Goal: Information Seeking & Learning: Compare options

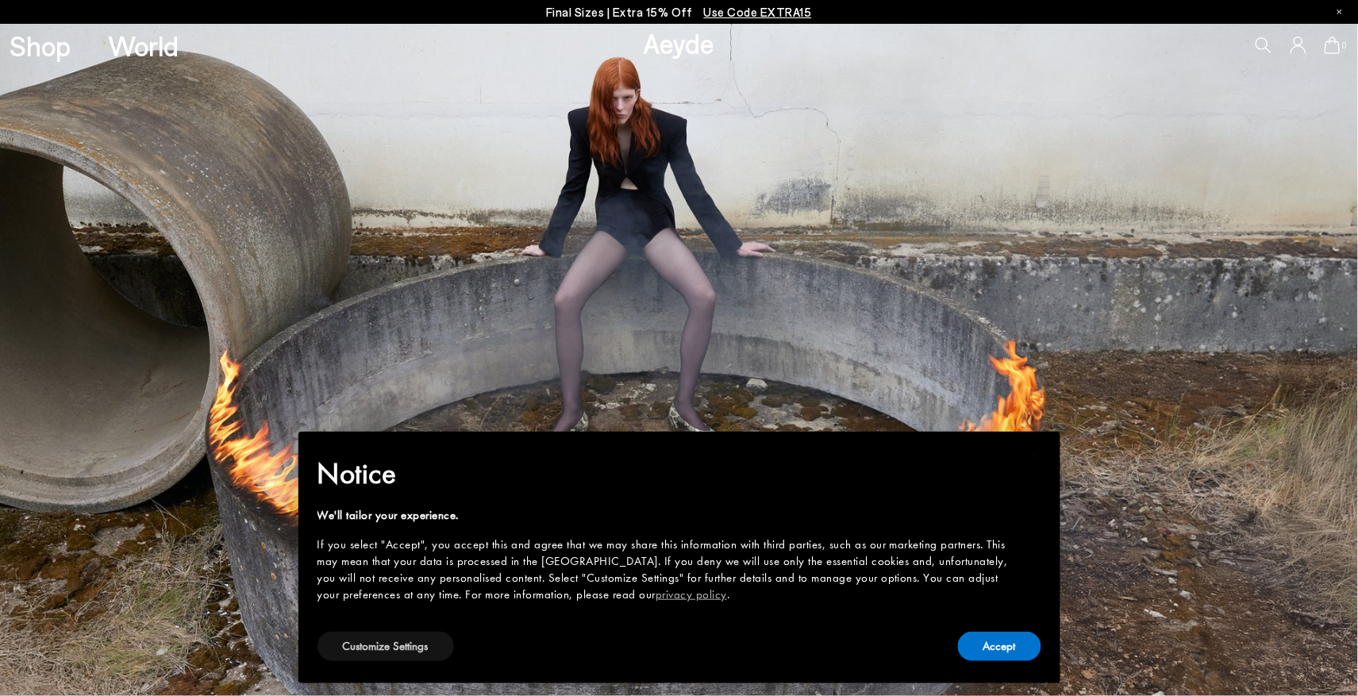
click at [426, 638] on button "Customize Settings" at bounding box center [386, 646] width 137 height 29
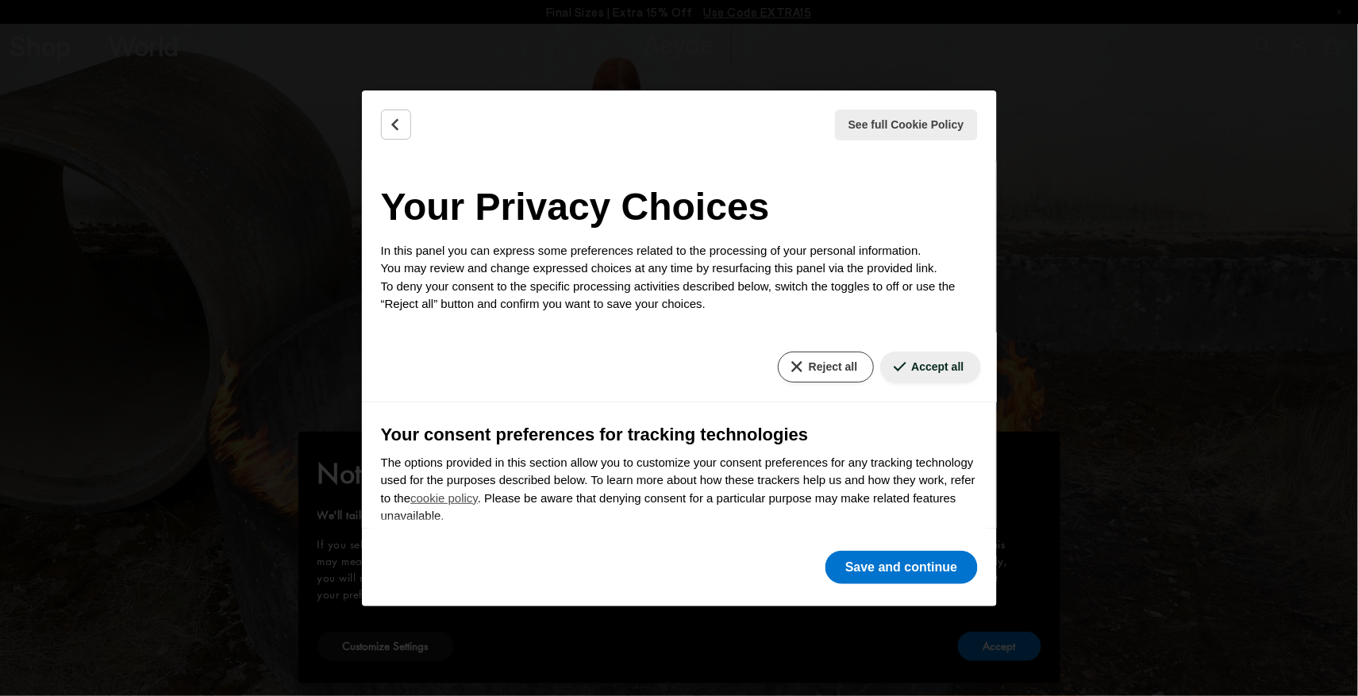
click at [827, 360] on button "Reject all" at bounding box center [826, 367] width 96 height 31
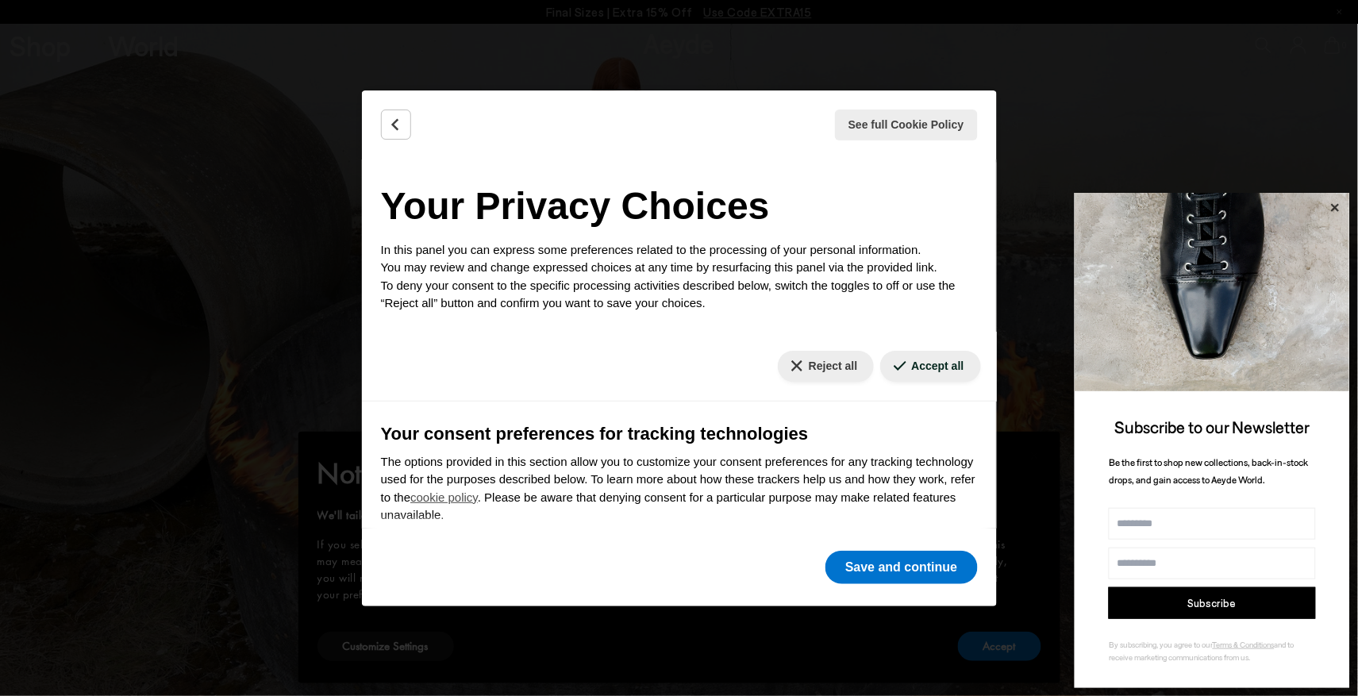
click at [1336, 209] on icon at bounding box center [1335, 208] width 21 height 21
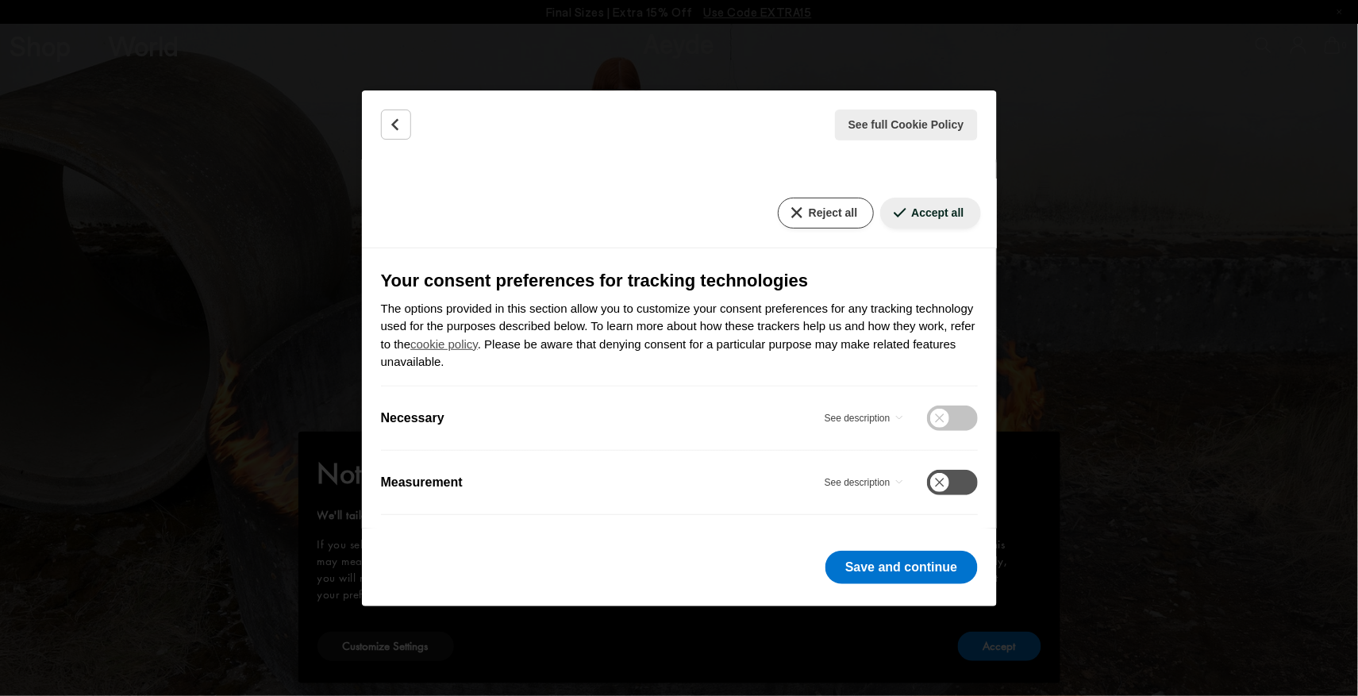
scroll to position [152, 0]
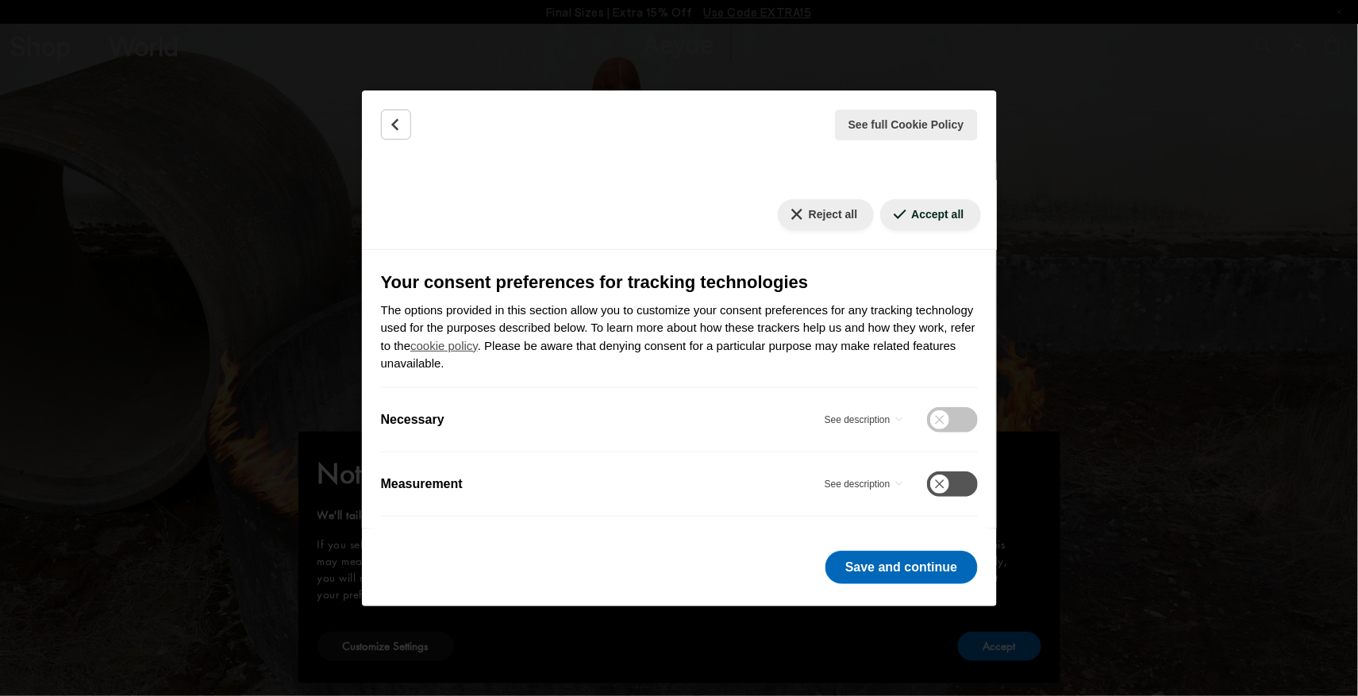
click at [856, 571] on button "Save and continue" at bounding box center [902, 567] width 152 height 33
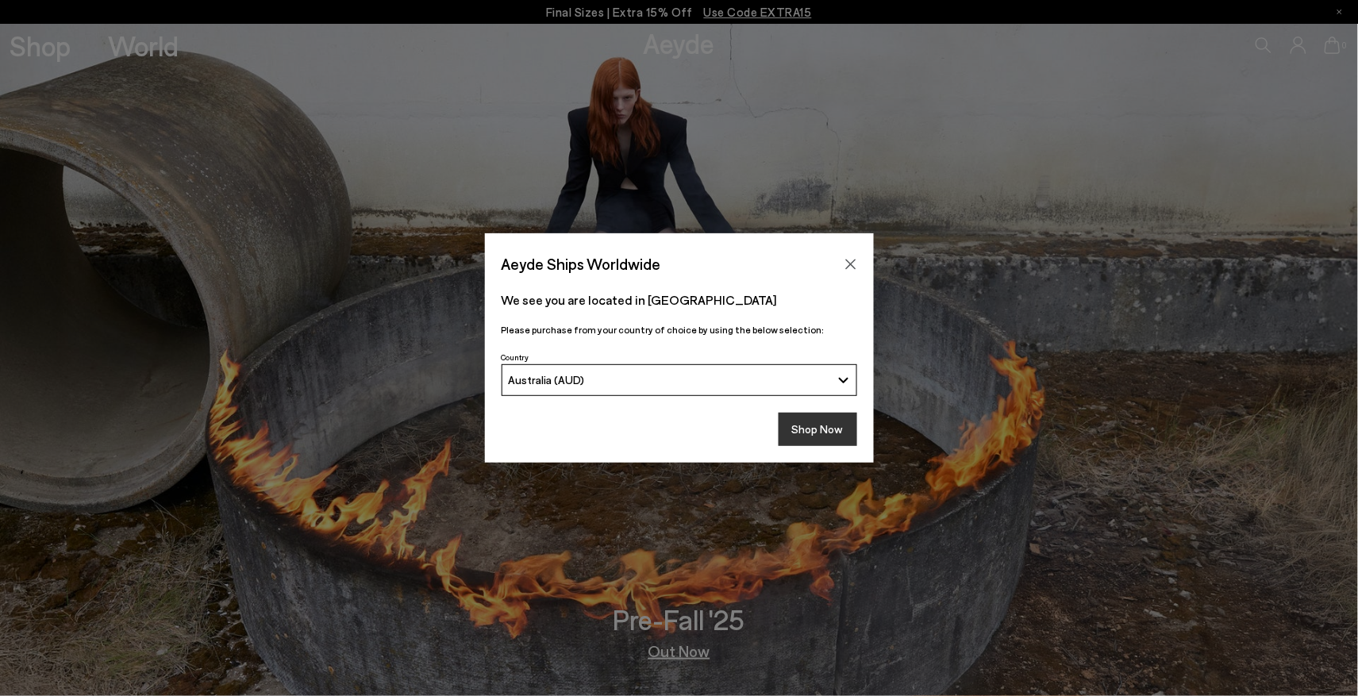
click at [831, 430] on button "Shop Now" at bounding box center [818, 429] width 79 height 33
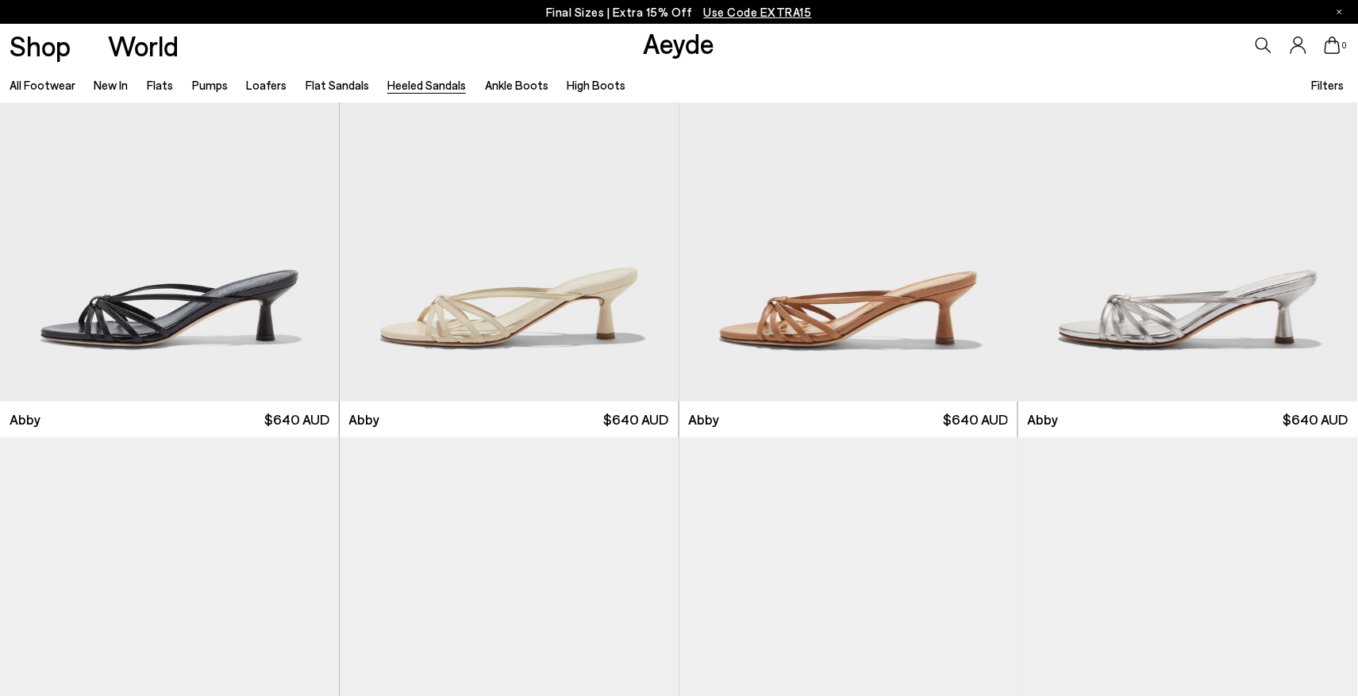
scroll to position [305, 0]
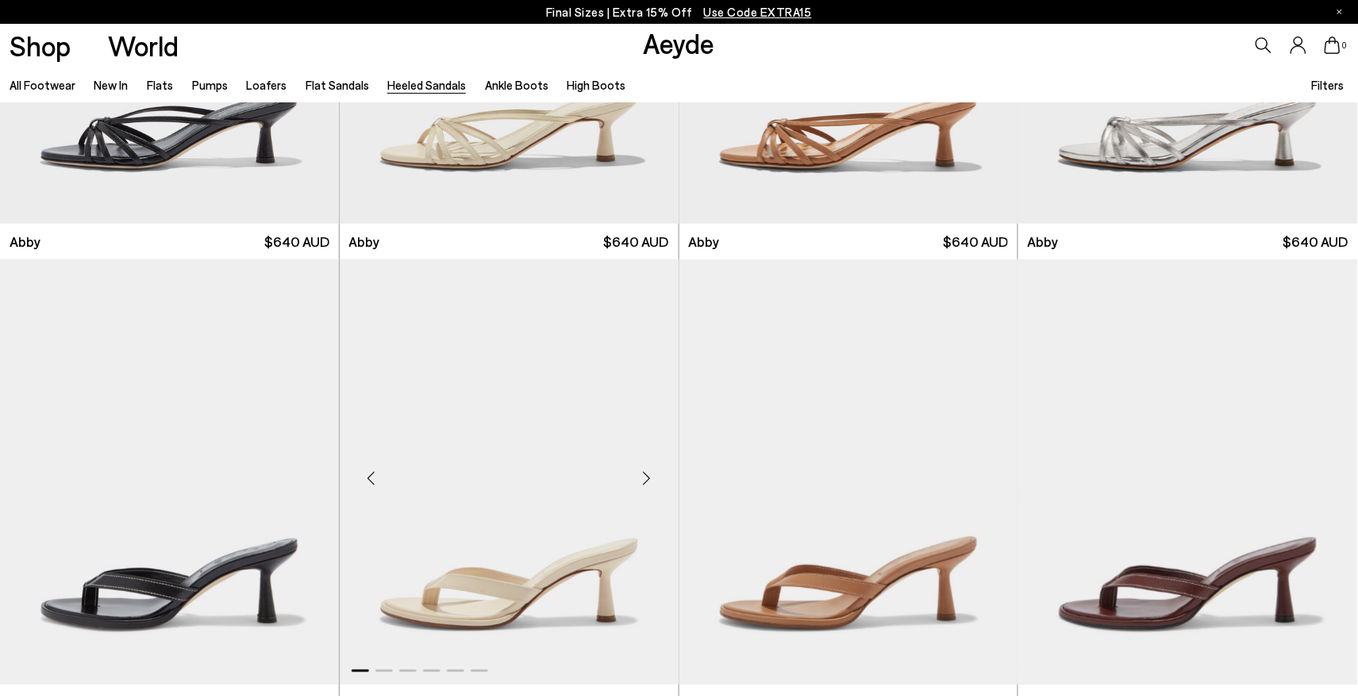
click at [645, 478] on div "Next slide" at bounding box center [647, 479] width 48 height 48
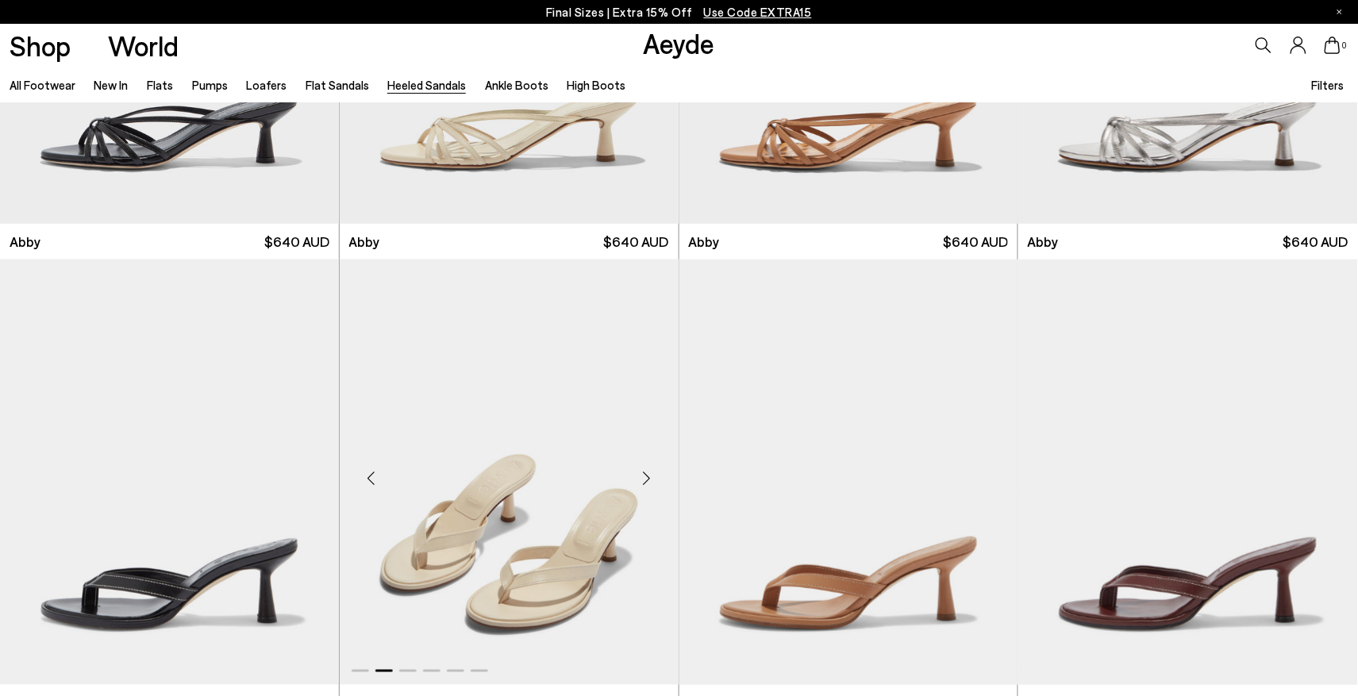
click at [645, 478] on div "Next slide" at bounding box center [647, 479] width 48 height 48
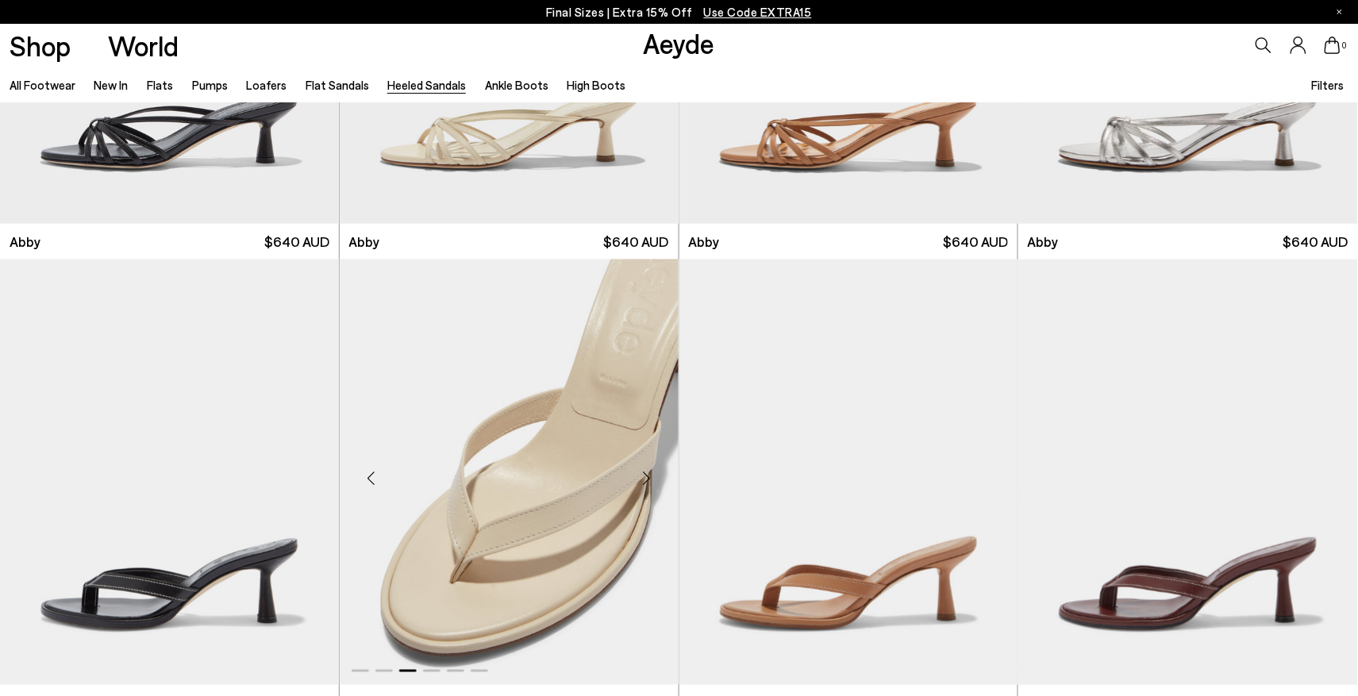
click at [645, 478] on div "Next slide" at bounding box center [647, 479] width 48 height 48
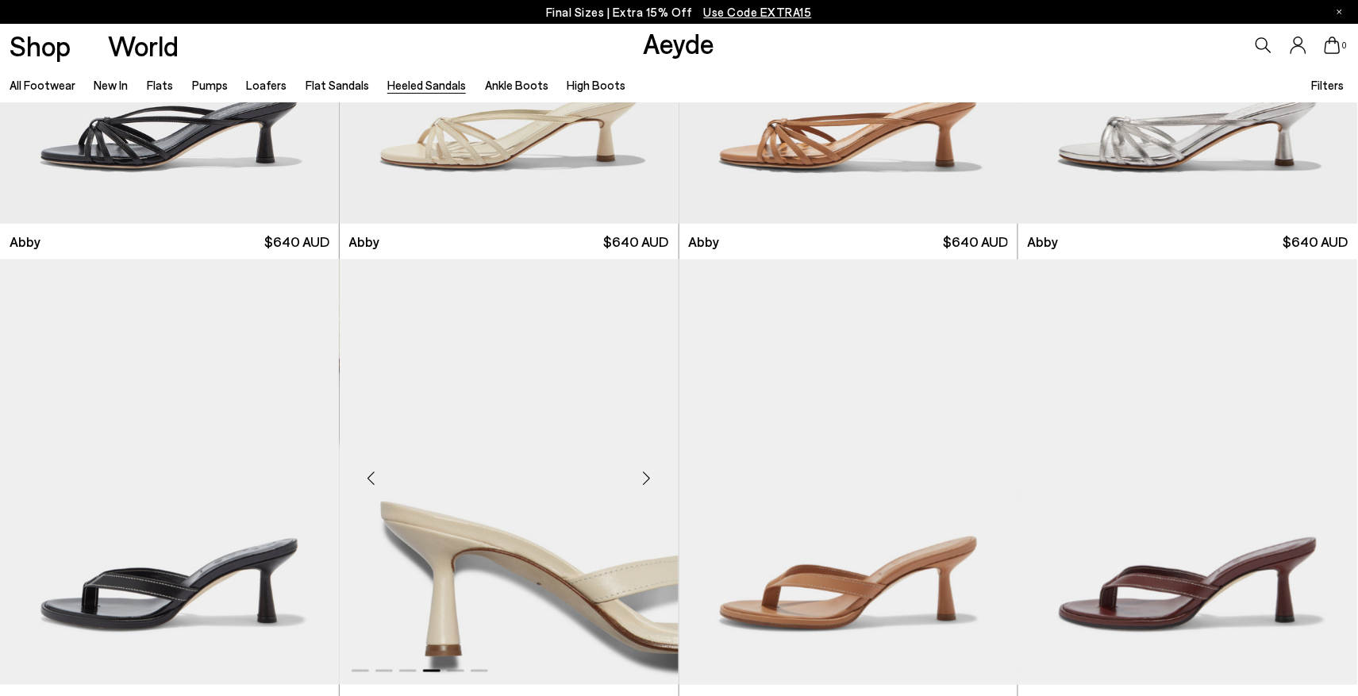
click at [645, 478] on div "Next slide" at bounding box center [647, 479] width 48 height 48
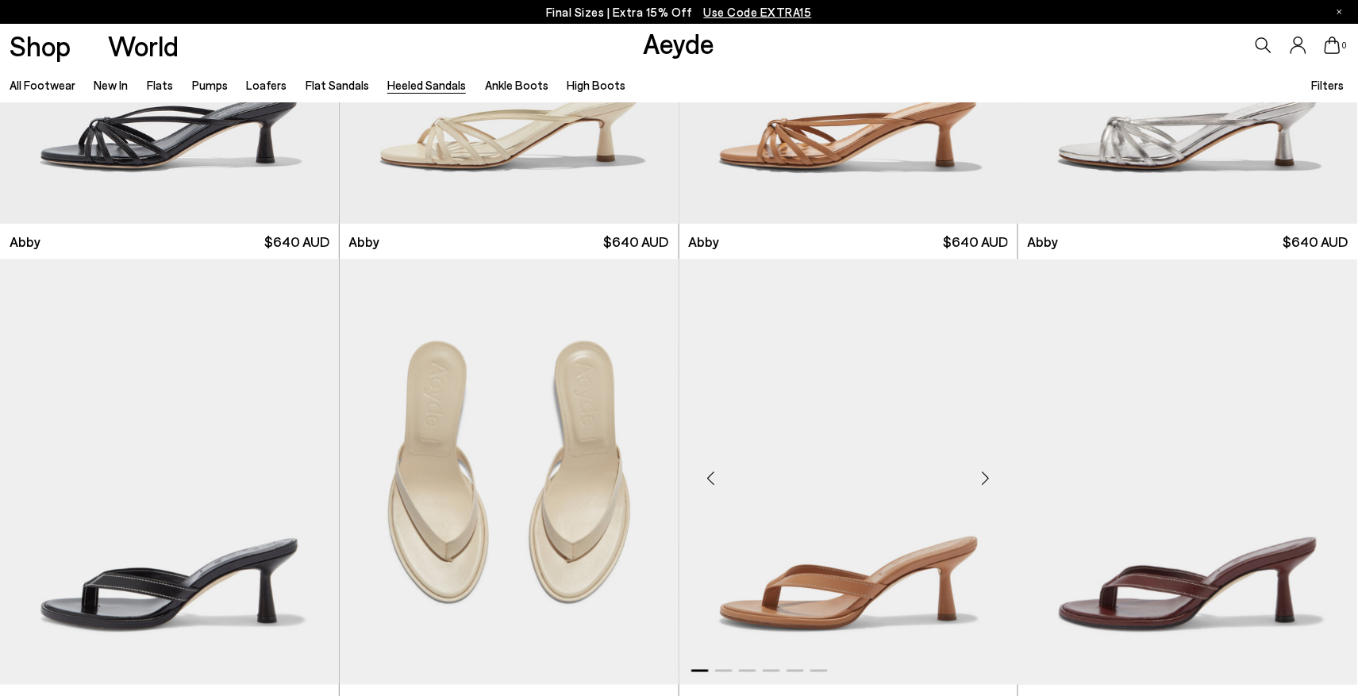
click at [986, 478] on div "Next slide" at bounding box center [986, 479] width 48 height 48
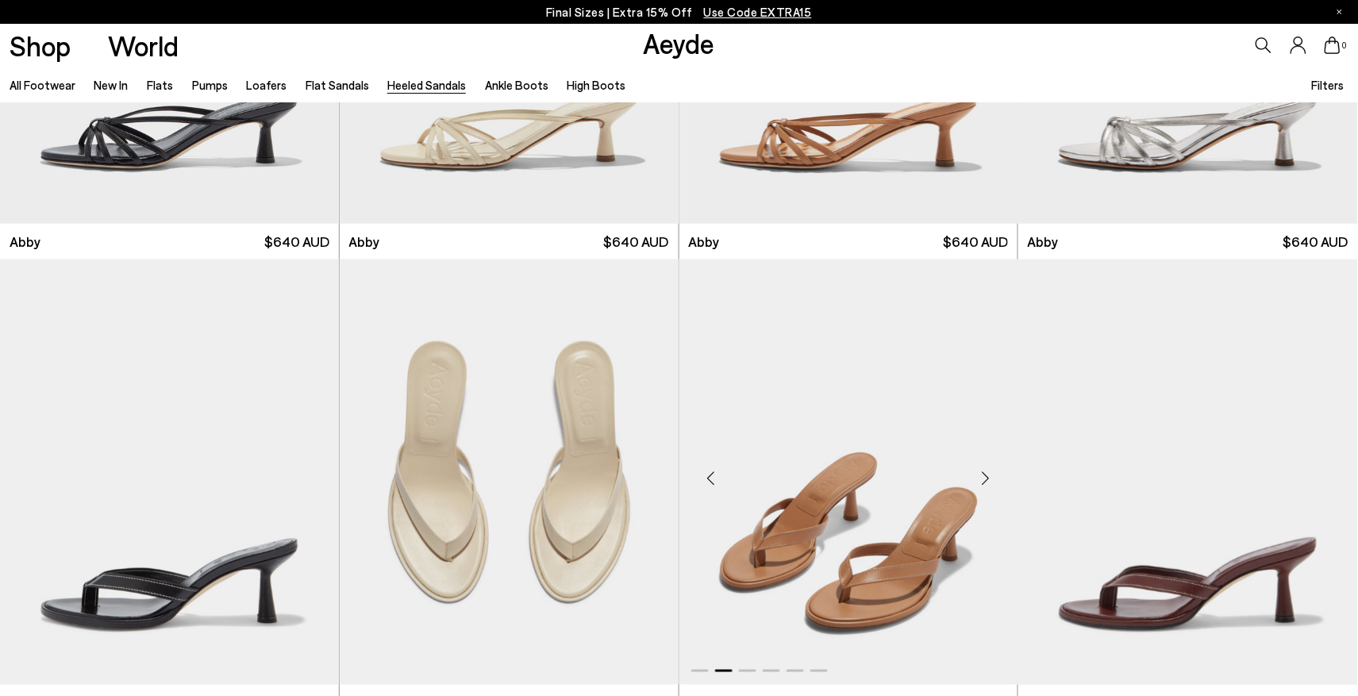
click at [986, 478] on div "Next slide" at bounding box center [986, 479] width 48 height 48
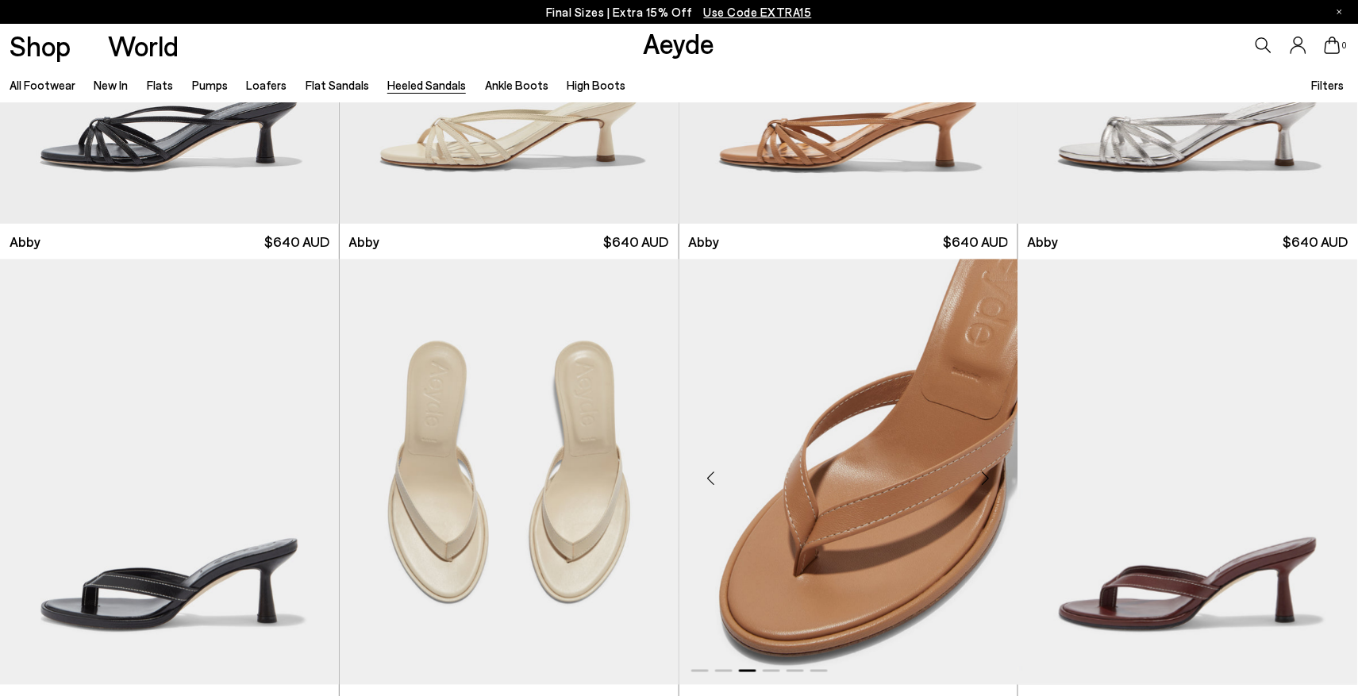
click at [986, 478] on div "Next slide" at bounding box center [986, 479] width 48 height 48
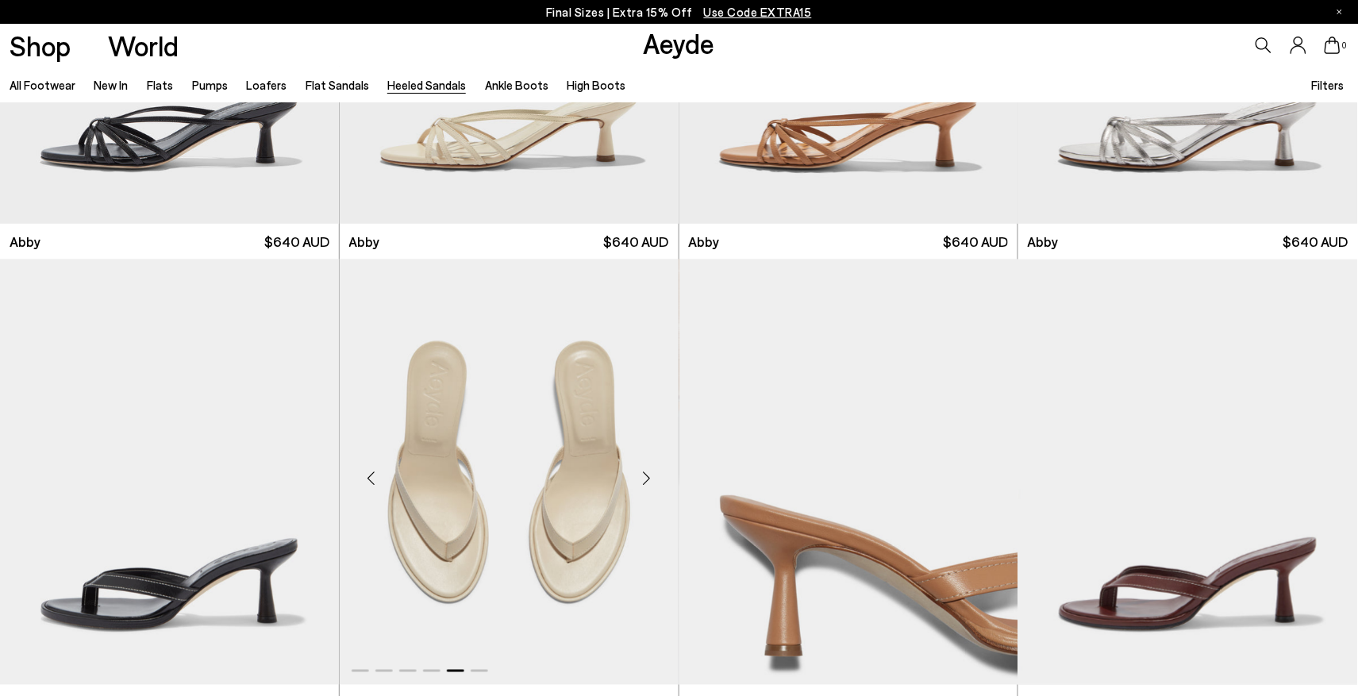
click at [650, 477] on div "Next slide" at bounding box center [647, 479] width 48 height 48
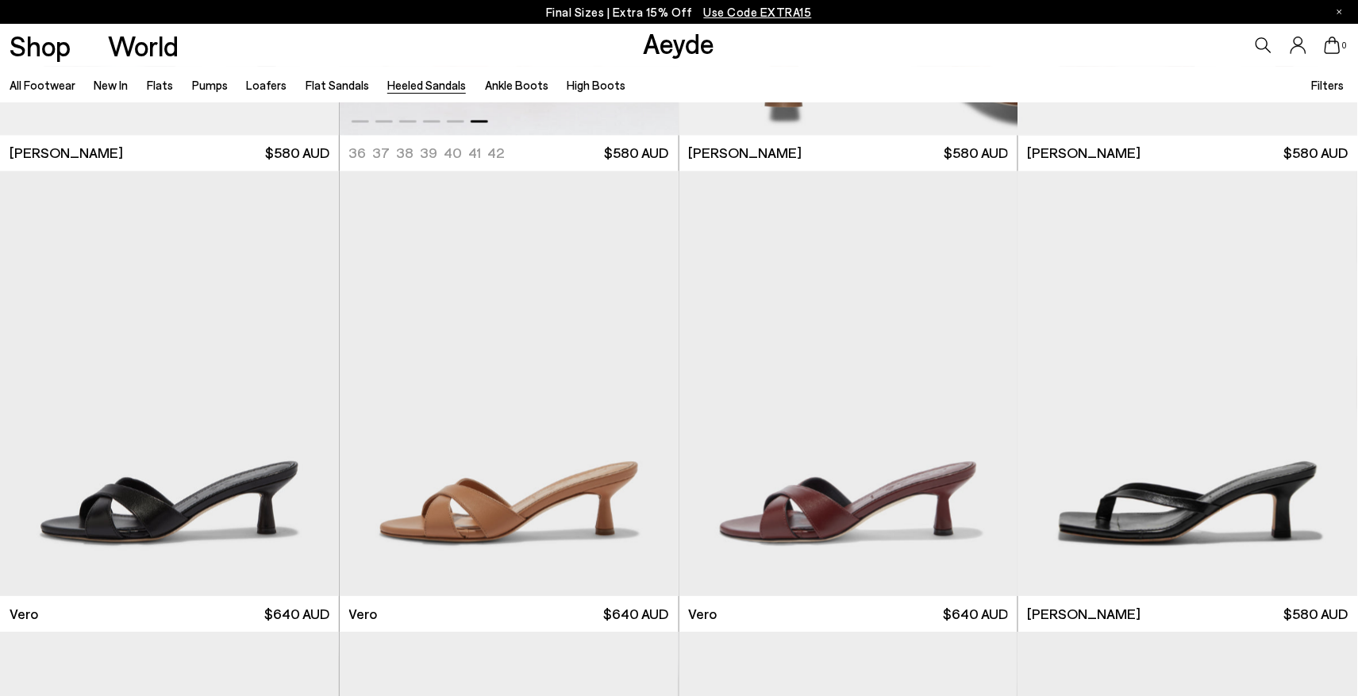
scroll to position [857, 0]
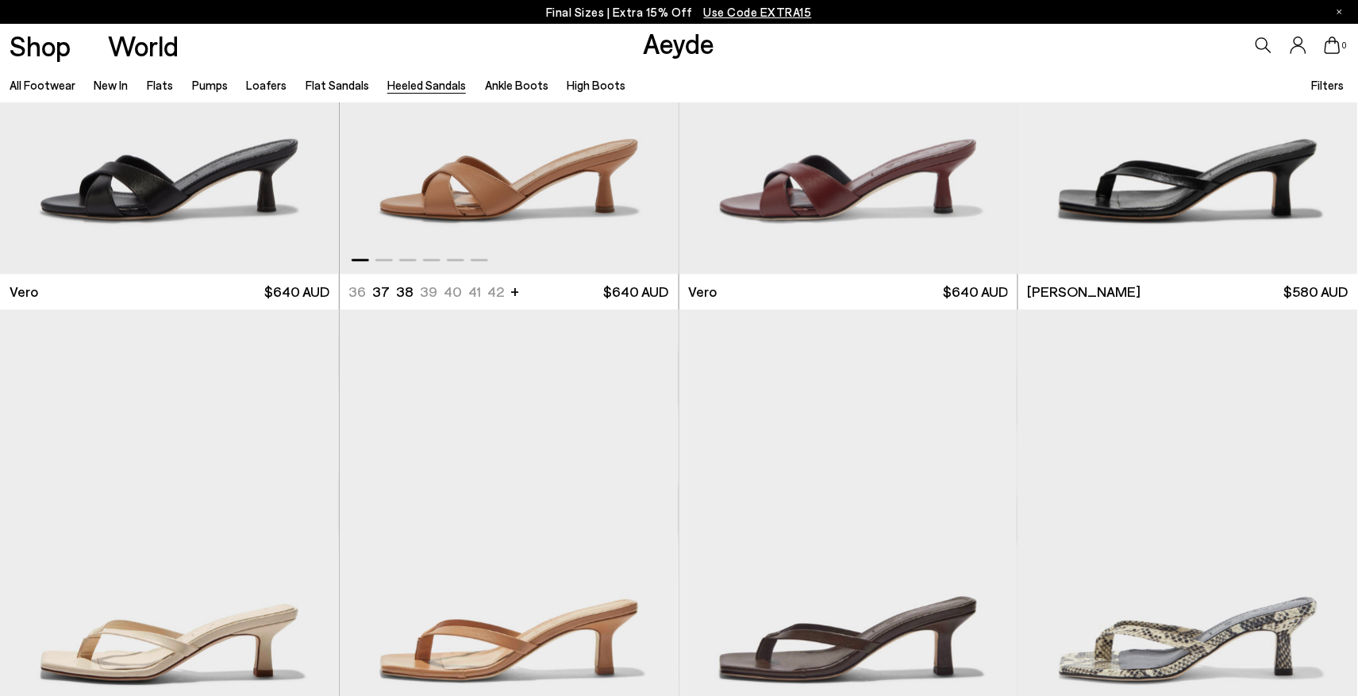
scroll to position [1346, 0]
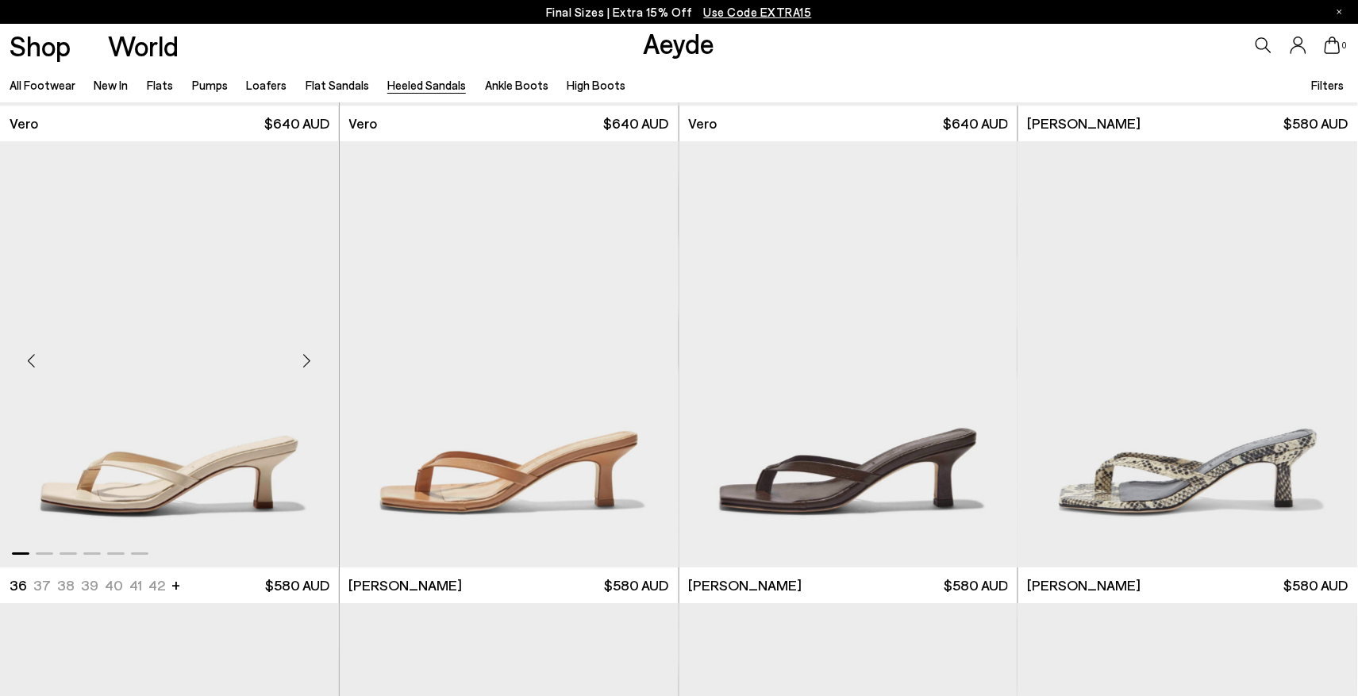
click at [303, 359] on div "Next slide" at bounding box center [307, 361] width 48 height 48
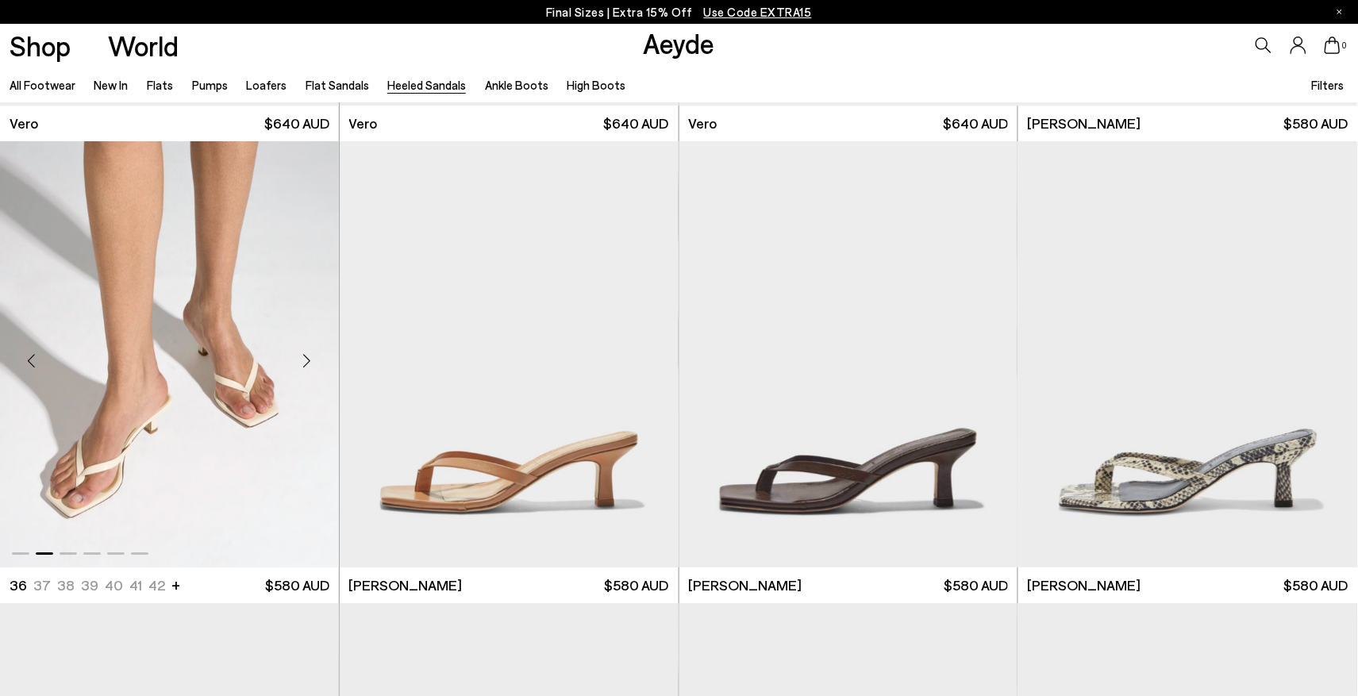
click at [309, 360] on div "Next slide" at bounding box center [307, 361] width 48 height 48
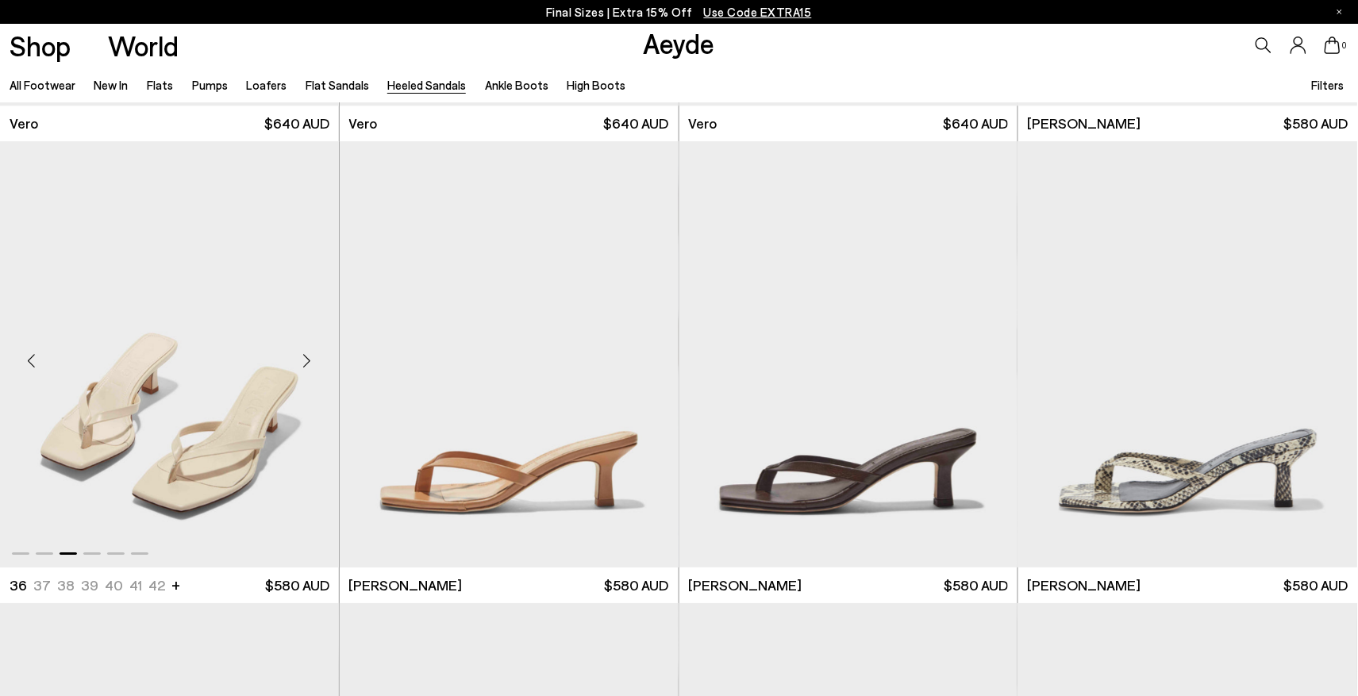
click at [309, 360] on div "Next slide" at bounding box center [307, 361] width 48 height 48
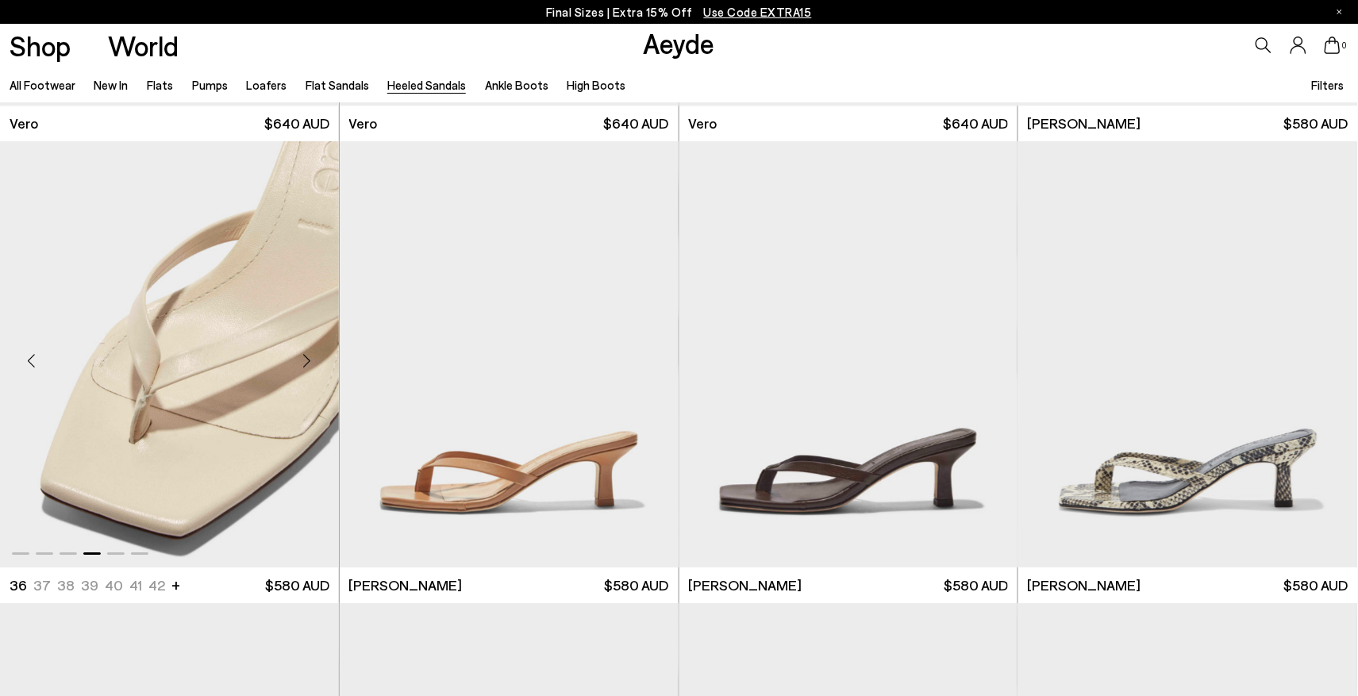
click at [309, 360] on div "Next slide" at bounding box center [307, 361] width 48 height 48
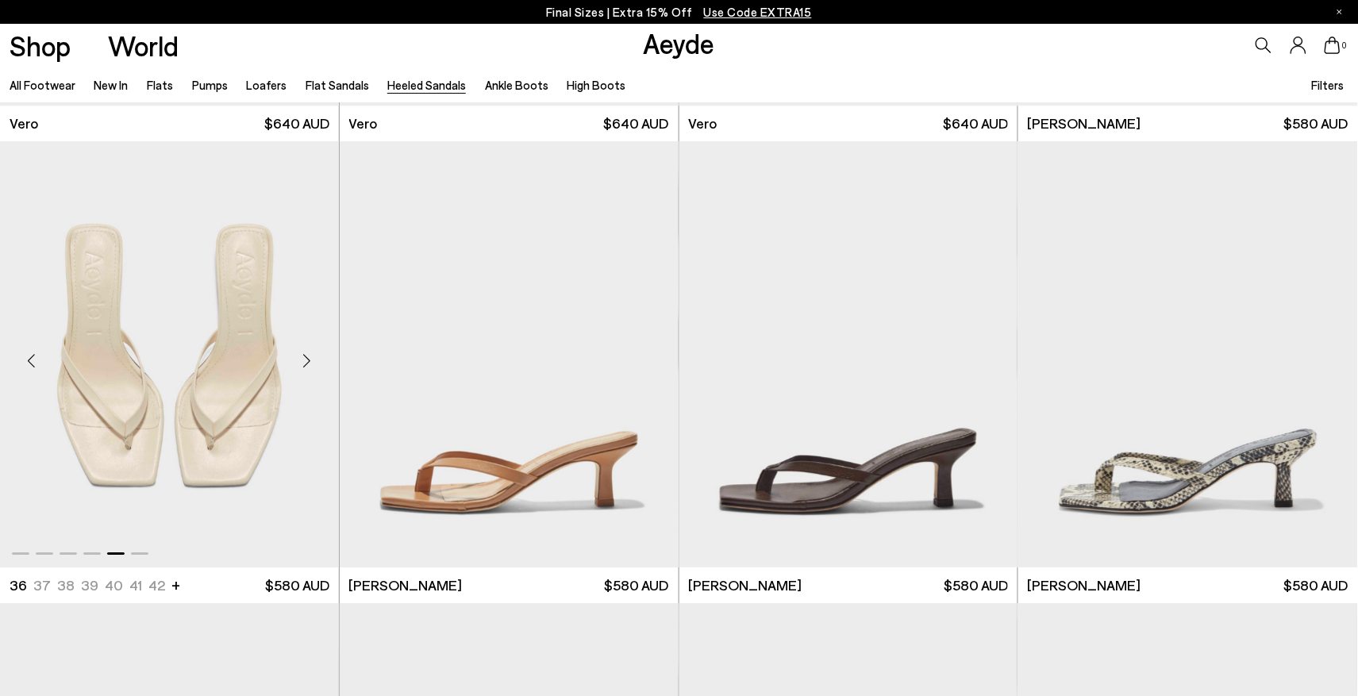
click at [309, 360] on div "Next slide" at bounding box center [307, 361] width 48 height 48
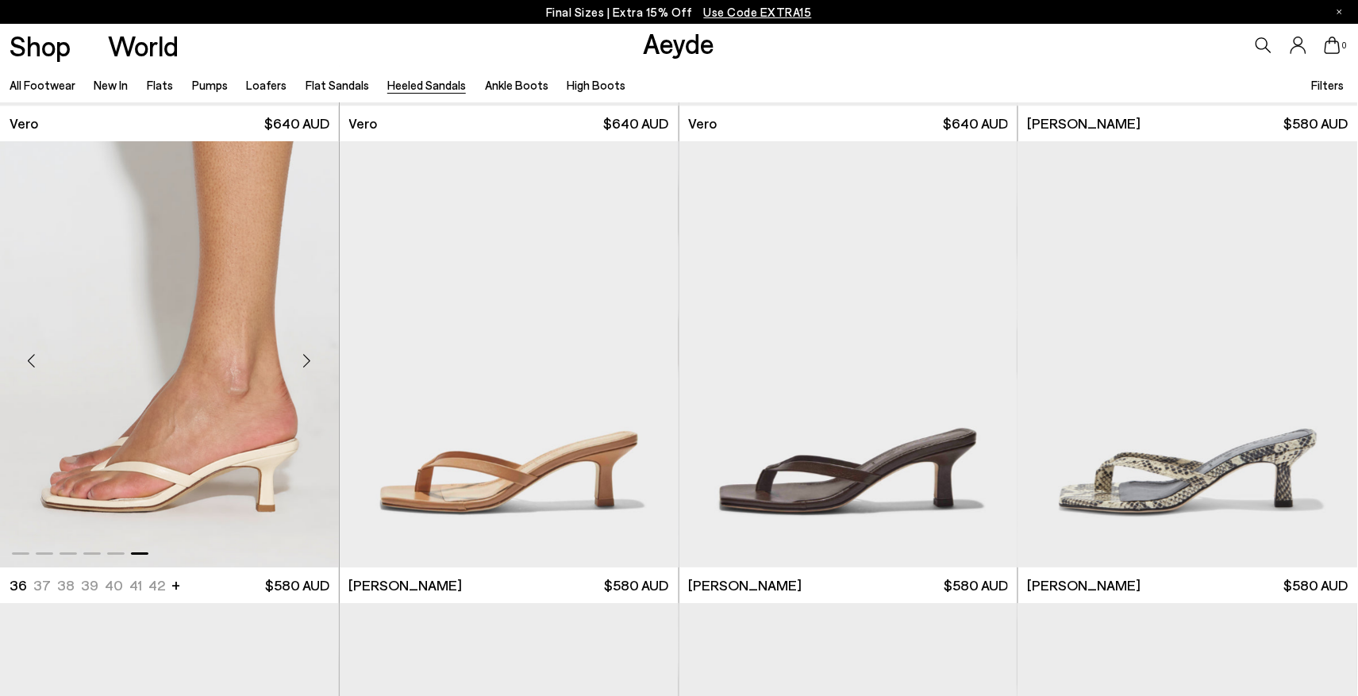
click at [309, 359] on div "Next slide" at bounding box center [307, 361] width 48 height 48
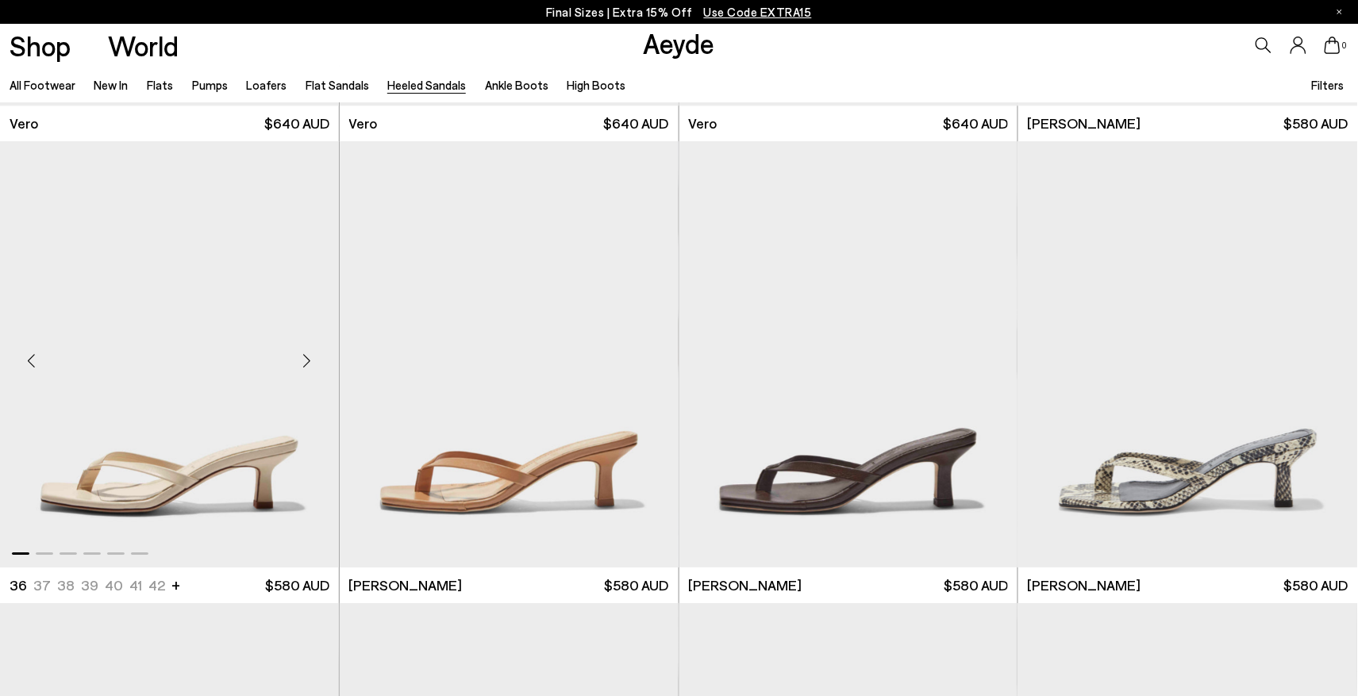
click at [309, 359] on div "Next slide" at bounding box center [307, 361] width 48 height 48
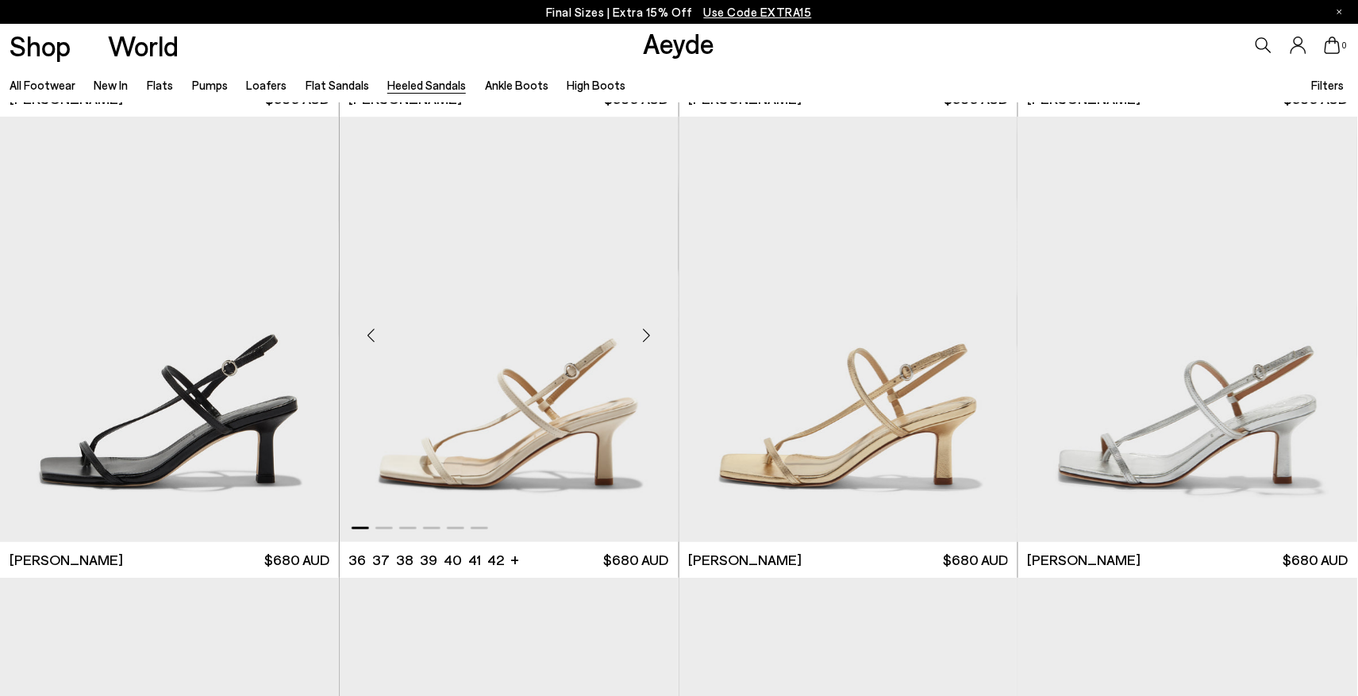
scroll to position [1834, 0]
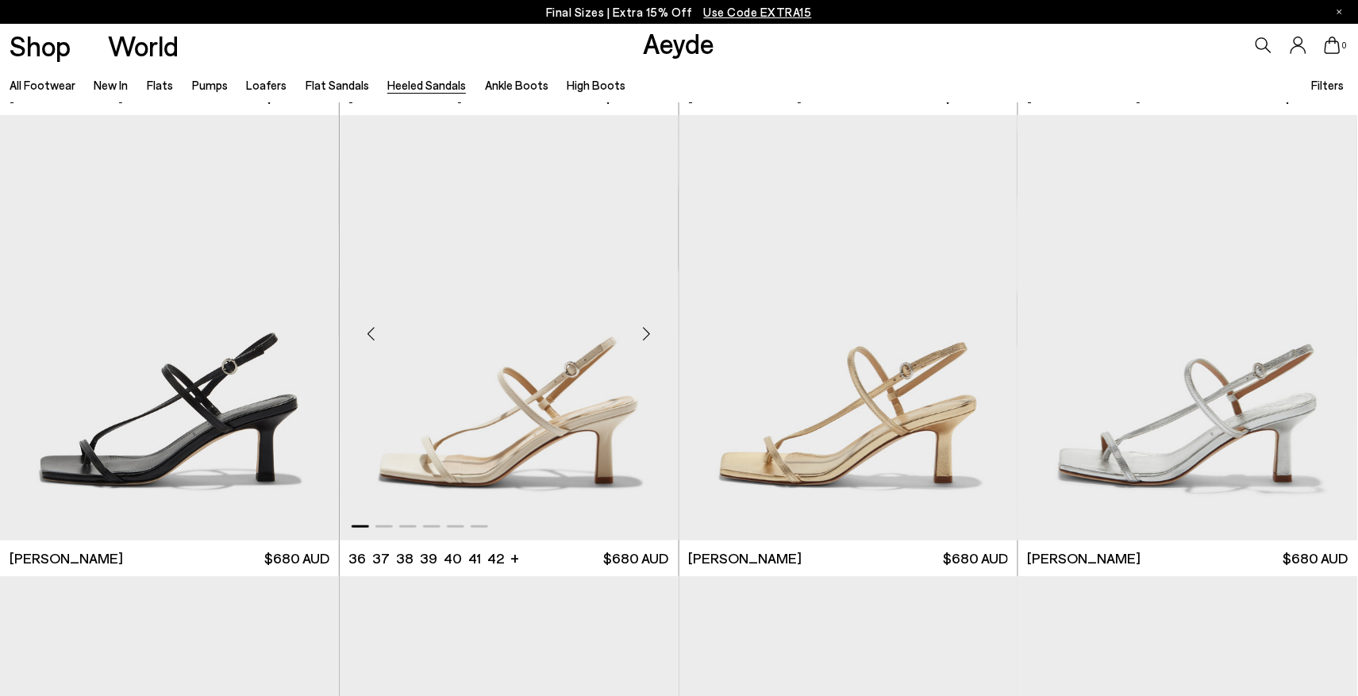
click at [648, 331] on div "Next slide" at bounding box center [647, 334] width 48 height 48
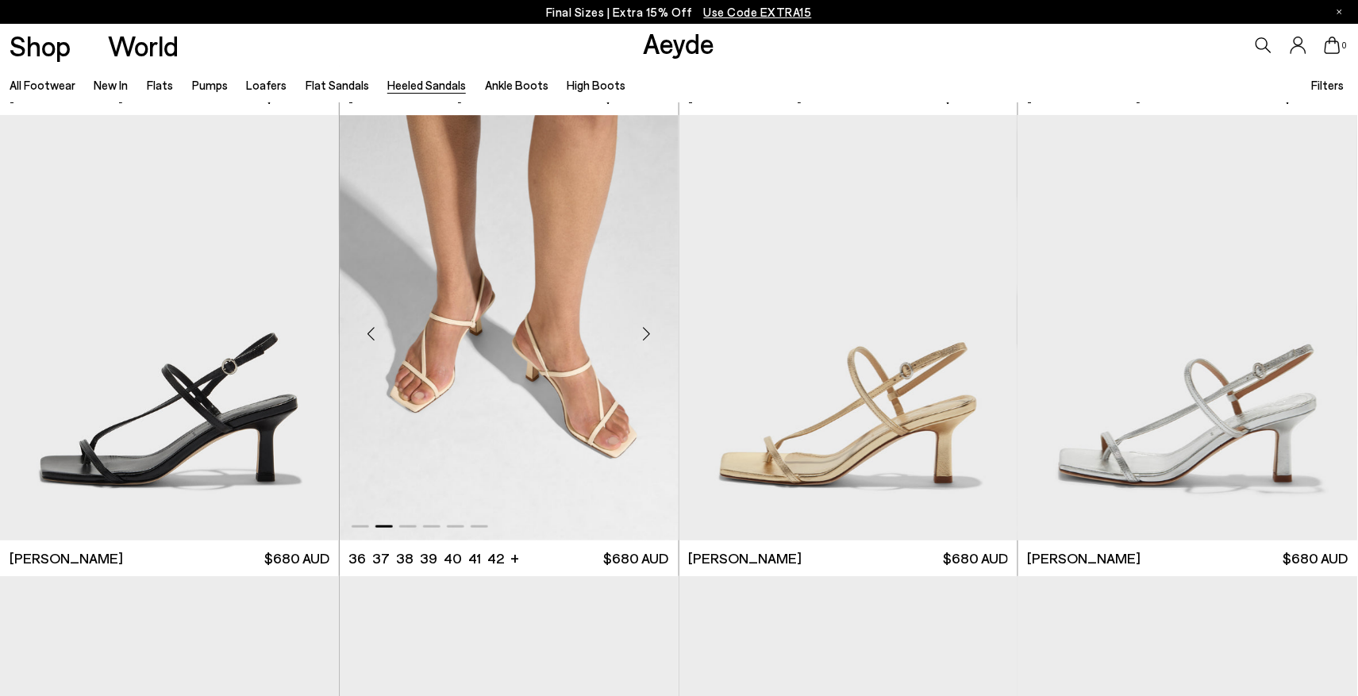
click at [649, 331] on div "Next slide" at bounding box center [647, 334] width 48 height 48
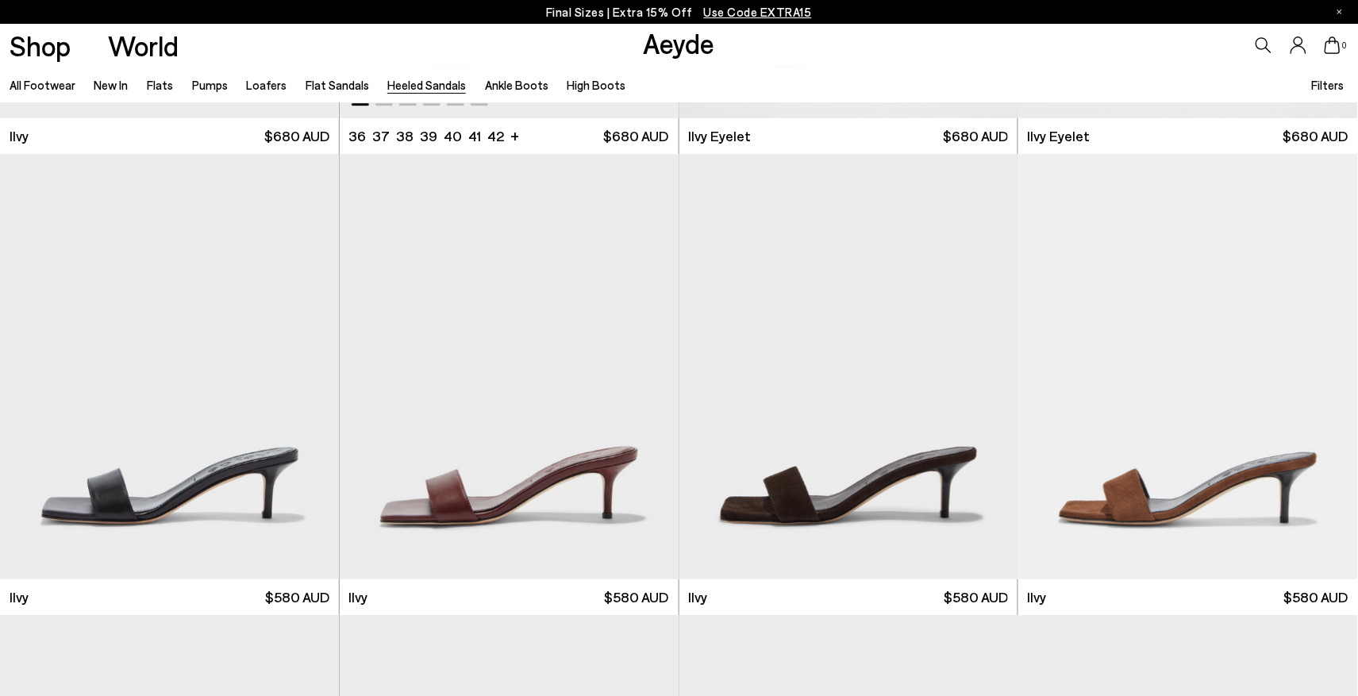
scroll to position [3216, 0]
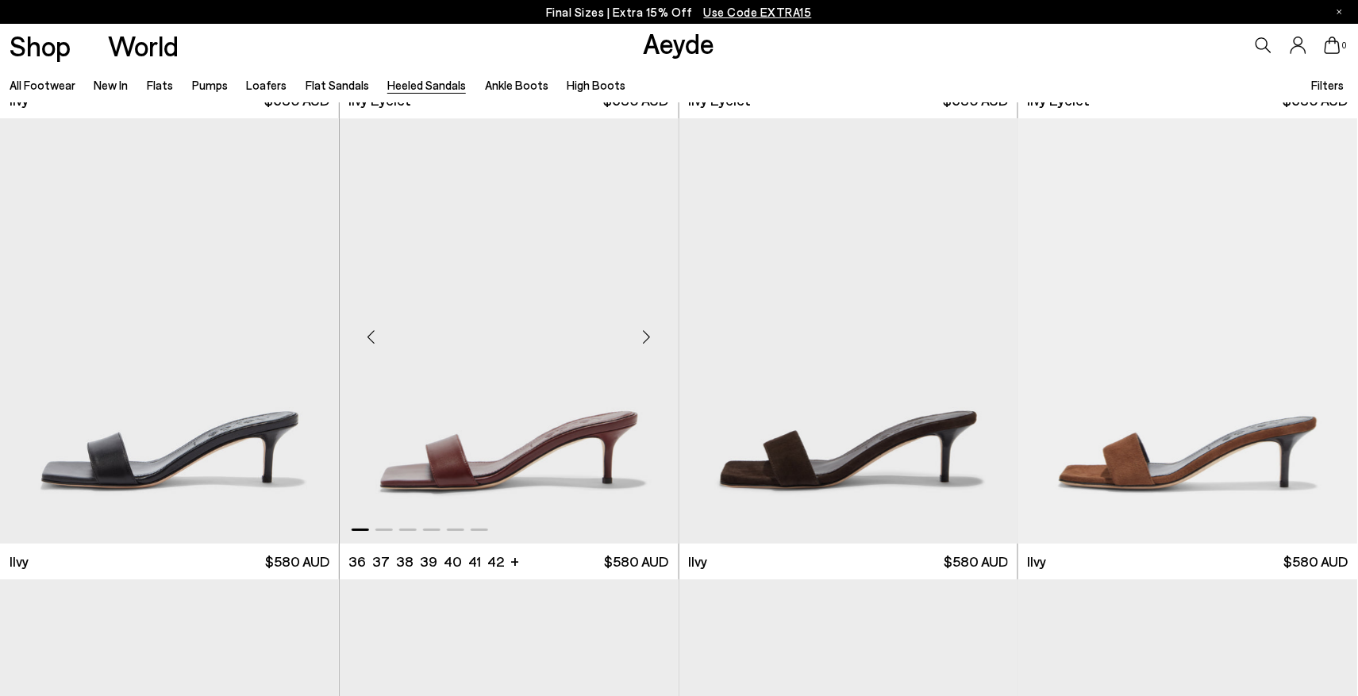
click at [649, 337] on div "Next slide" at bounding box center [647, 338] width 48 height 48
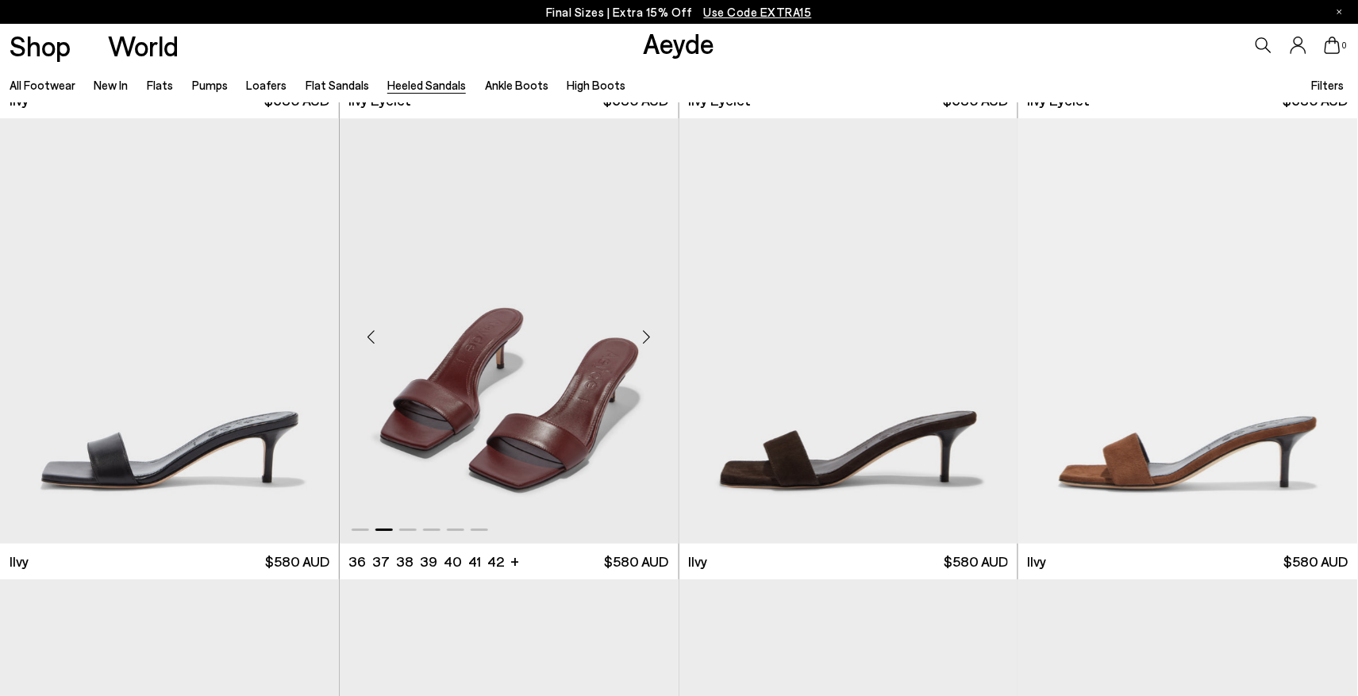
click at [649, 337] on div "Next slide" at bounding box center [647, 338] width 48 height 48
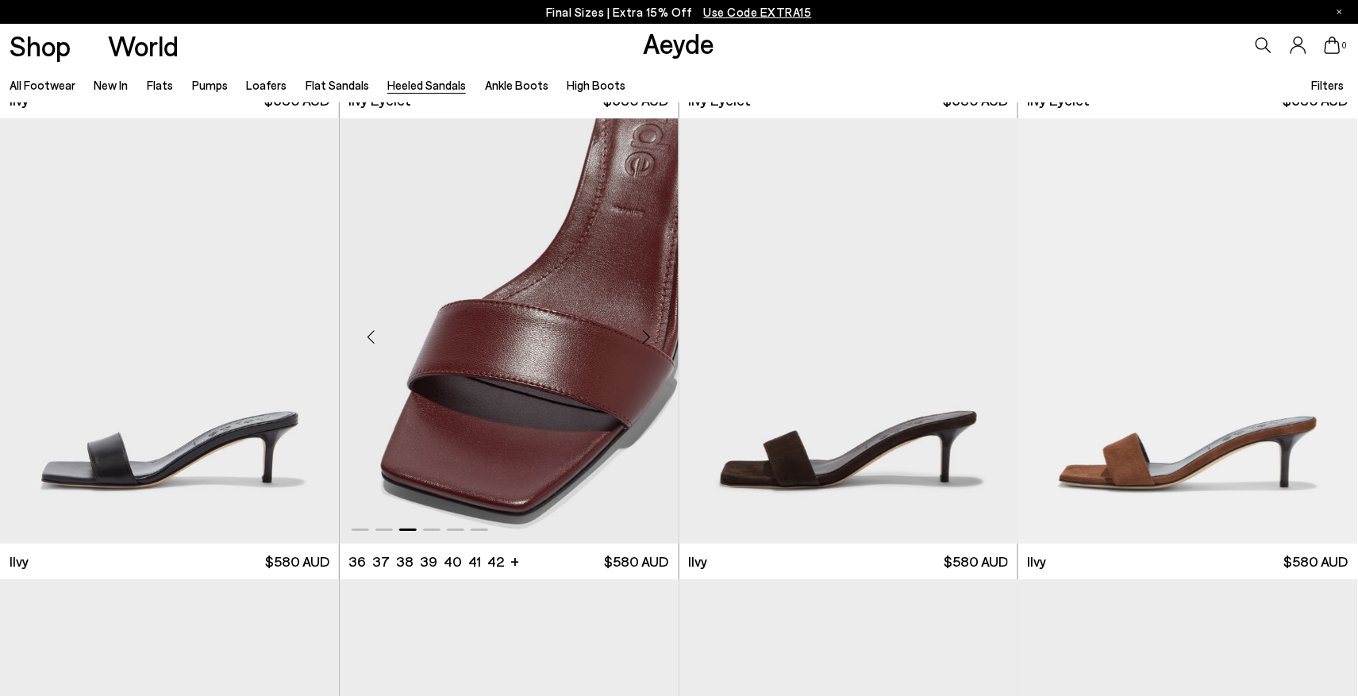
click at [649, 337] on div "Next slide" at bounding box center [647, 338] width 48 height 48
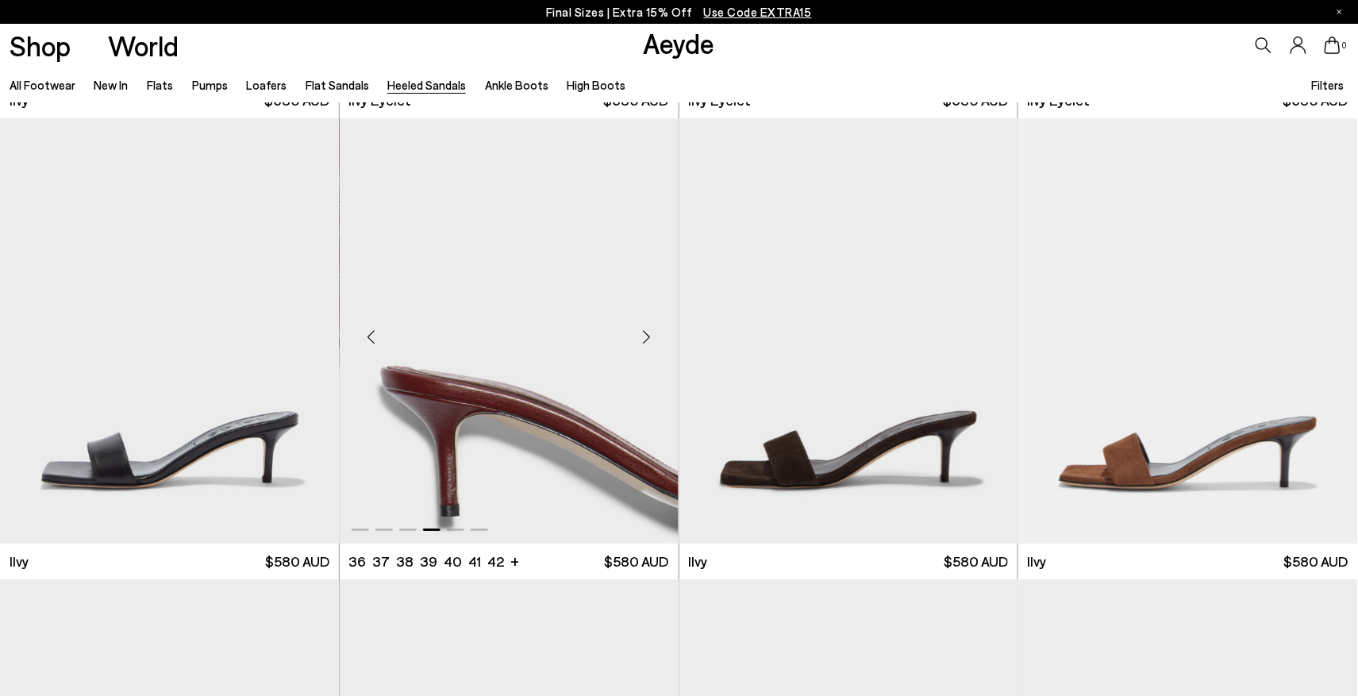
click at [649, 337] on div "Next slide" at bounding box center [647, 338] width 48 height 48
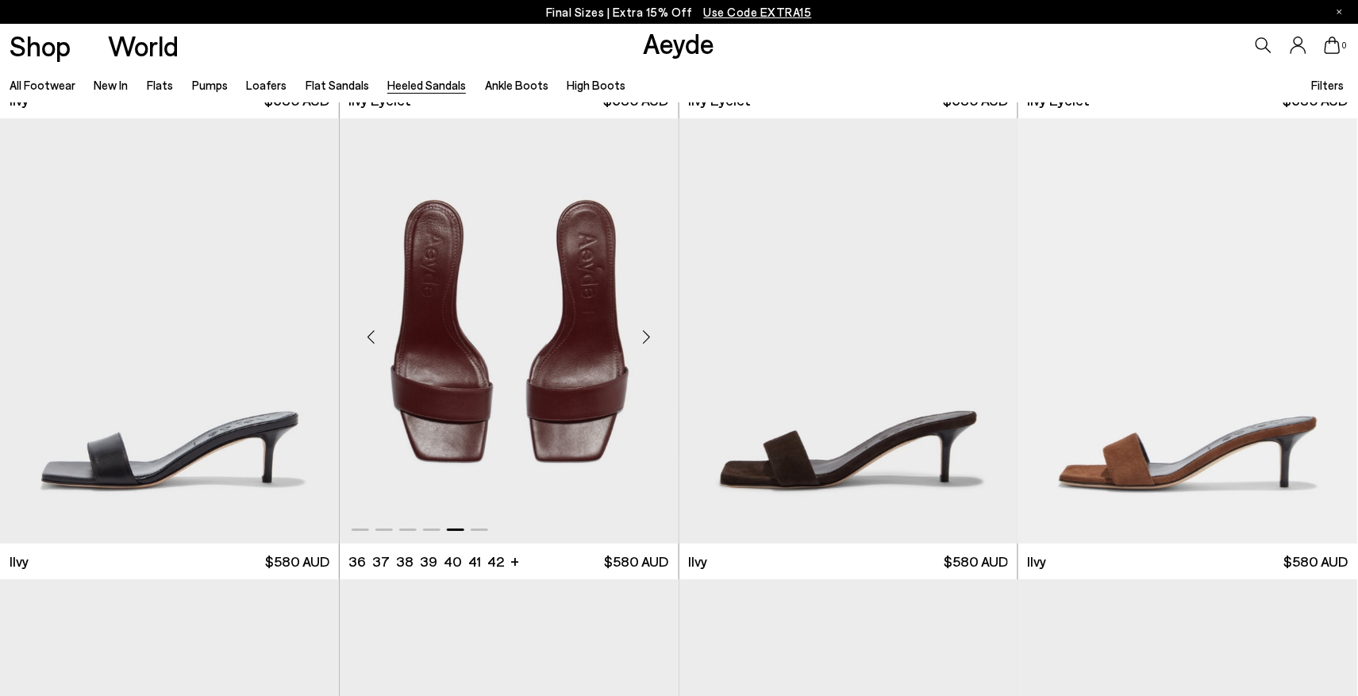
click at [649, 337] on div "Next slide" at bounding box center [647, 338] width 48 height 48
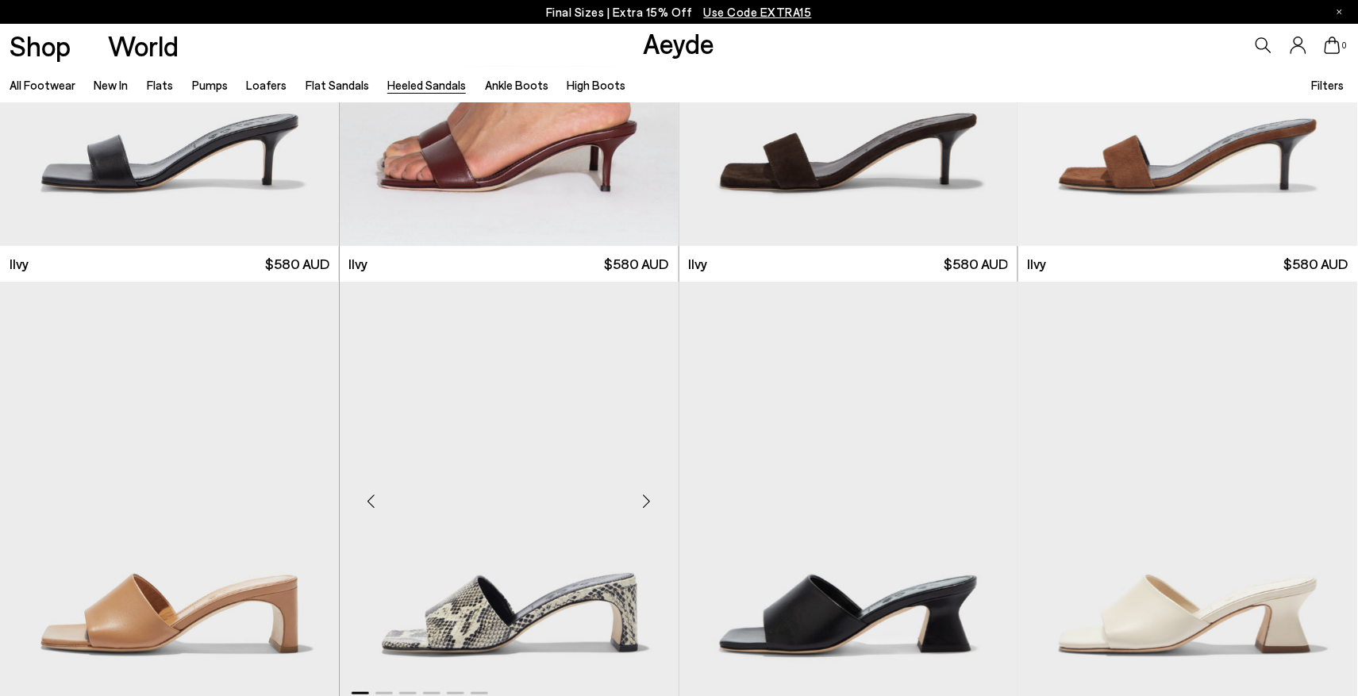
scroll to position [3756, 0]
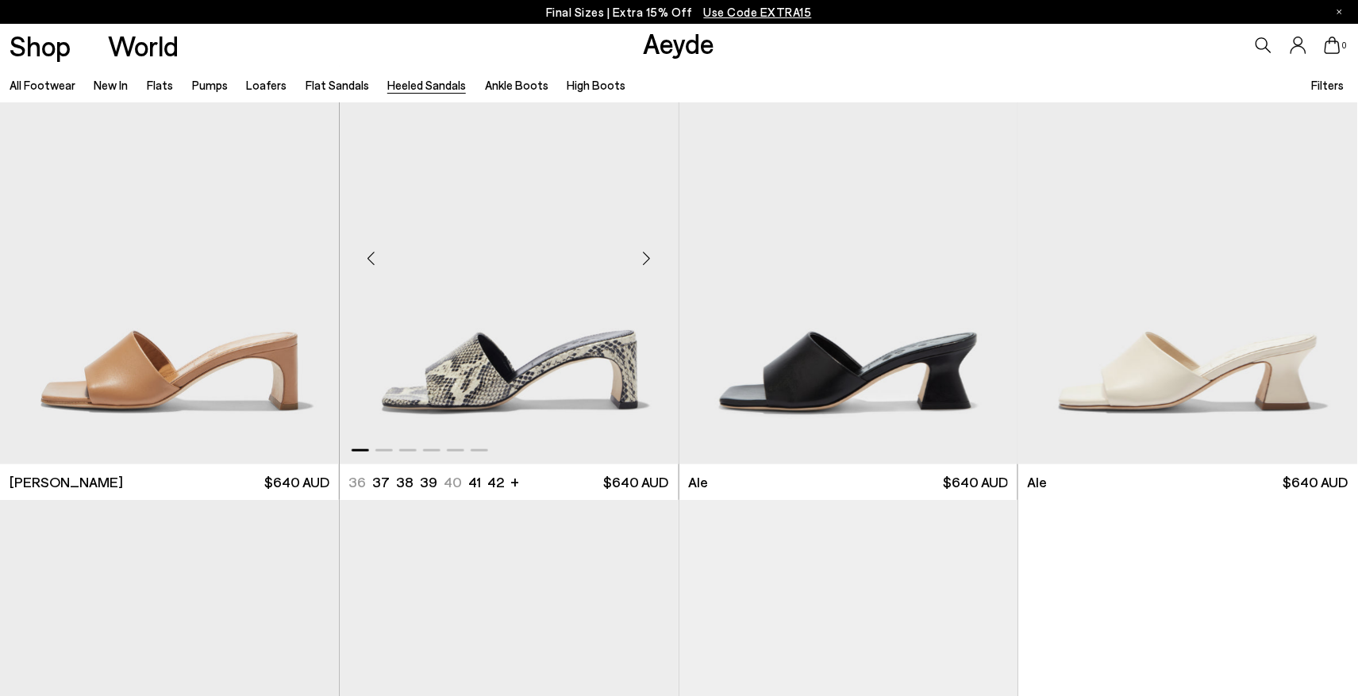
click at [649, 260] on div "Next slide" at bounding box center [647, 258] width 48 height 48
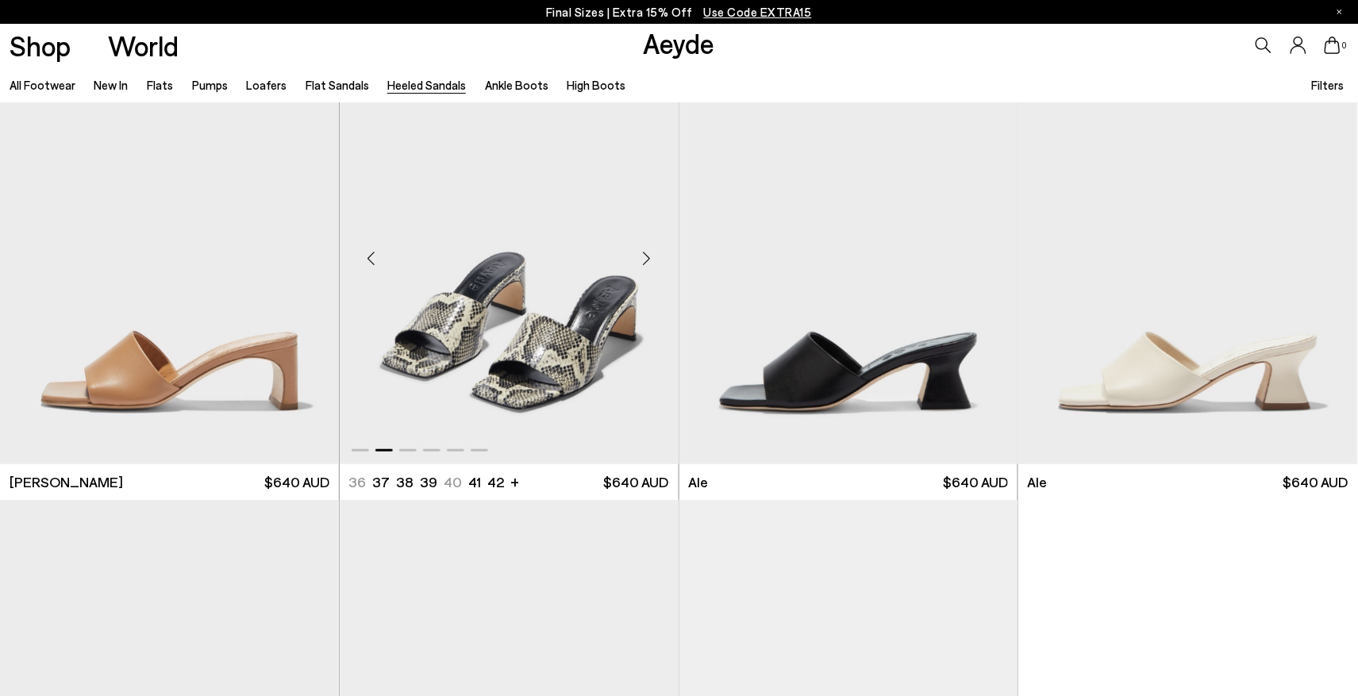
click at [649, 260] on div "Next slide" at bounding box center [647, 258] width 48 height 48
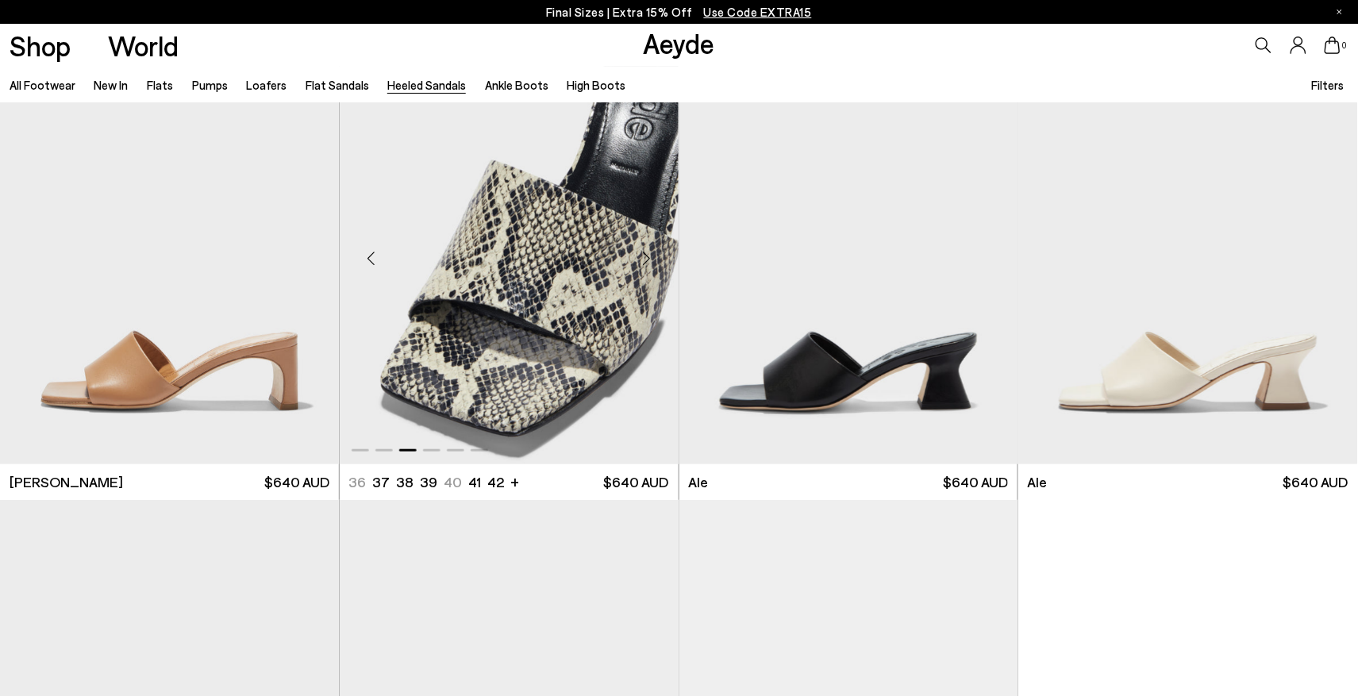
click at [649, 260] on div "Next slide" at bounding box center [647, 258] width 48 height 48
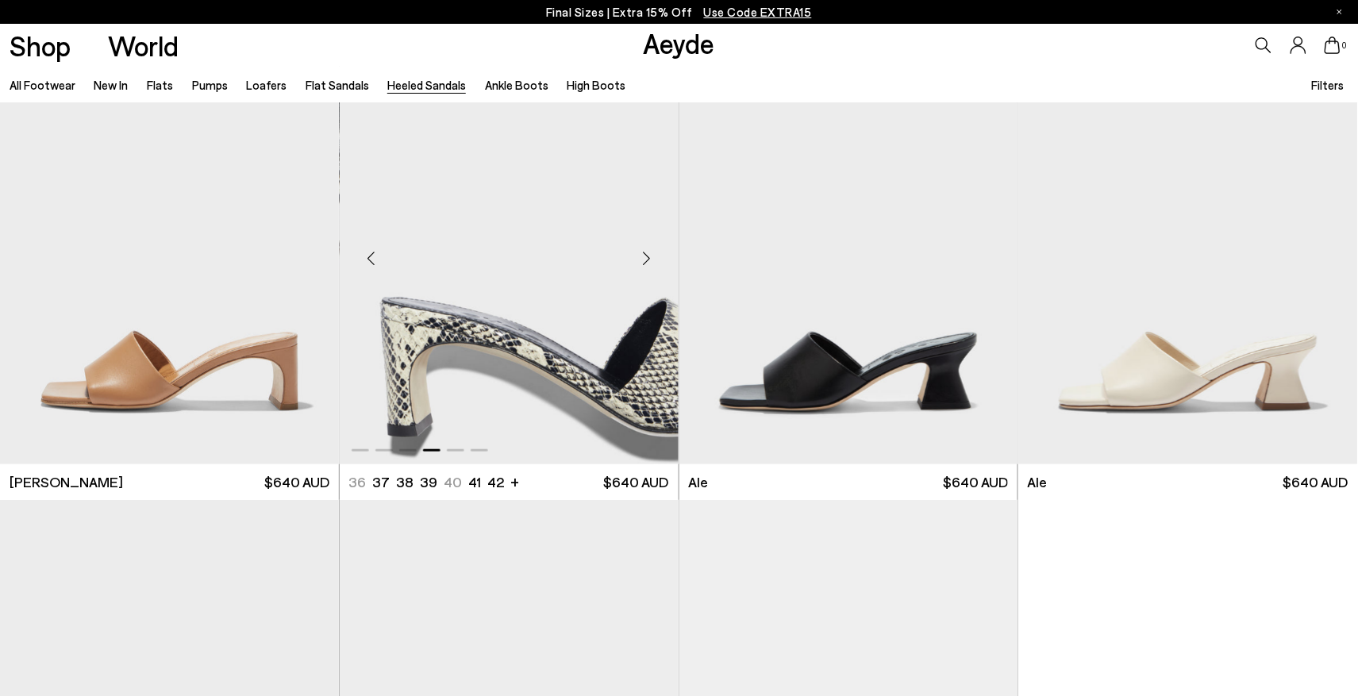
click at [649, 260] on div "Next slide" at bounding box center [647, 258] width 48 height 48
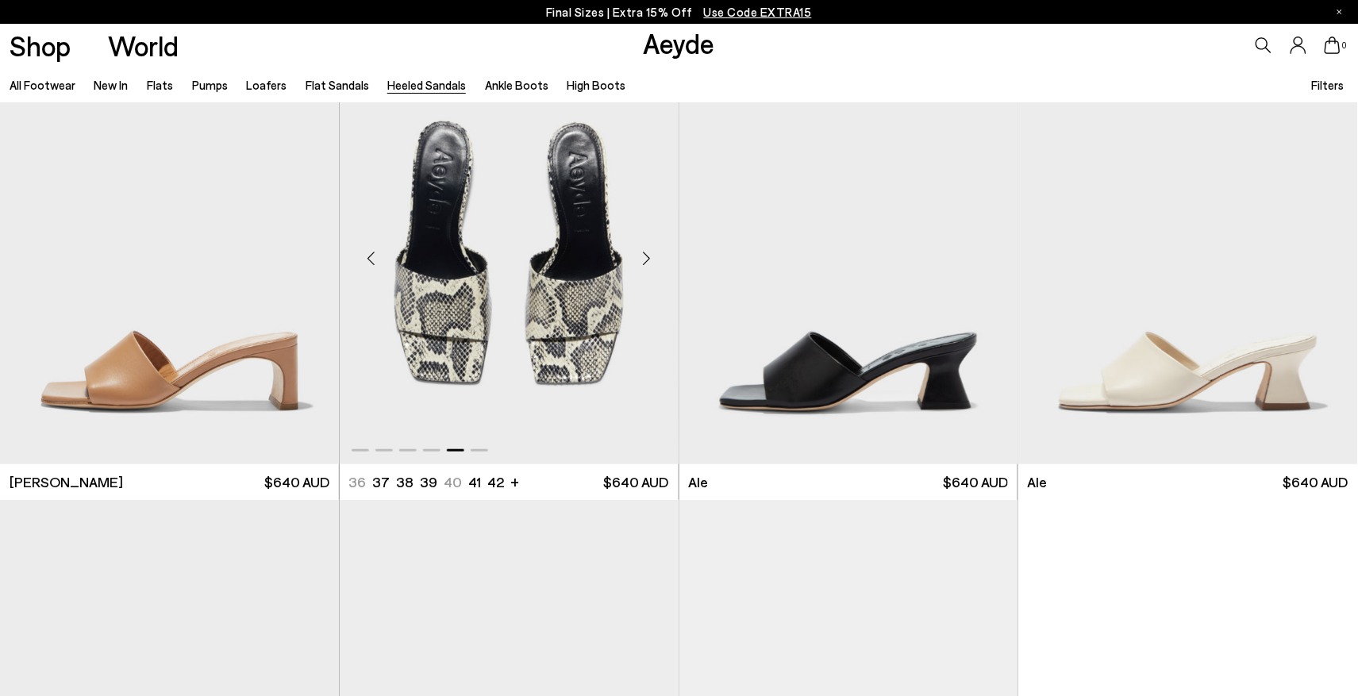
click at [649, 260] on div "Next slide" at bounding box center [647, 258] width 48 height 48
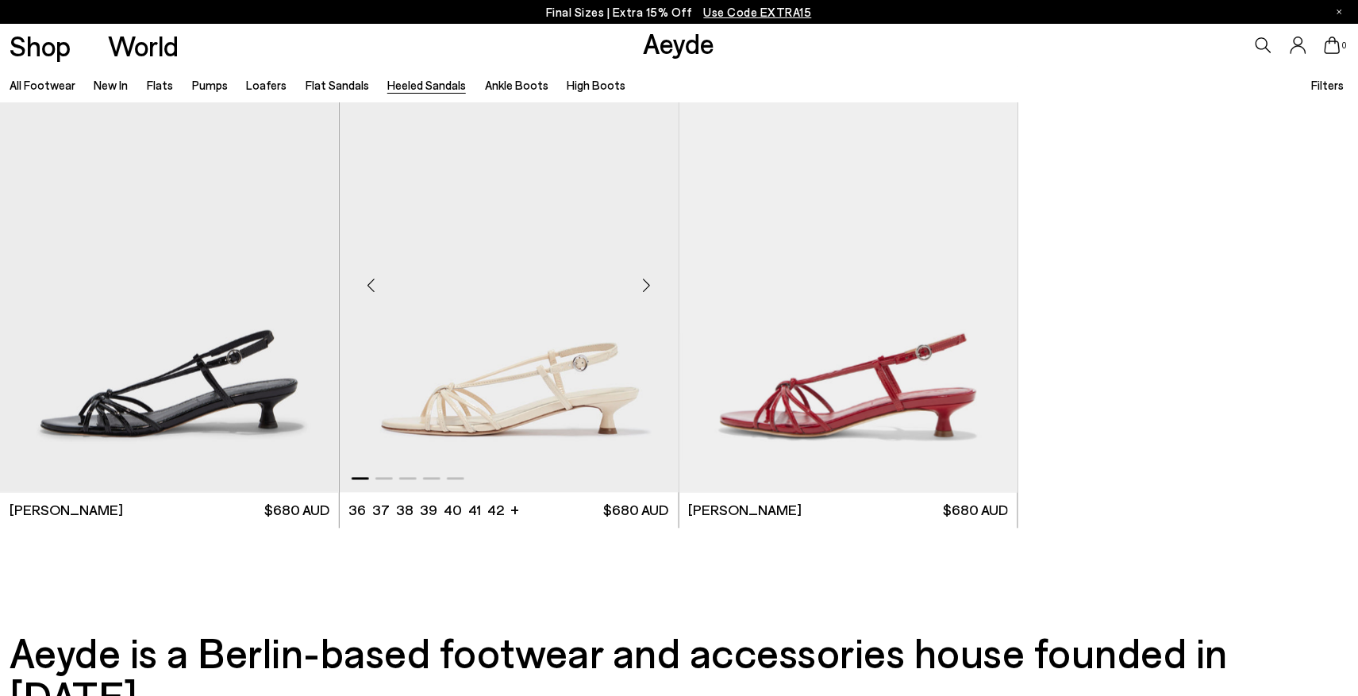
scroll to position [4581, 0]
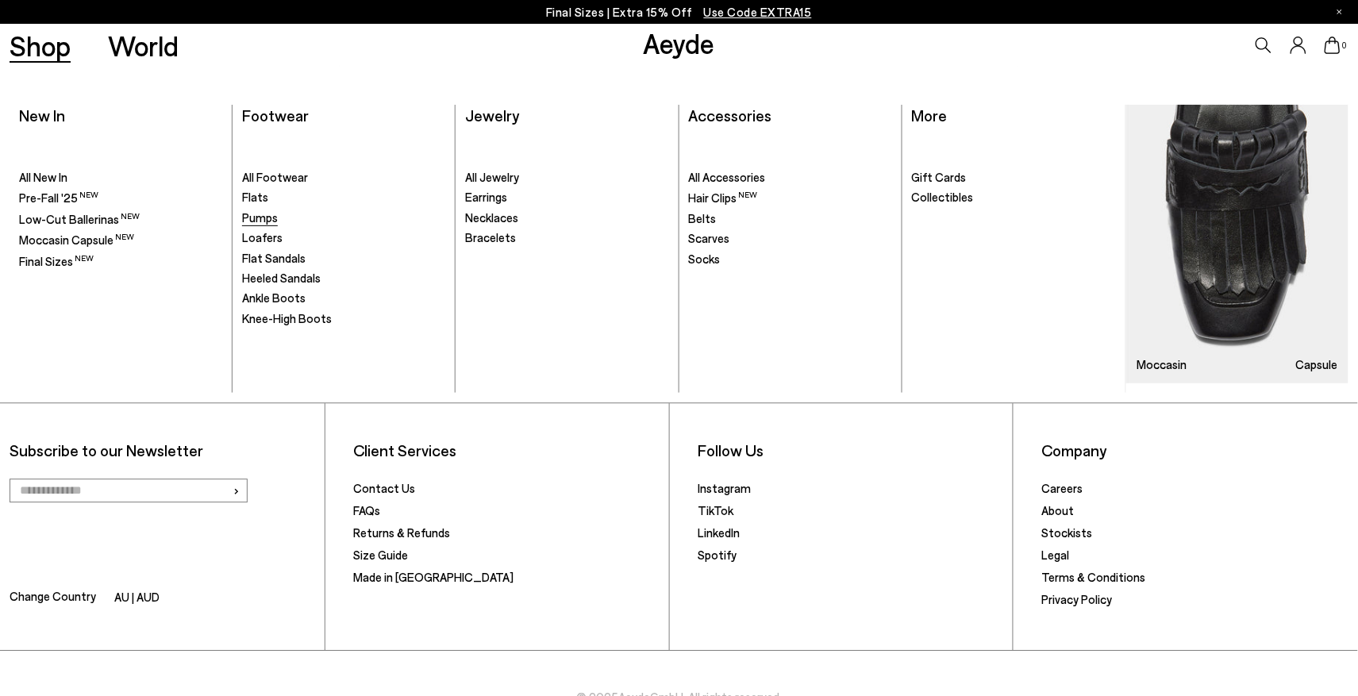
click at [268, 215] on span "Pumps" at bounding box center [260, 217] width 36 height 14
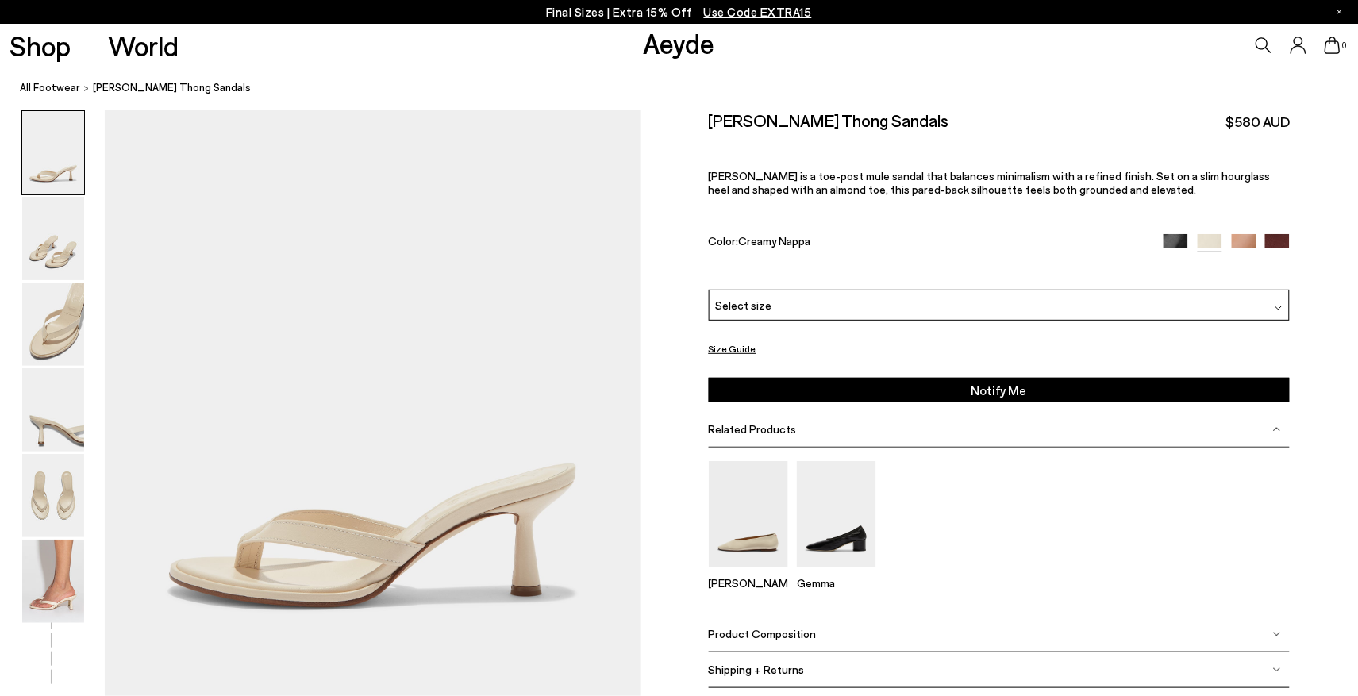
click at [763, 629] on span "Product Composition" at bounding box center [763, 633] width 108 height 13
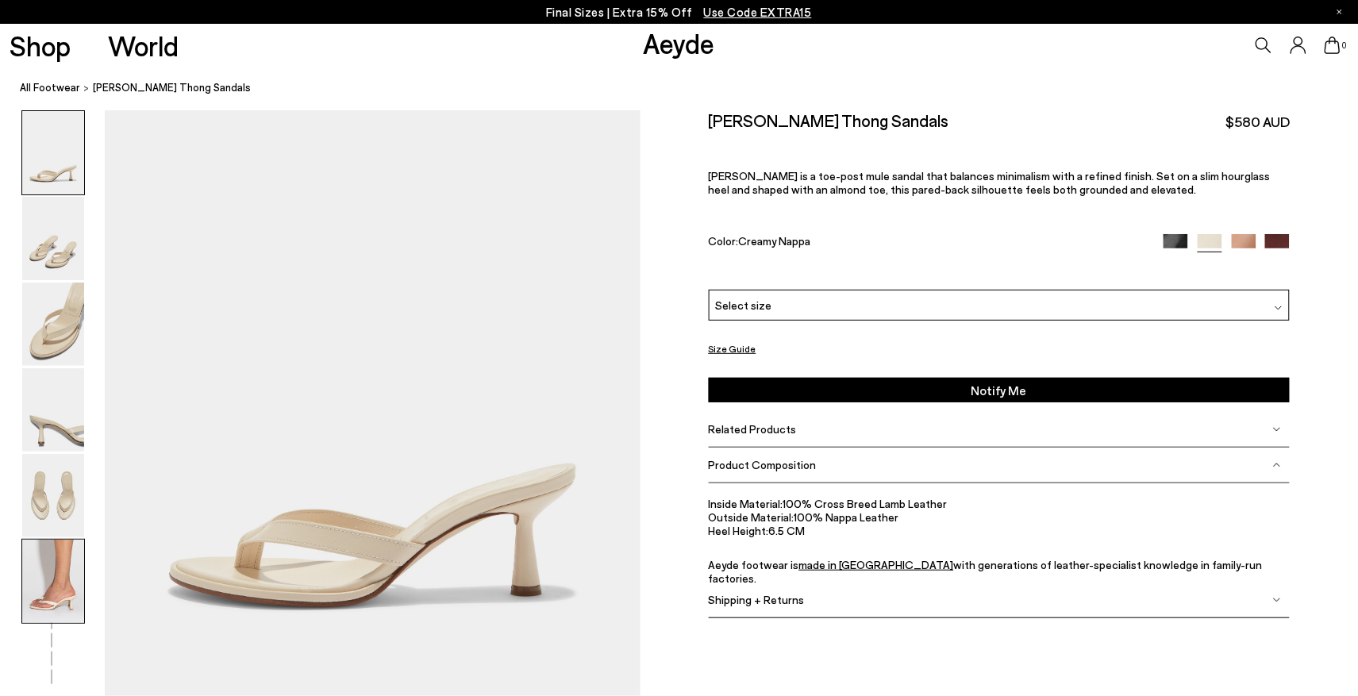
click at [50, 548] on img at bounding box center [53, 581] width 62 height 83
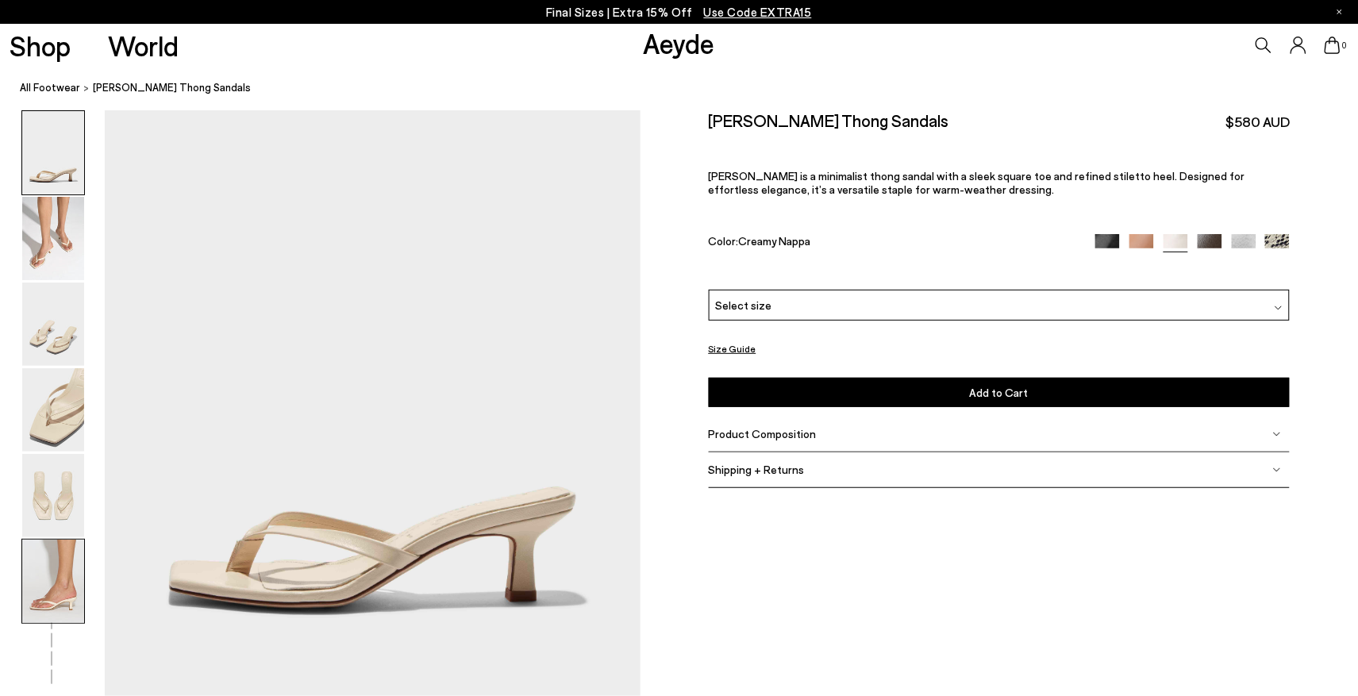
click at [44, 574] on img at bounding box center [53, 581] width 62 height 83
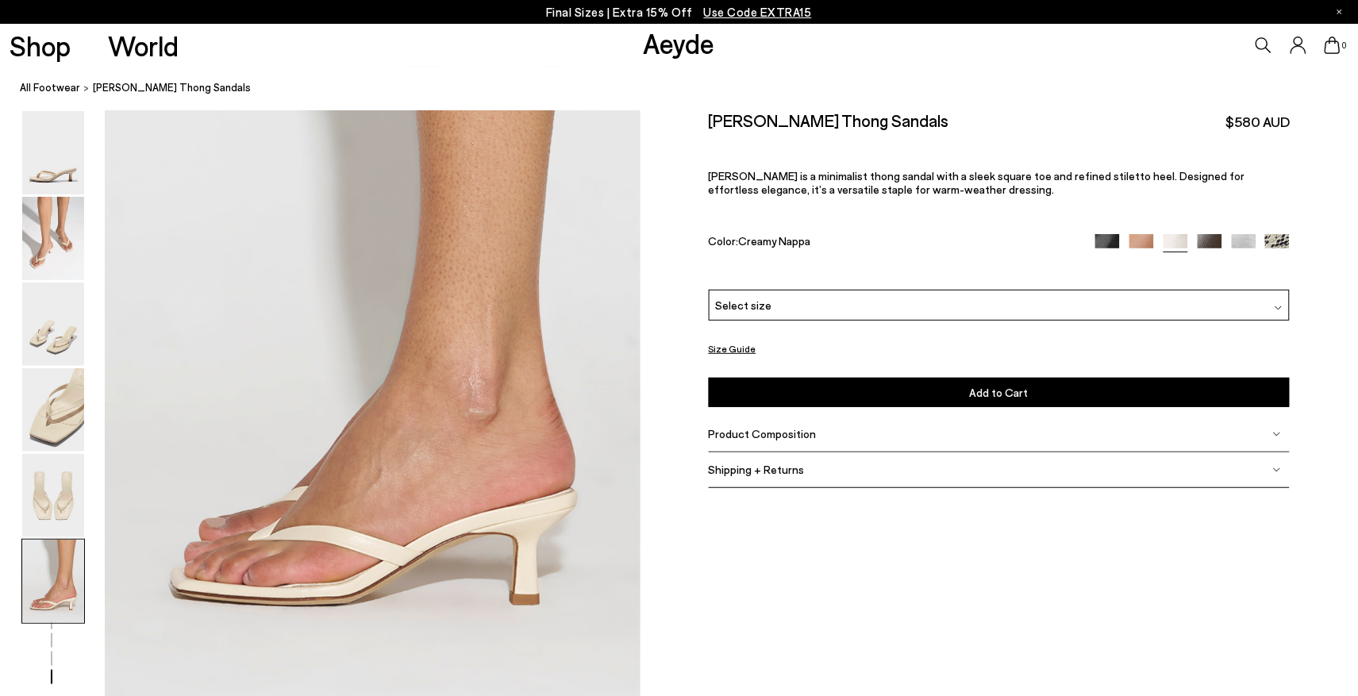
click at [880, 441] on div "Product Composition" at bounding box center [1000, 435] width 582 height 36
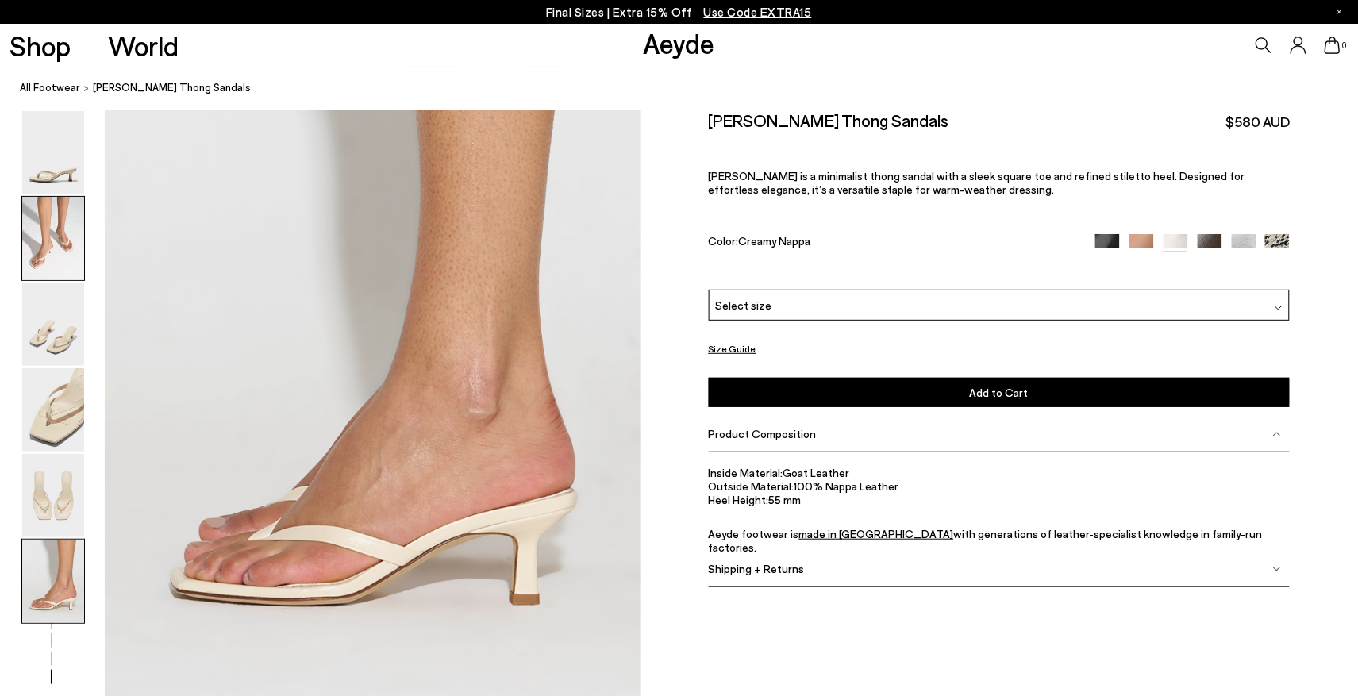
click at [65, 256] on img at bounding box center [53, 238] width 62 height 83
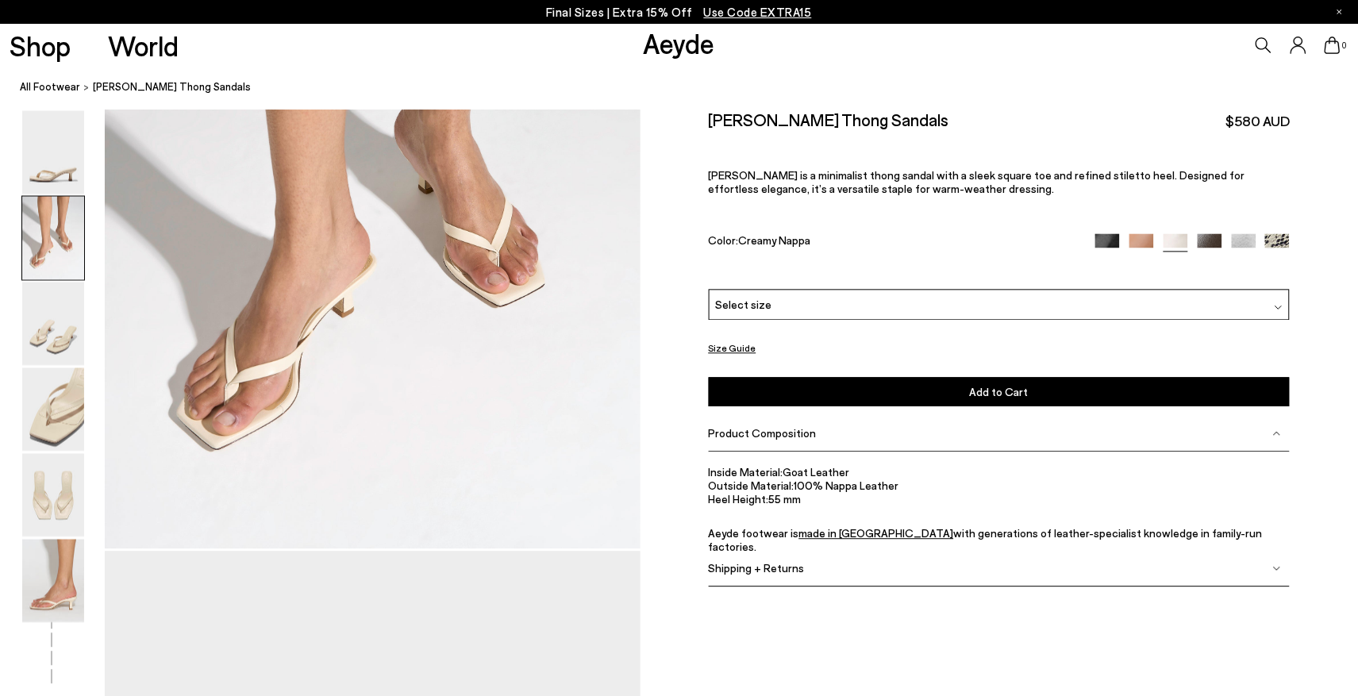
scroll to position [866, 0]
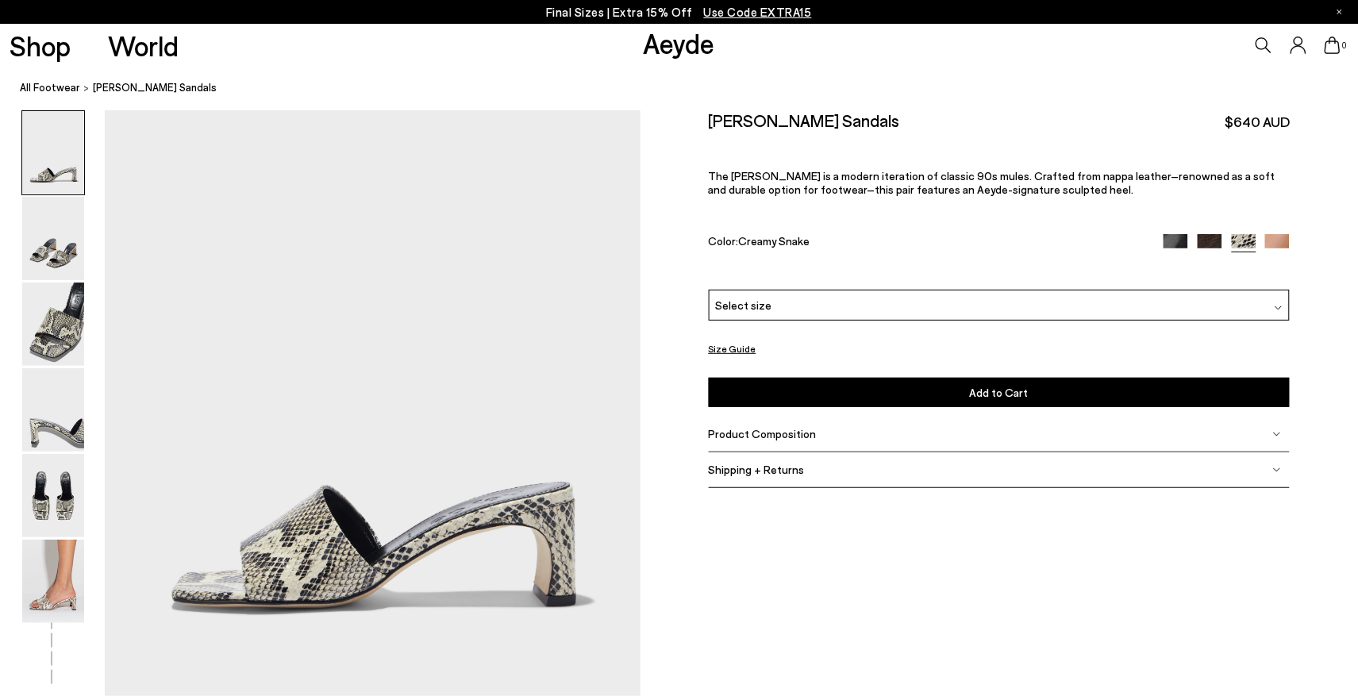
click at [743, 431] on span "Product Composition" at bounding box center [763, 433] width 108 height 13
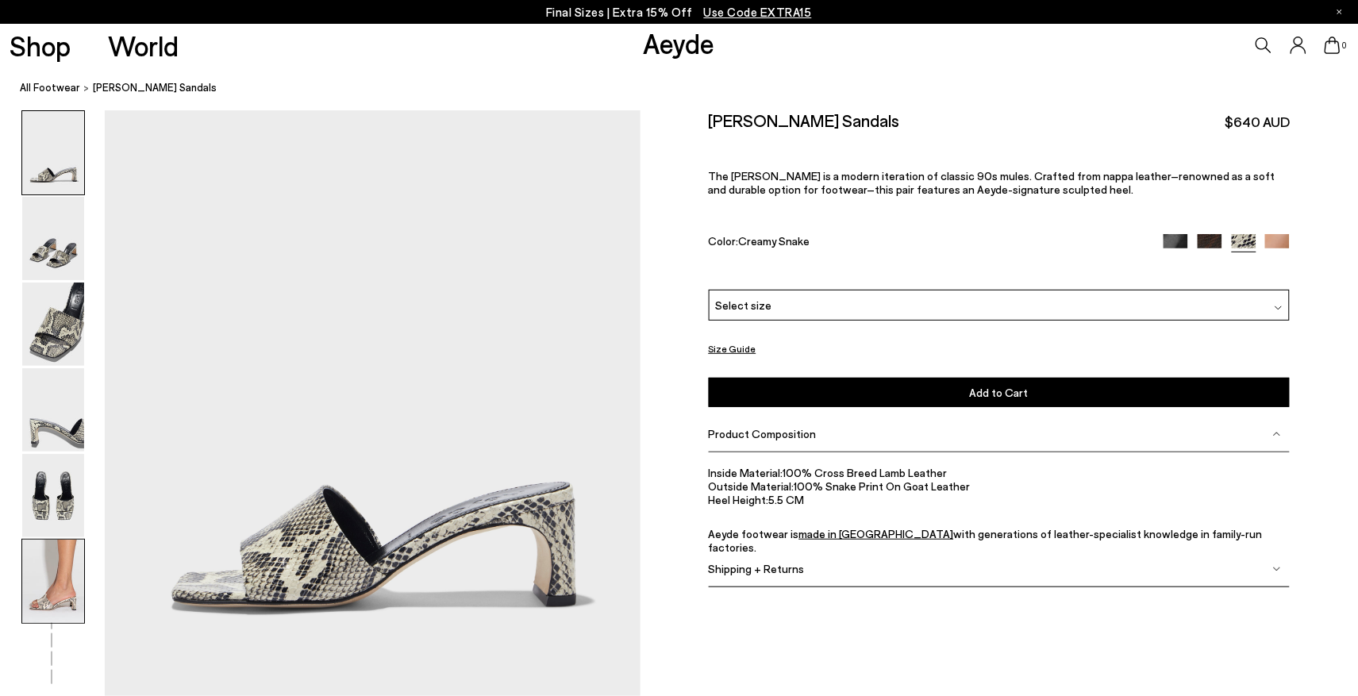
click at [56, 570] on img at bounding box center [53, 581] width 62 height 83
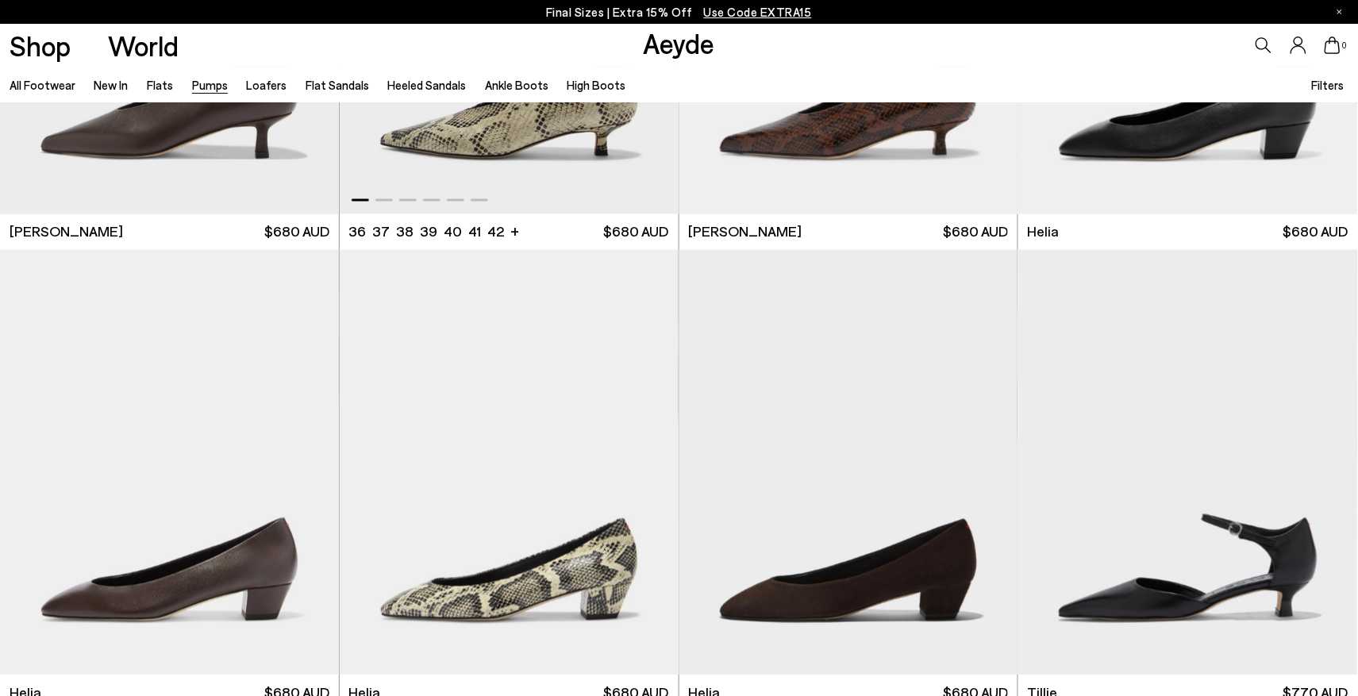
scroll to position [857, 0]
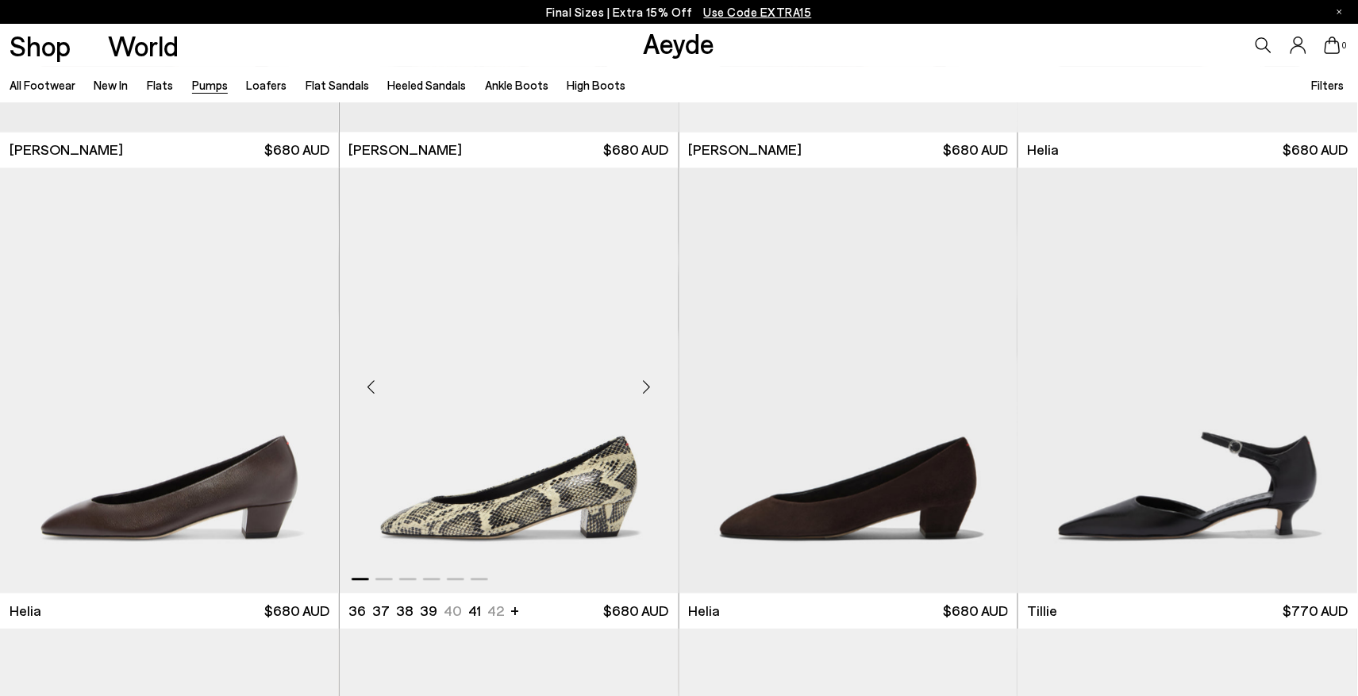
click at [648, 387] on div "Next slide" at bounding box center [647, 388] width 48 height 48
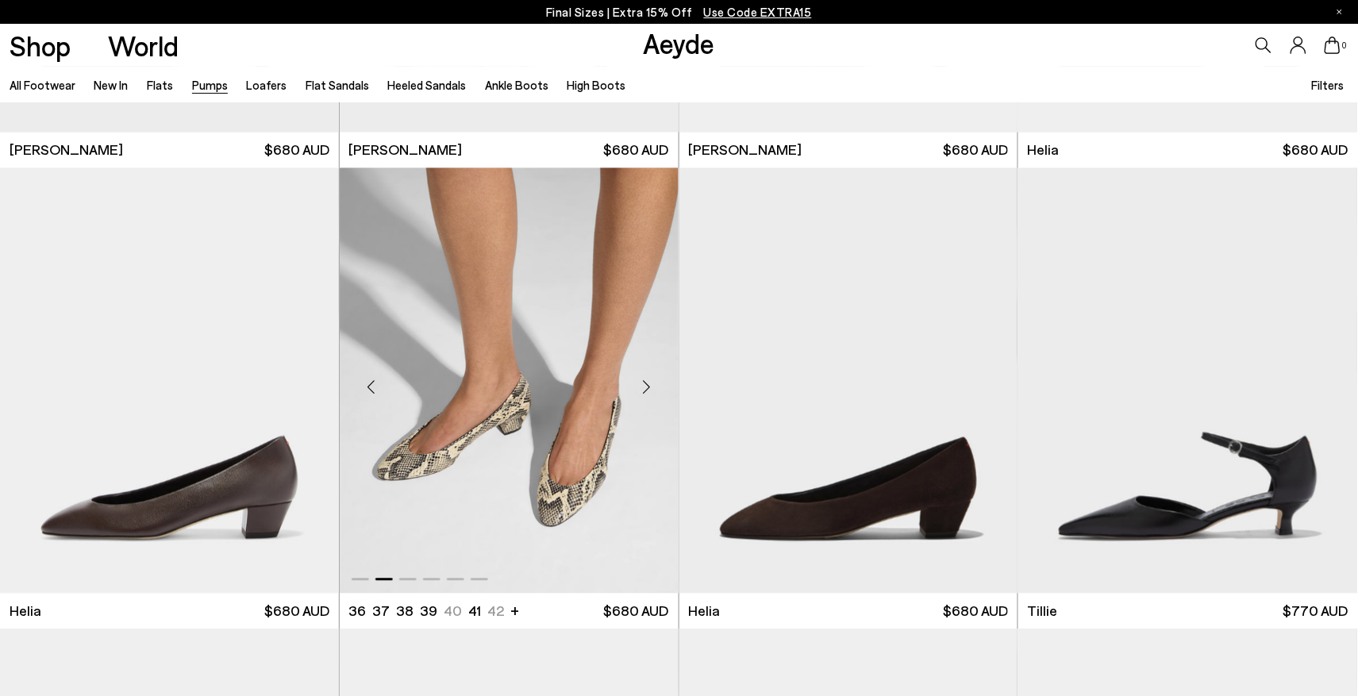
click at [648, 387] on div "Next slide" at bounding box center [647, 388] width 48 height 48
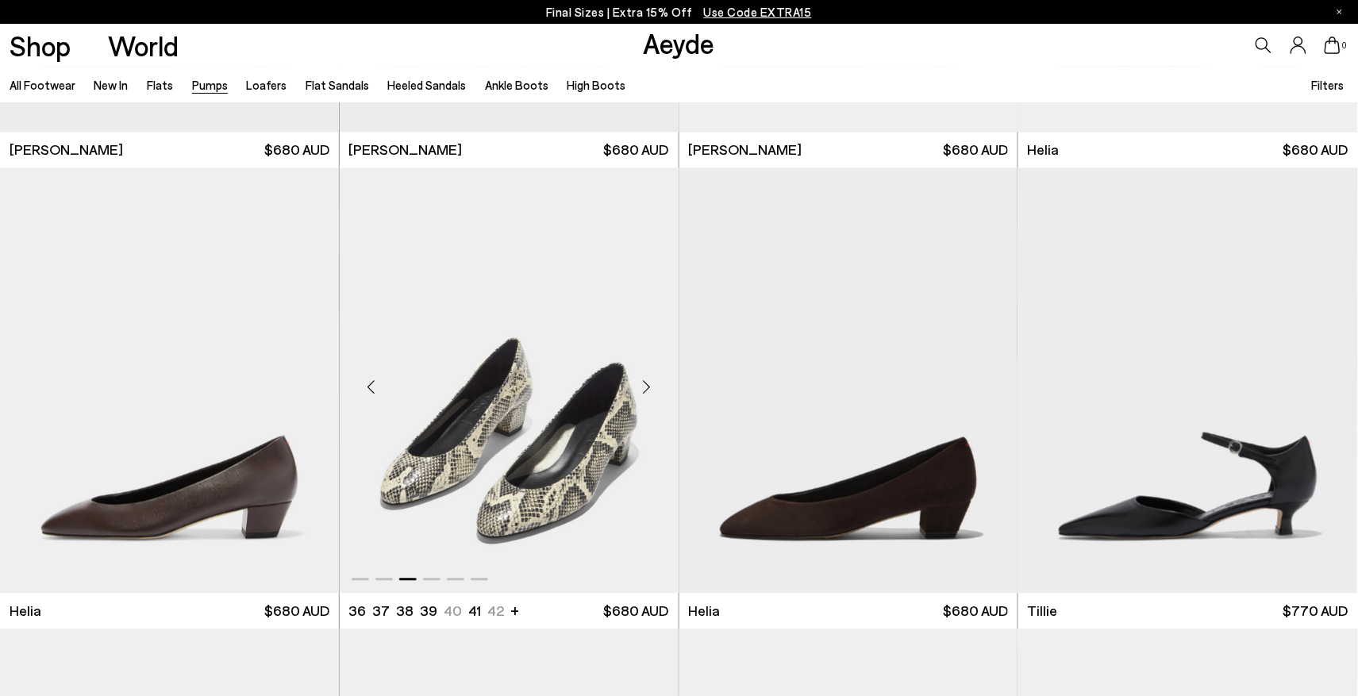
click at [648, 387] on div "Next slide" at bounding box center [647, 388] width 48 height 48
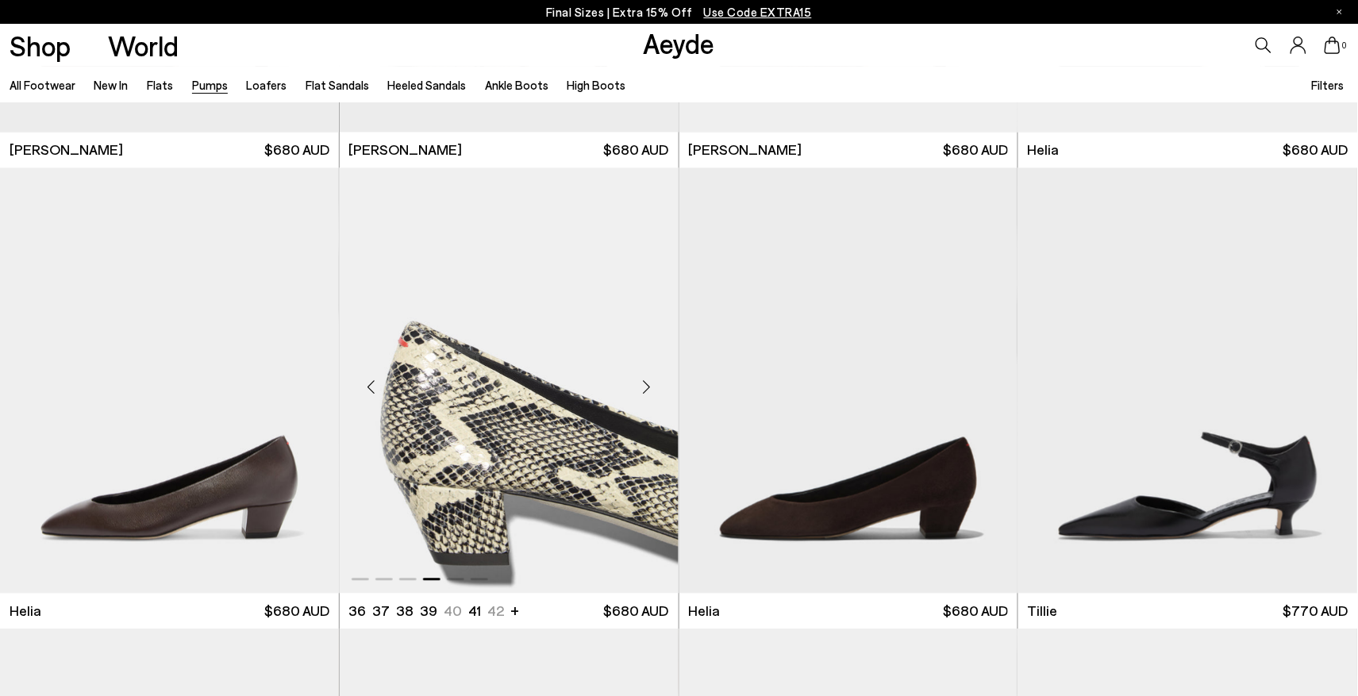
click at [648, 387] on div "Next slide" at bounding box center [647, 388] width 48 height 48
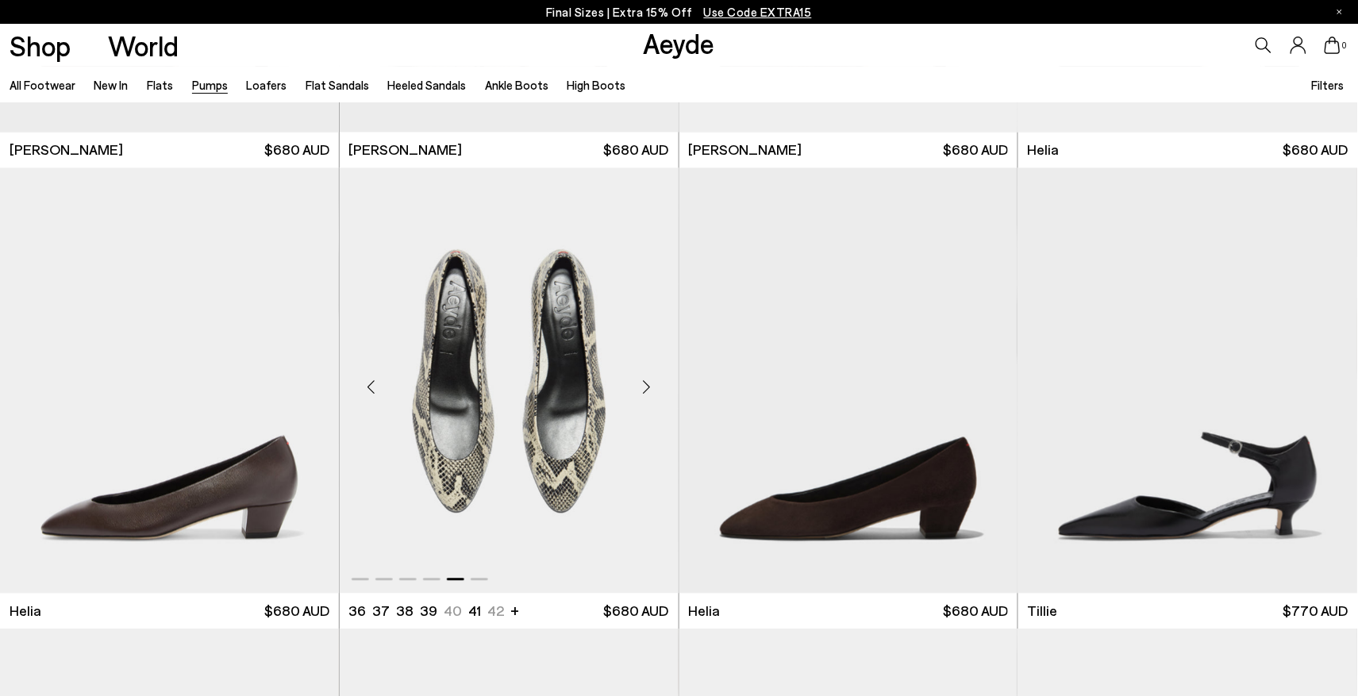
click at [648, 387] on div "Next slide" at bounding box center [647, 388] width 48 height 48
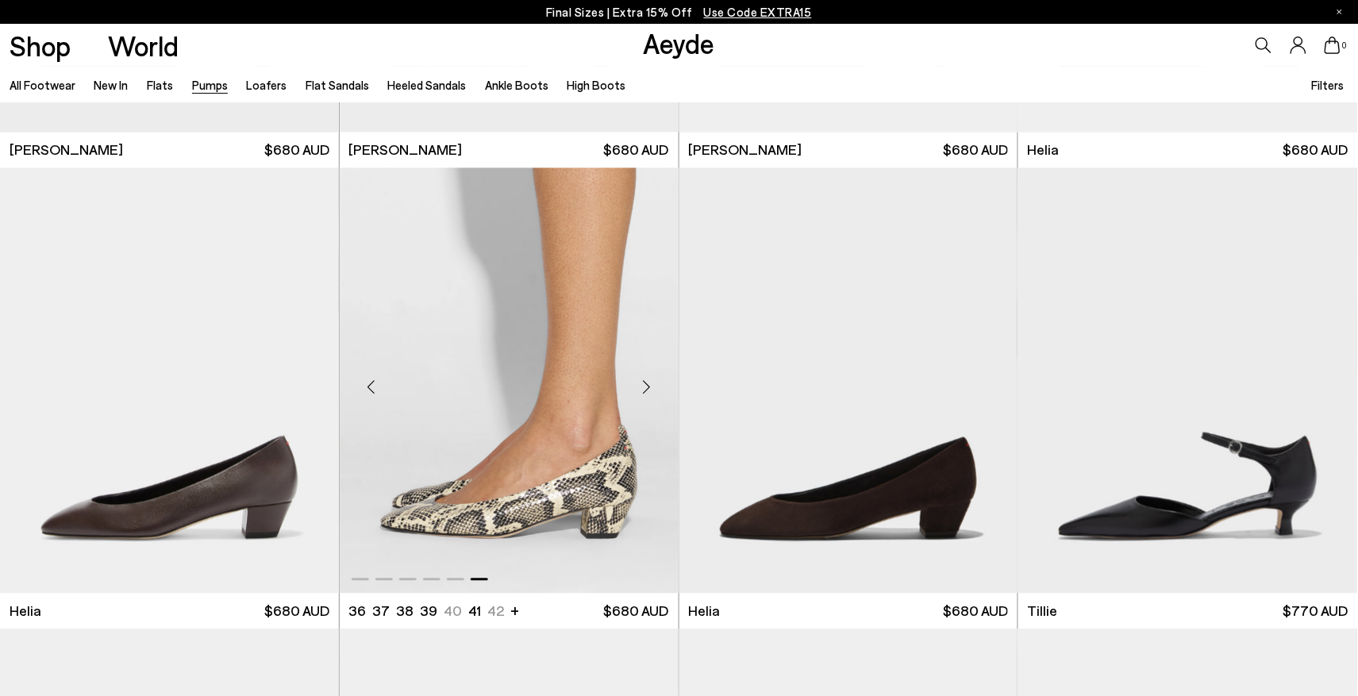
click at [648, 387] on div "Next slide" at bounding box center [647, 388] width 48 height 48
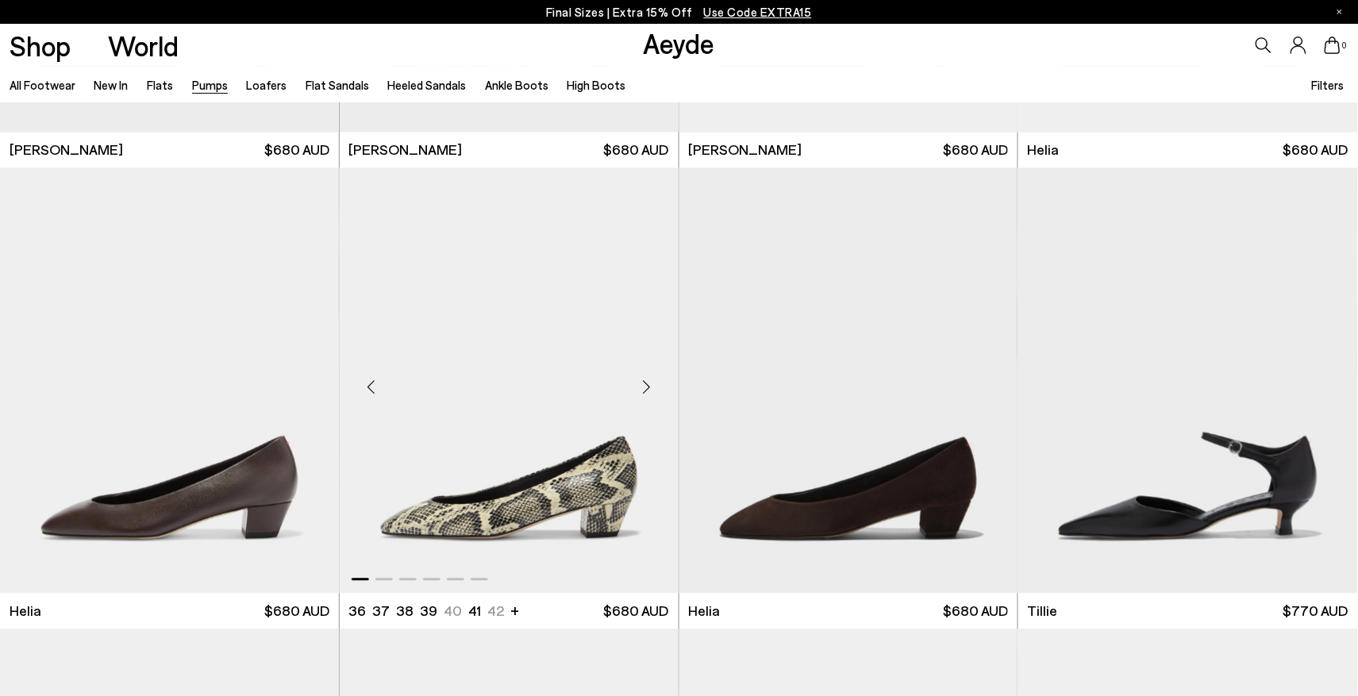
click at [648, 387] on div "Next slide" at bounding box center [647, 388] width 48 height 48
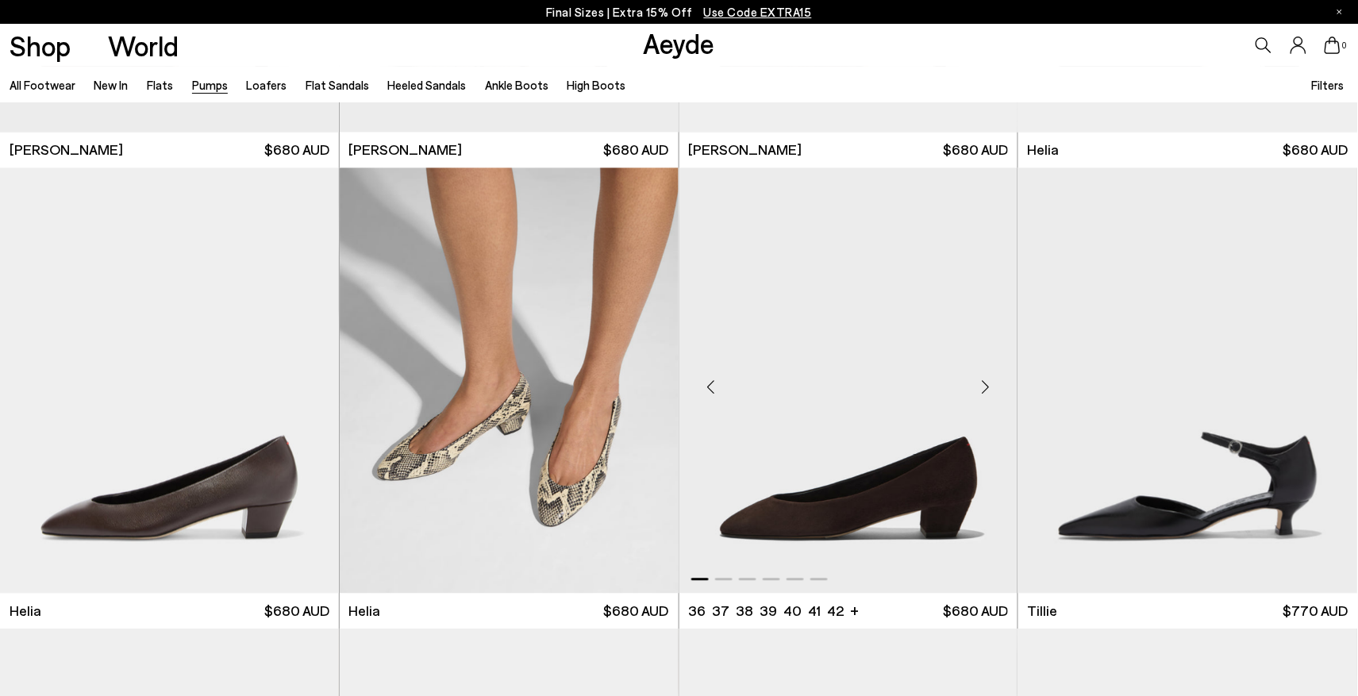
click at [988, 383] on div "Next slide" at bounding box center [986, 388] width 48 height 48
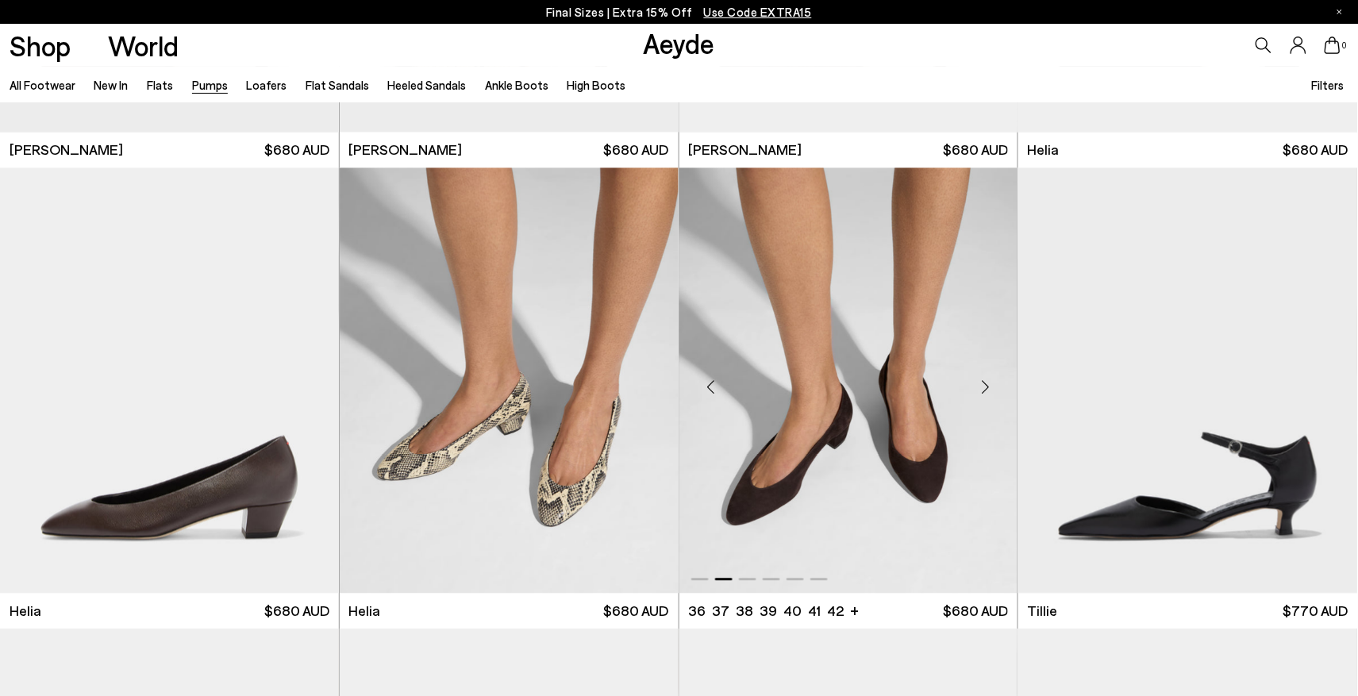
click at [988, 383] on div "Next slide" at bounding box center [986, 388] width 48 height 48
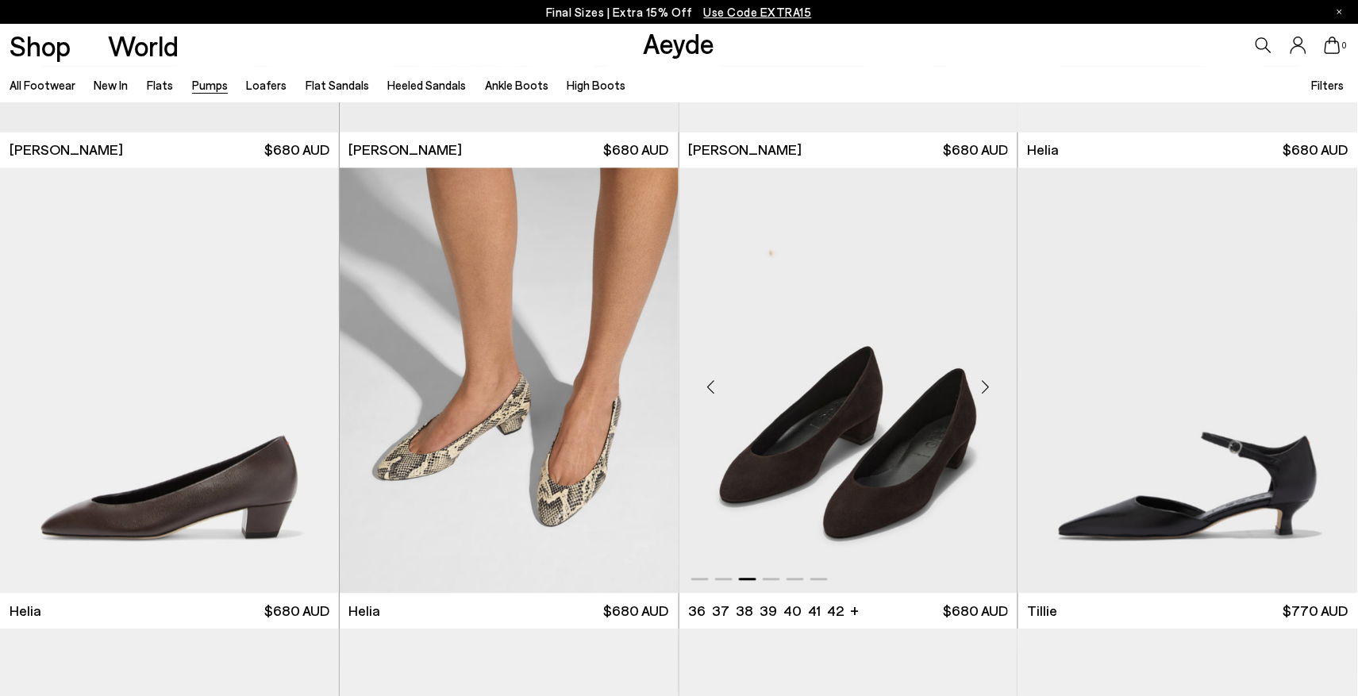
click at [988, 383] on div "Next slide" at bounding box center [986, 388] width 48 height 48
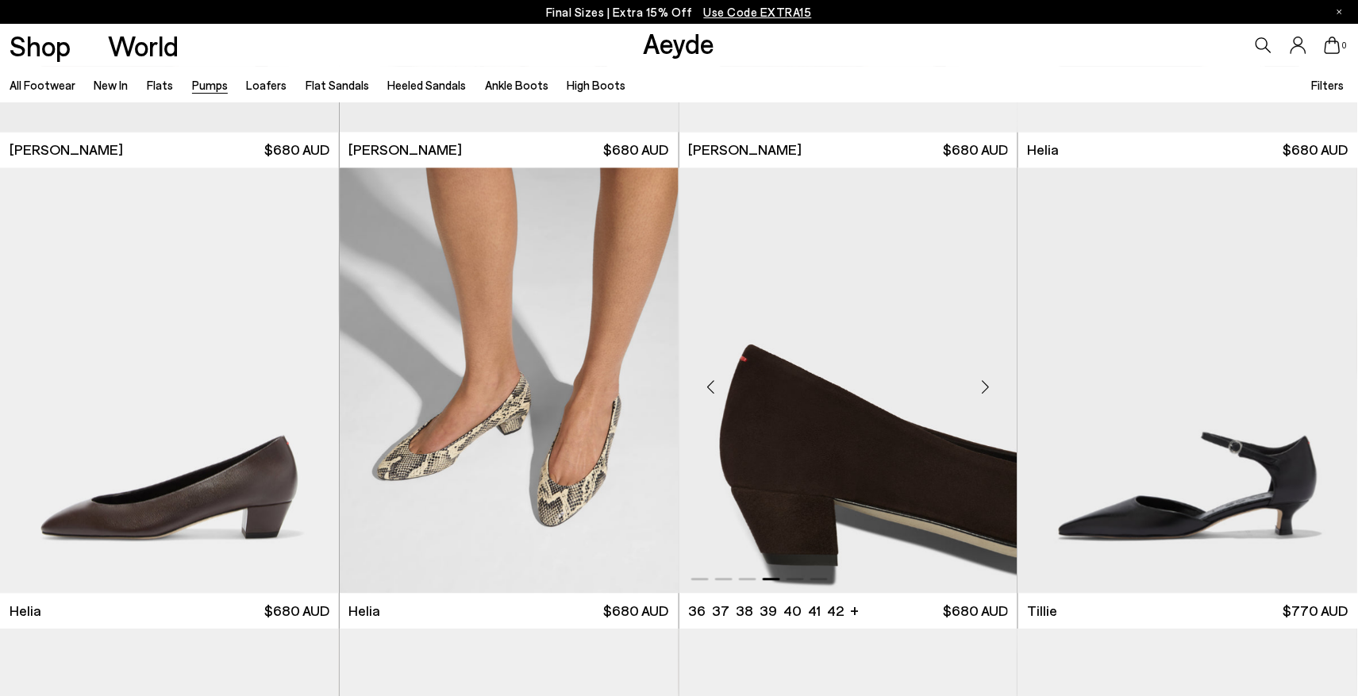
click at [988, 383] on div "Next slide" at bounding box center [986, 388] width 48 height 48
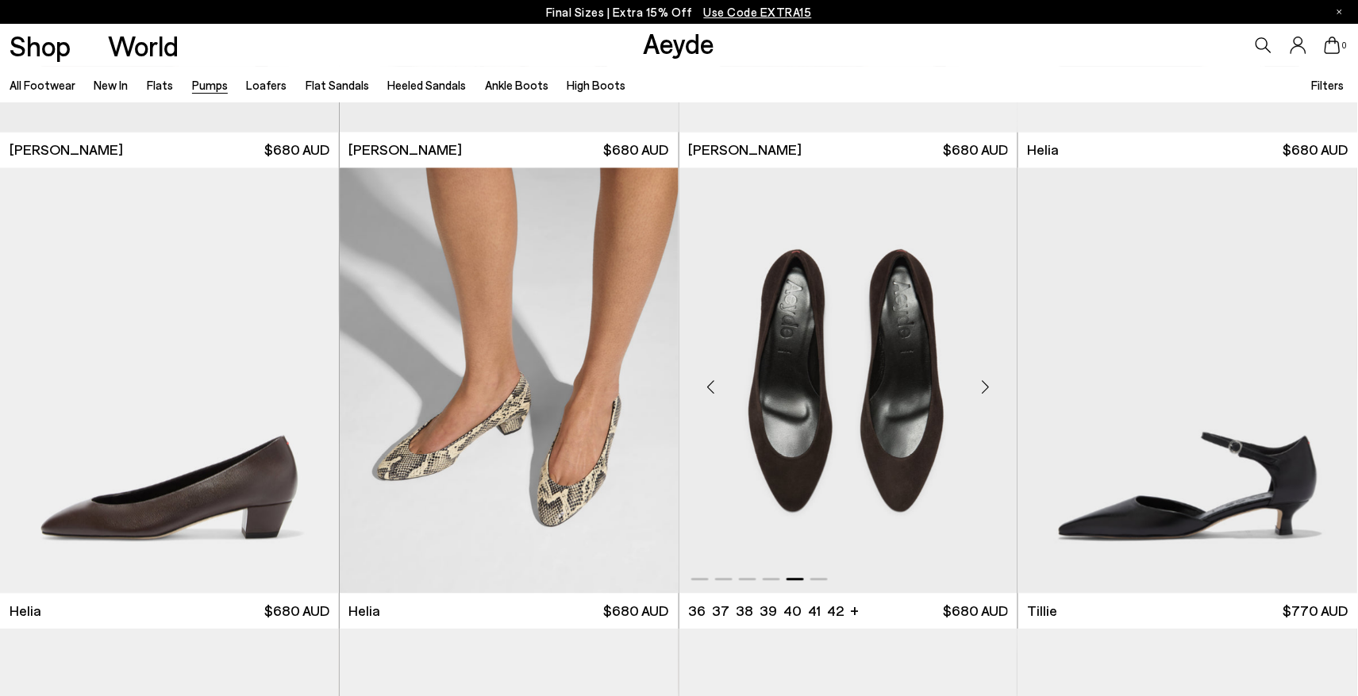
click at [988, 383] on div "Next slide" at bounding box center [986, 388] width 48 height 48
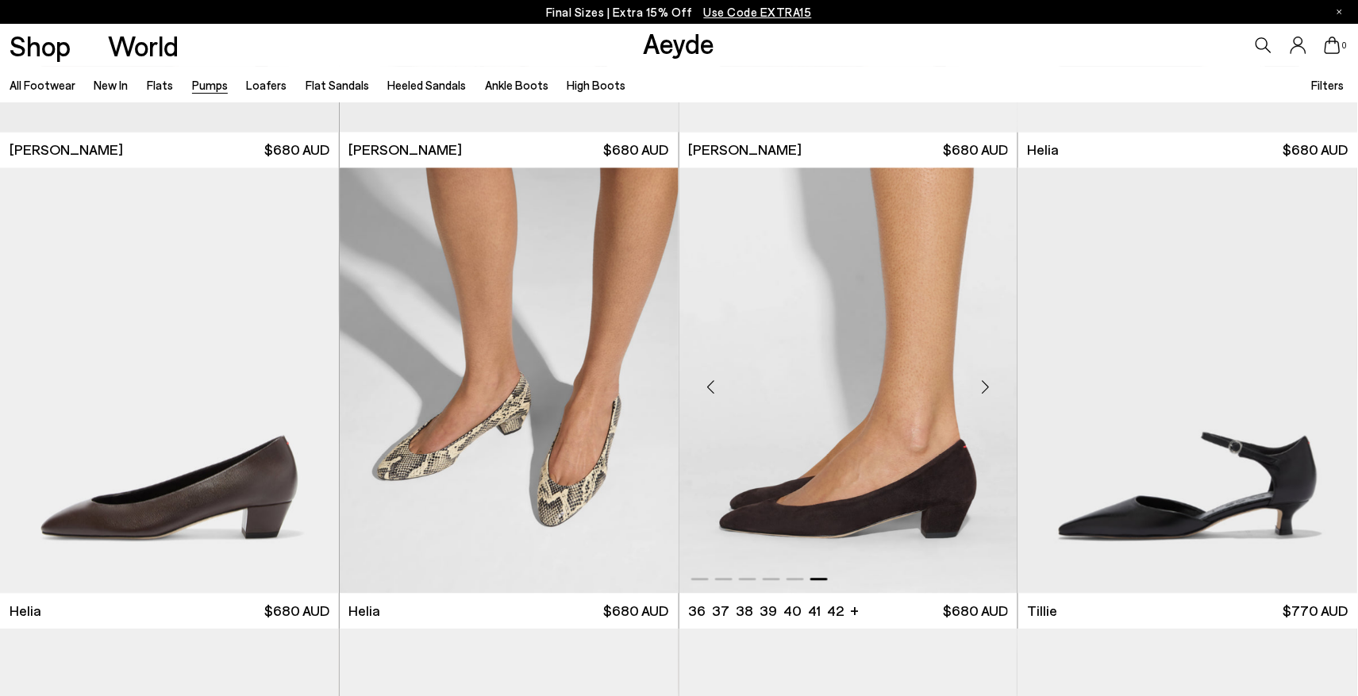
click at [988, 383] on div "Next slide" at bounding box center [986, 388] width 48 height 48
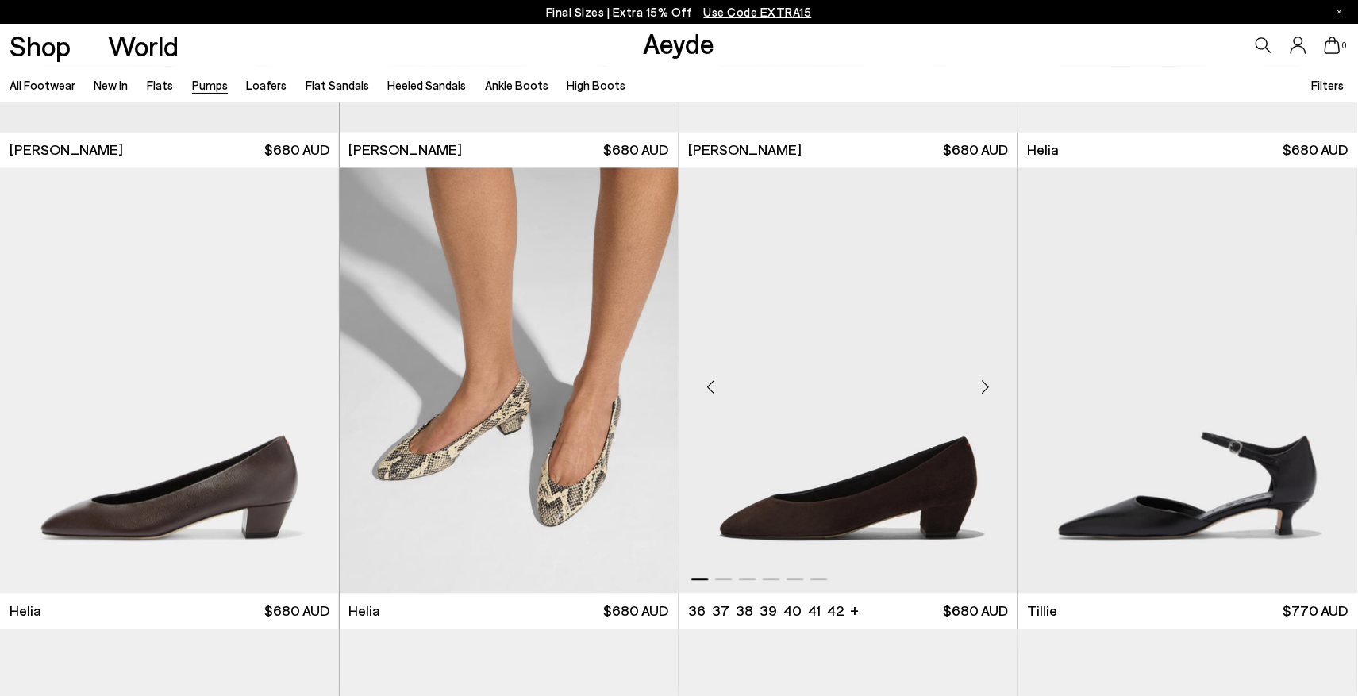
click at [988, 383] on div "Next slide" at bounding box center [986, 388] width 48 height 48
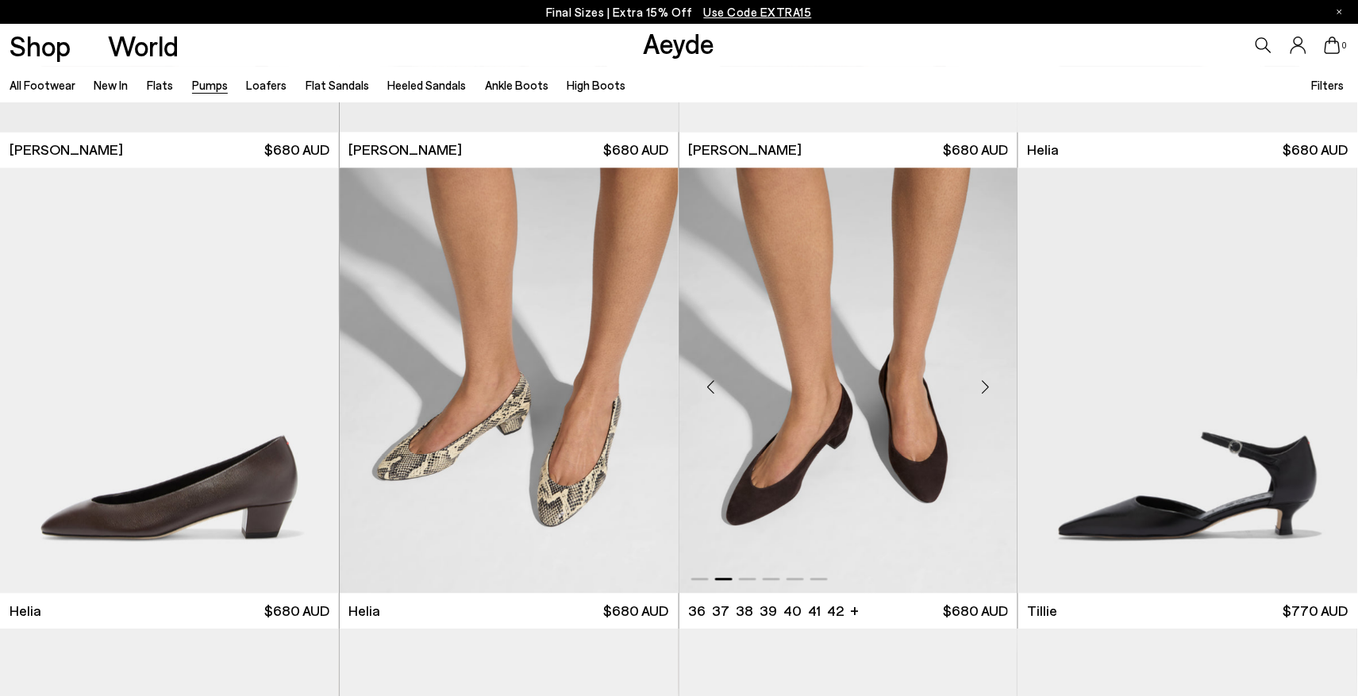
click at [988, 383] on div "Next slide" at bounding box center [986, 388] width 48 height 48
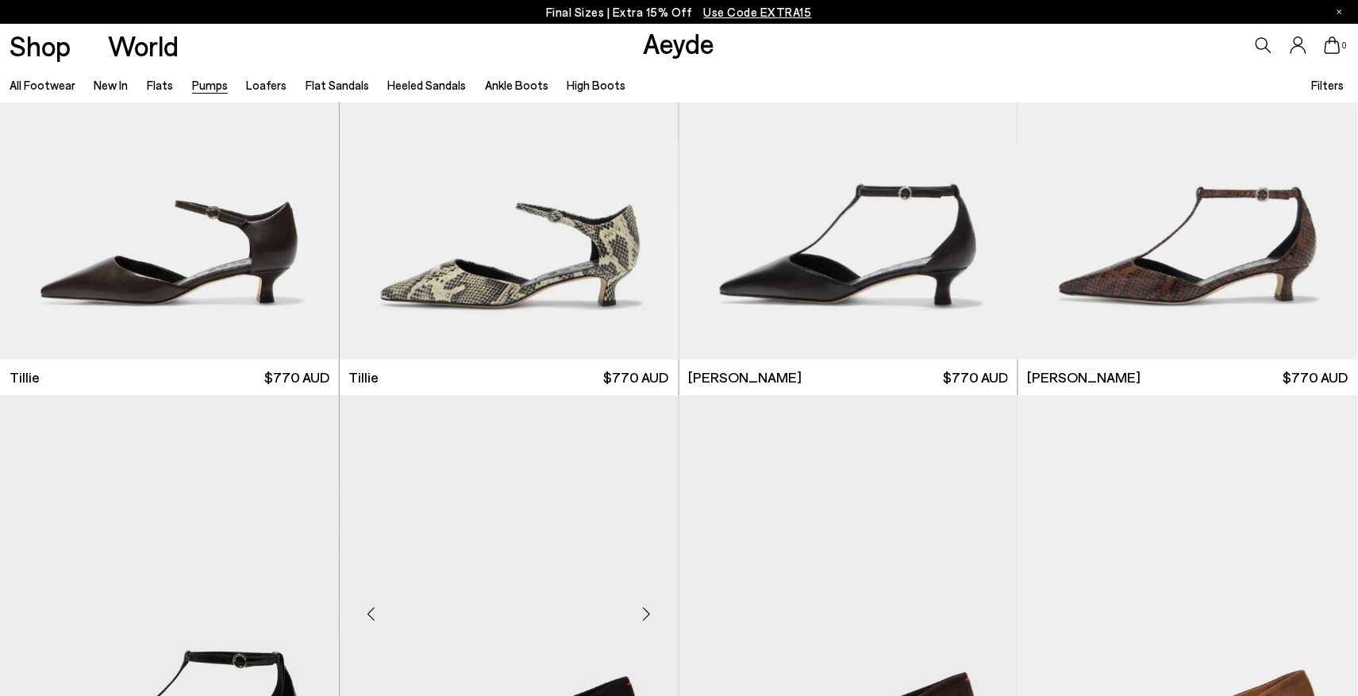
scroll to position [1846, 0]
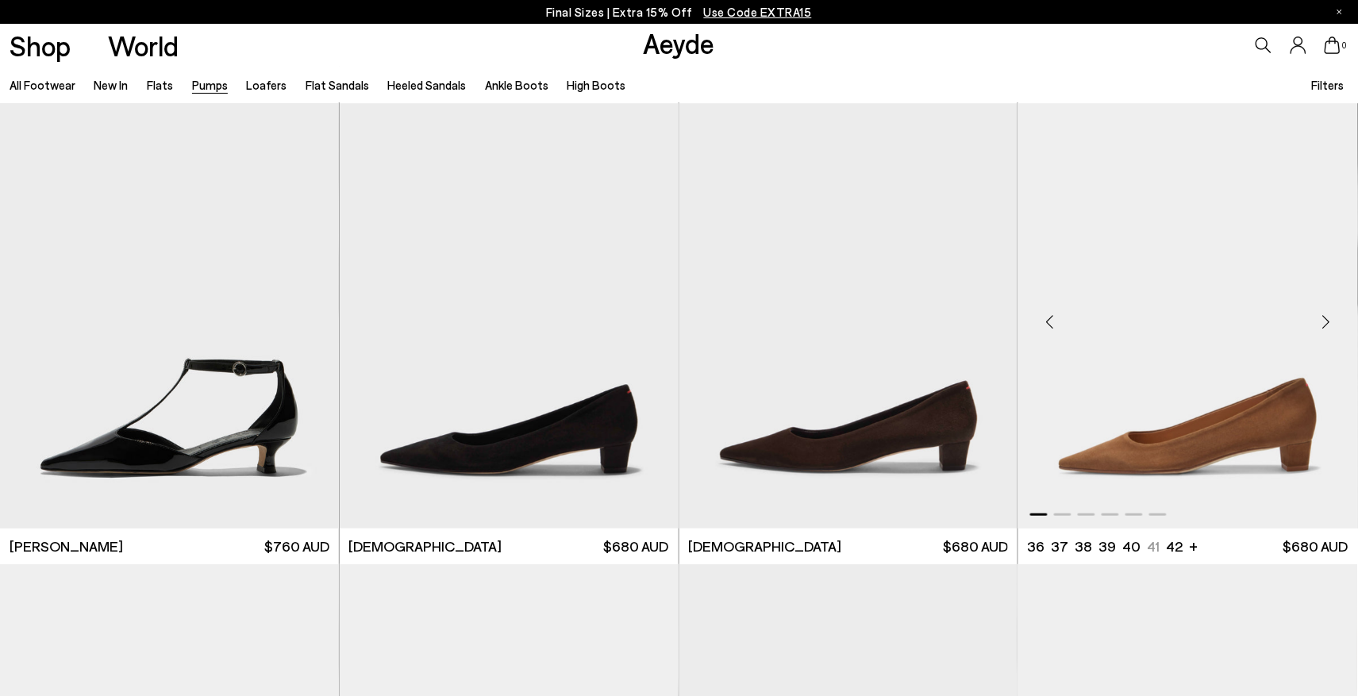
click at [1324, 316] on div "Next slide" at bounding box center [1327, 323] width 48 height 48
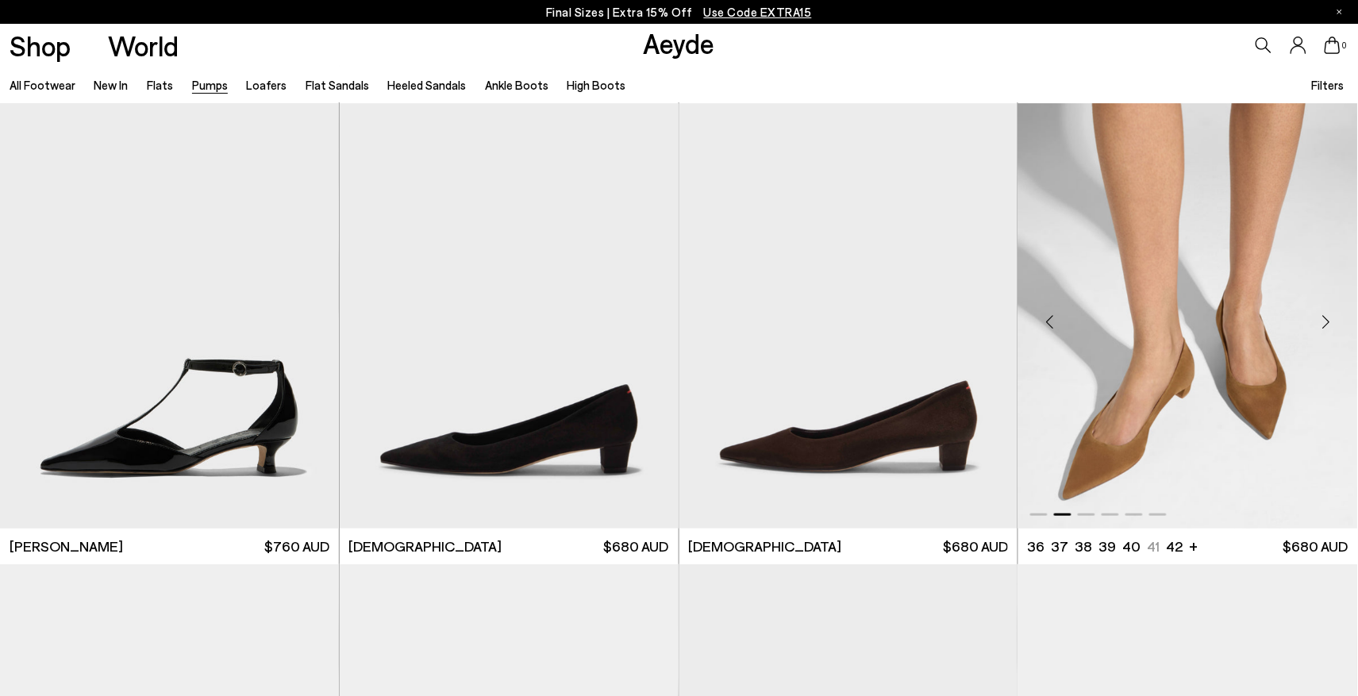
click at [1324, 316] on div "Next slide" at bounding box center [1327, 323] width 48 height 48
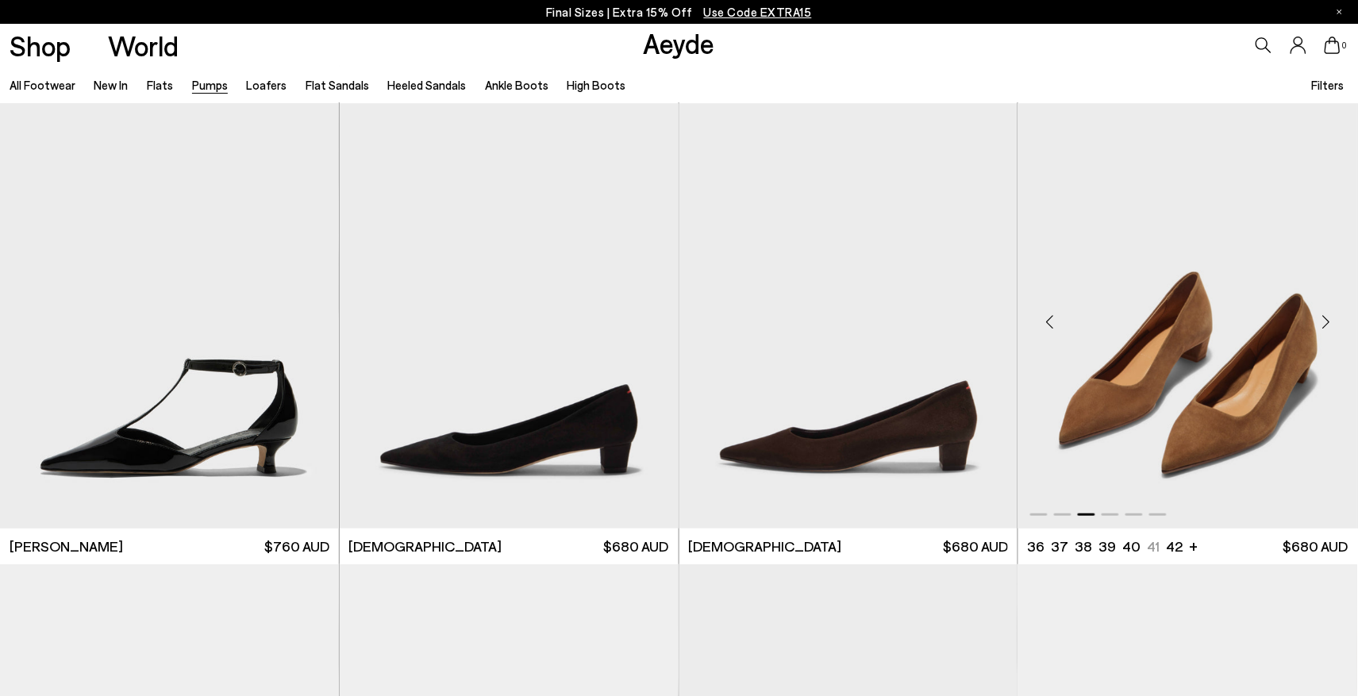
click at [1324, 316] on div "Next slide" at bounding box center [1327, 323] width 48 height 48
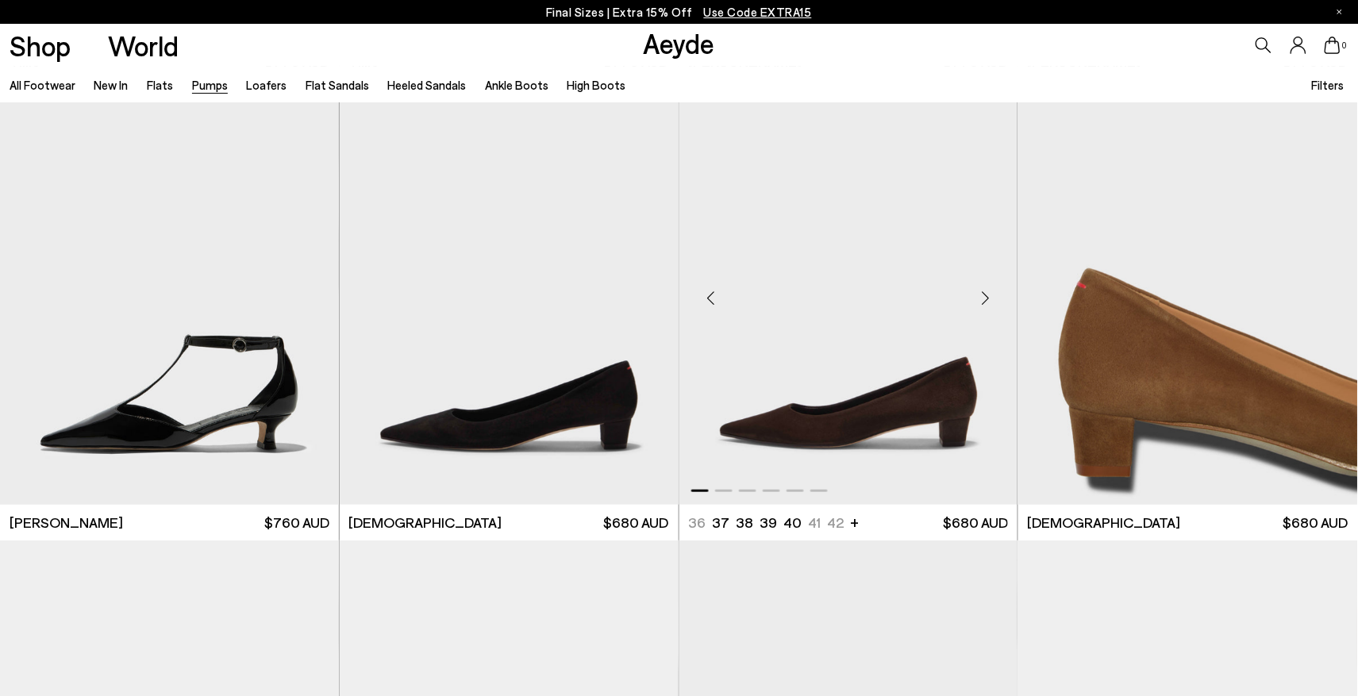
scroll to position [1866, 0]
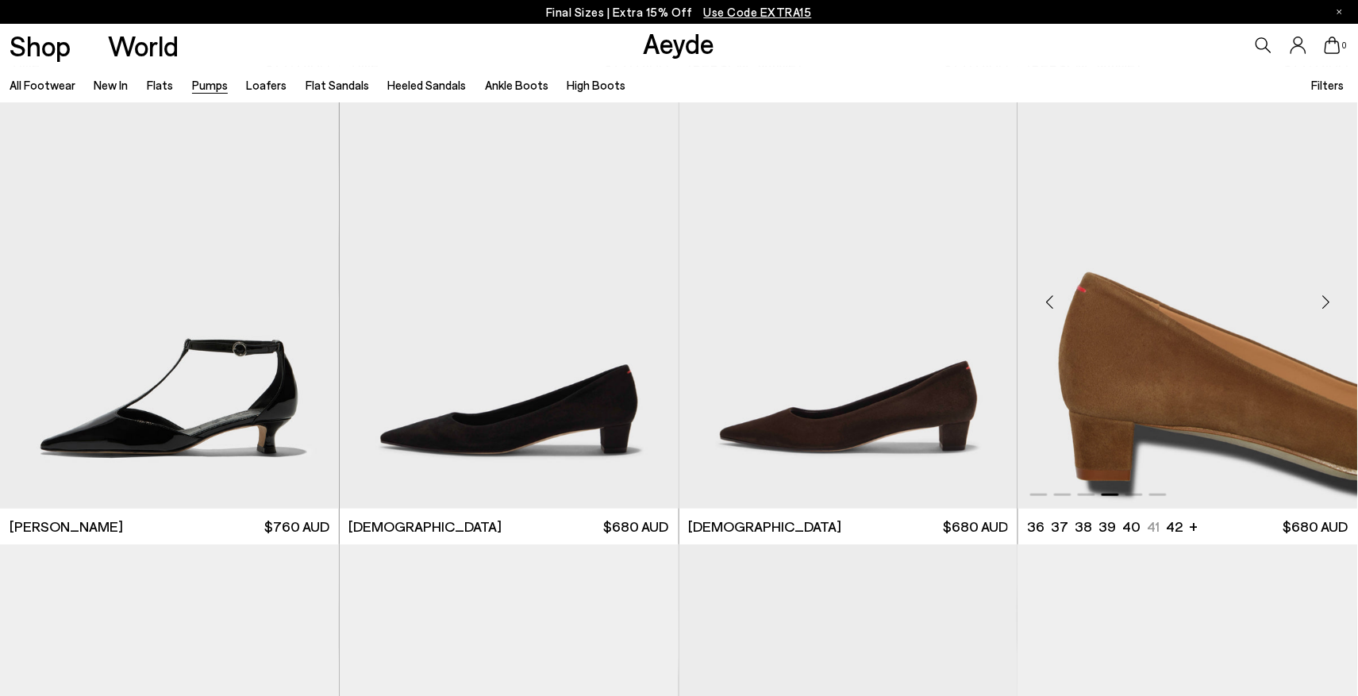
click at [1324, 300] on div "Next slide" at bounding box center [1327, 303] width 48 height 48
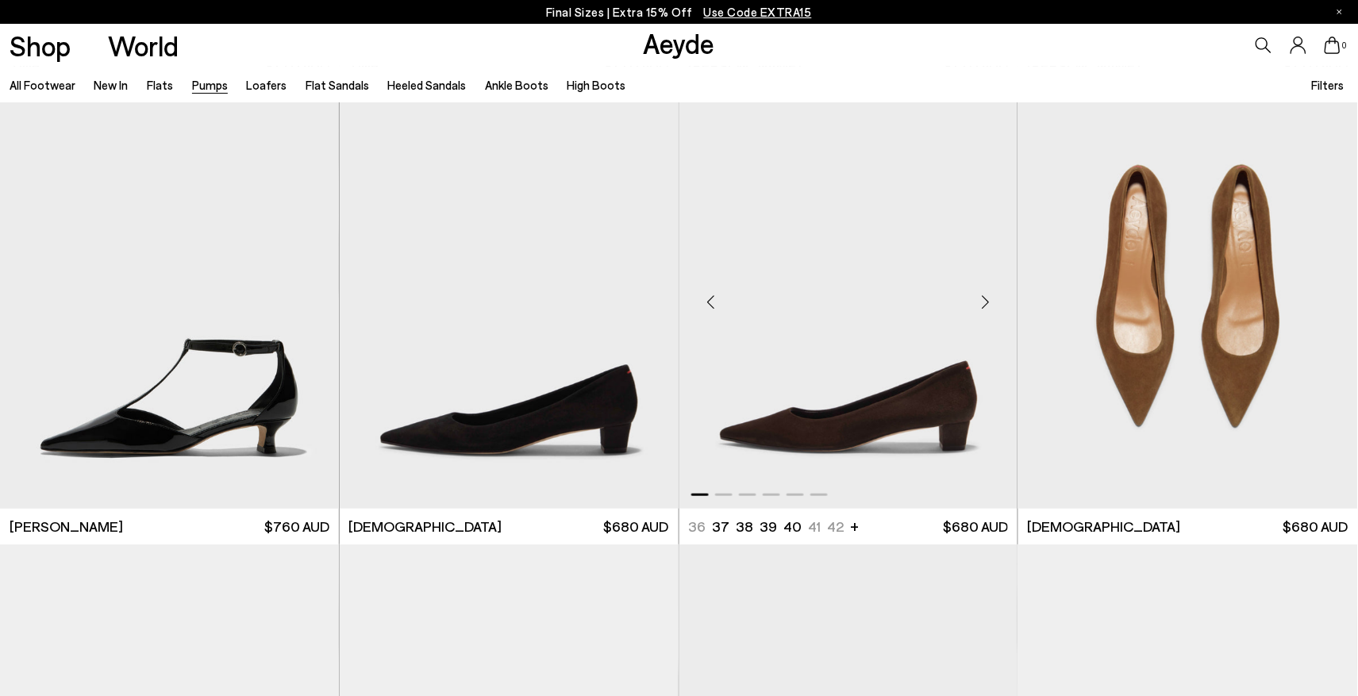
click at [988, 294] on div "Next slide" at bounding box center [986, 303] width 48 height 48
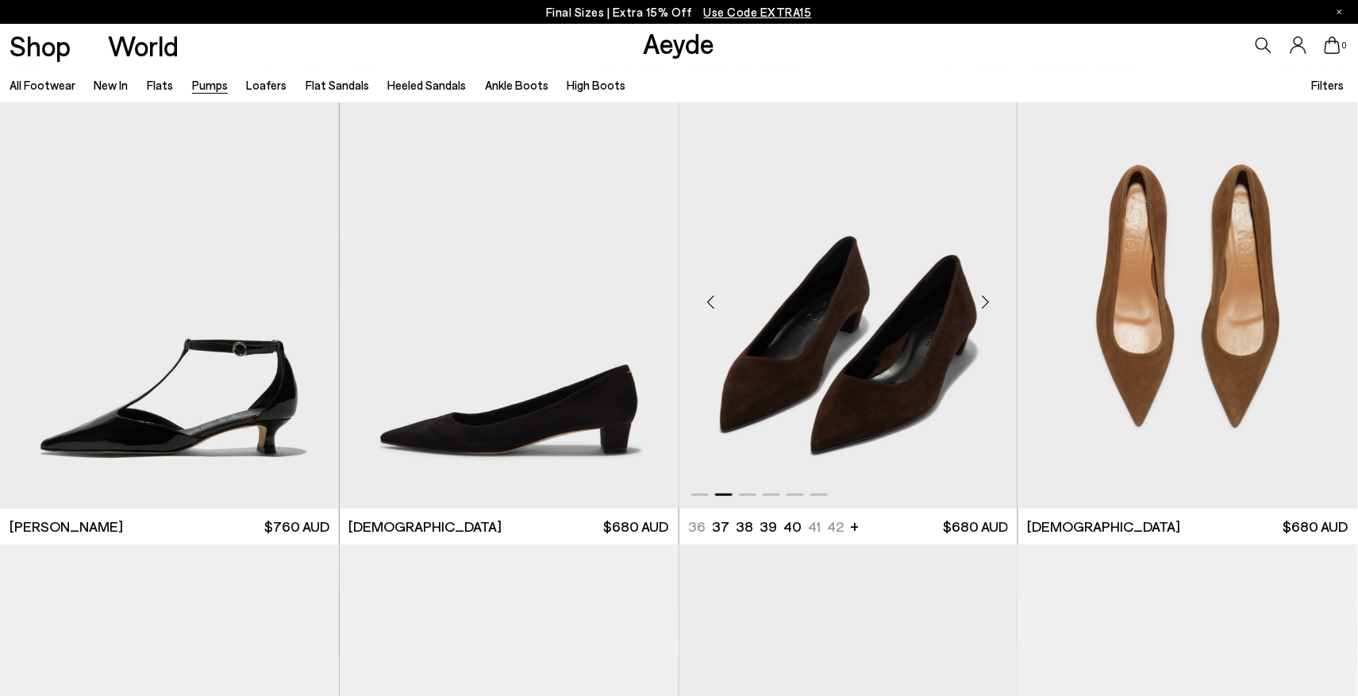
click at [988, 295] on div "Next slide" at bounding box center [986, 303] width 48 height 48
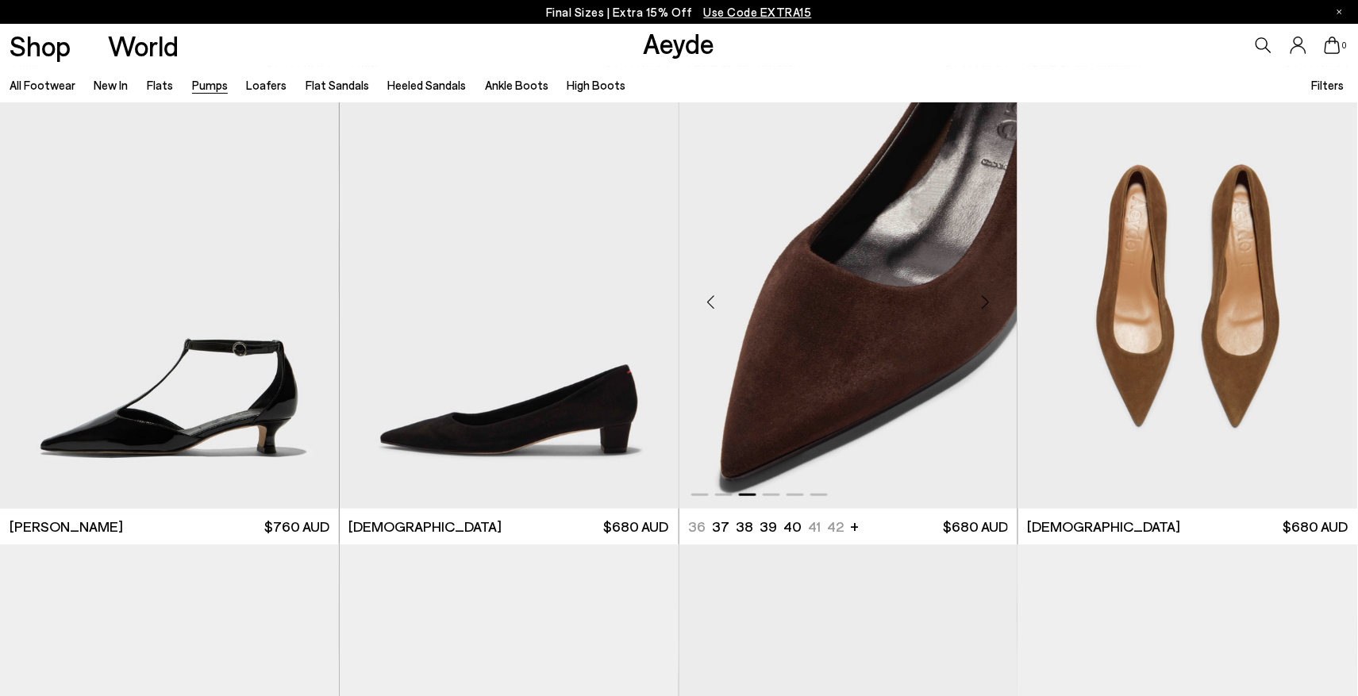
click at [988, 295] on div "Next slide" at bounding box center [986, 303] width 48 height 48
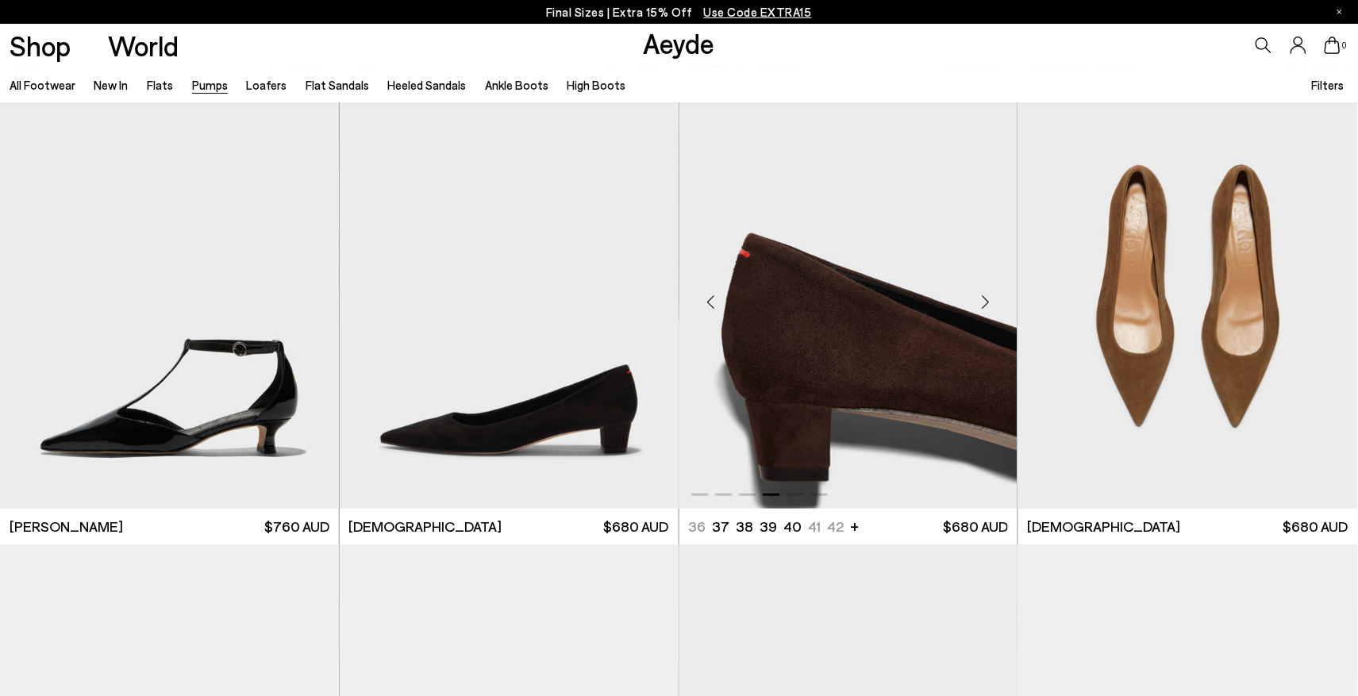
click at [988, 295] on div "Next slide" at bounding box center [986, 303] width 48 height 48
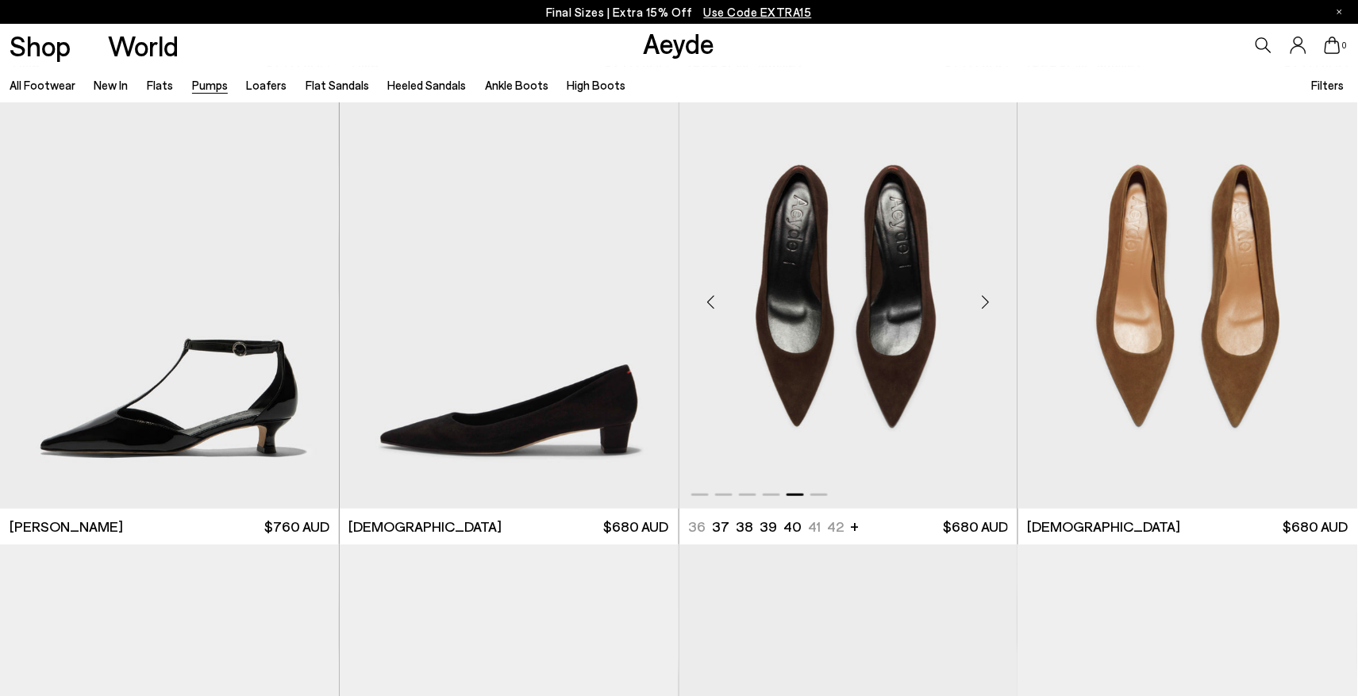
click at [988, 295] on div "Next slide" at bounding box center [986, 303] width 48 height 48
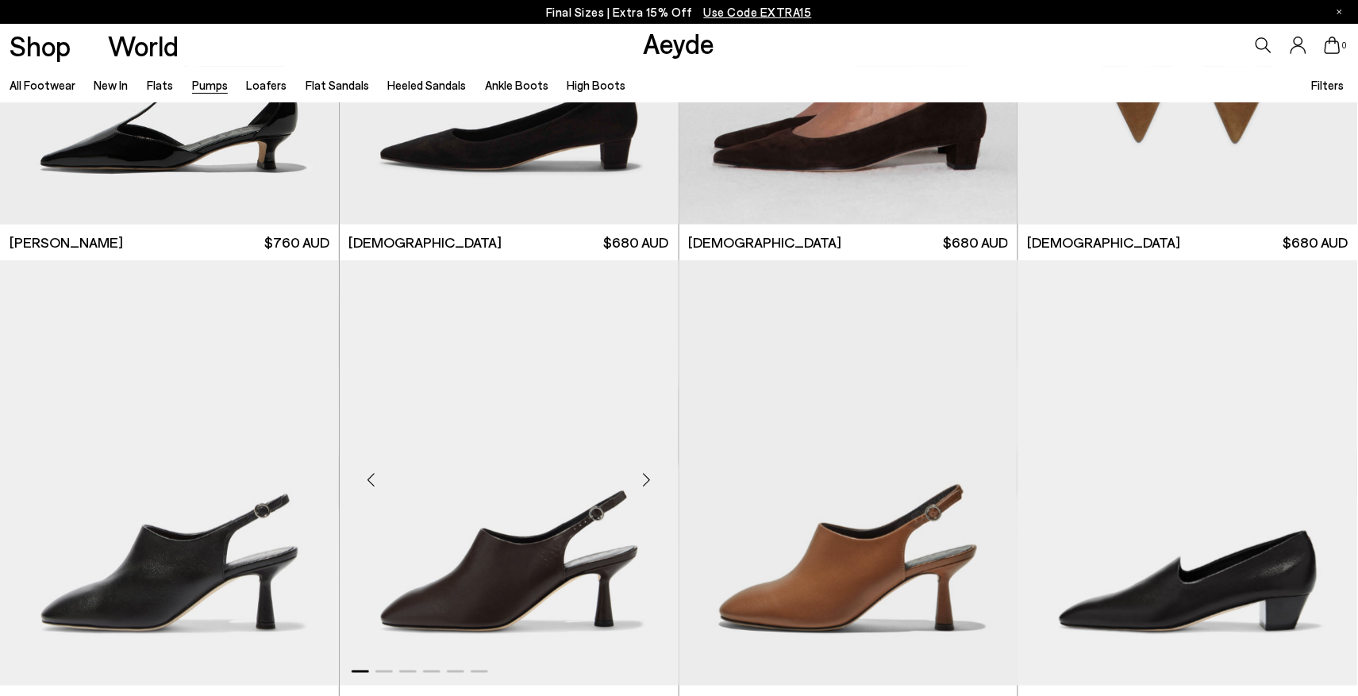
scroll to position [2153, 0]
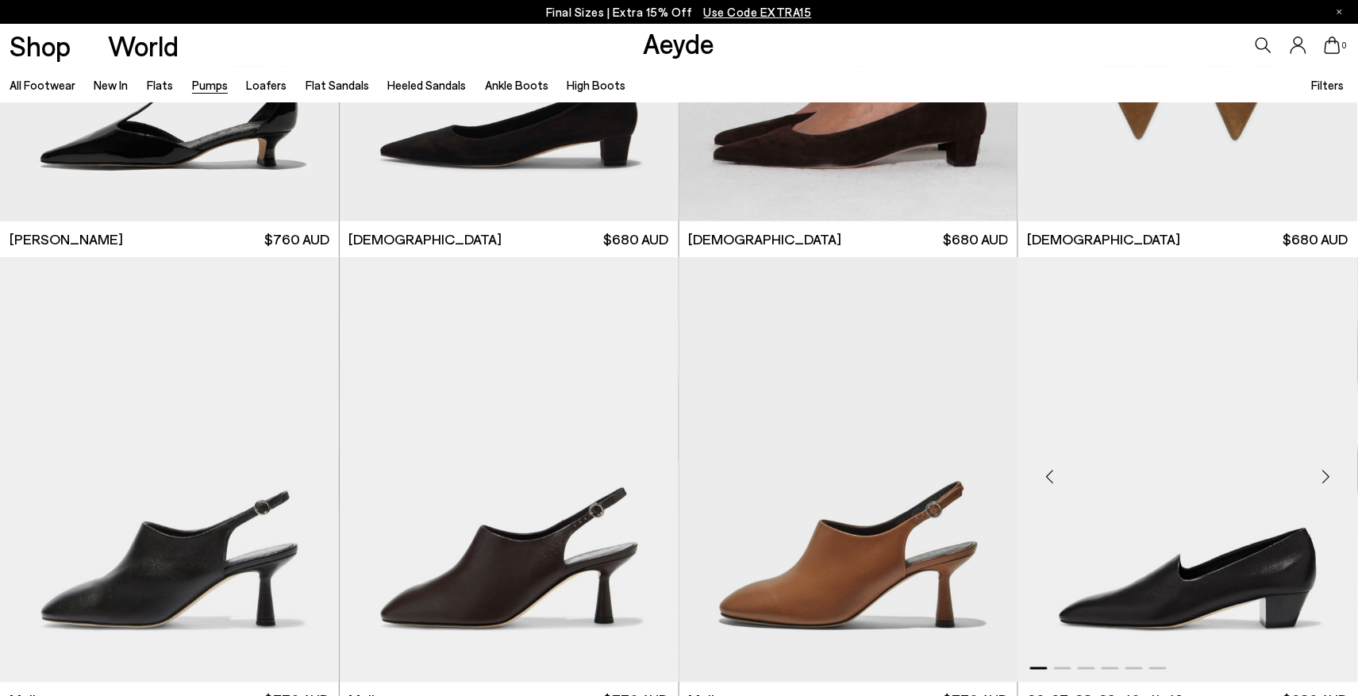
click at [1322, 473] on div "Next slide" at bounding box center [1327, 477] width 48 height 48
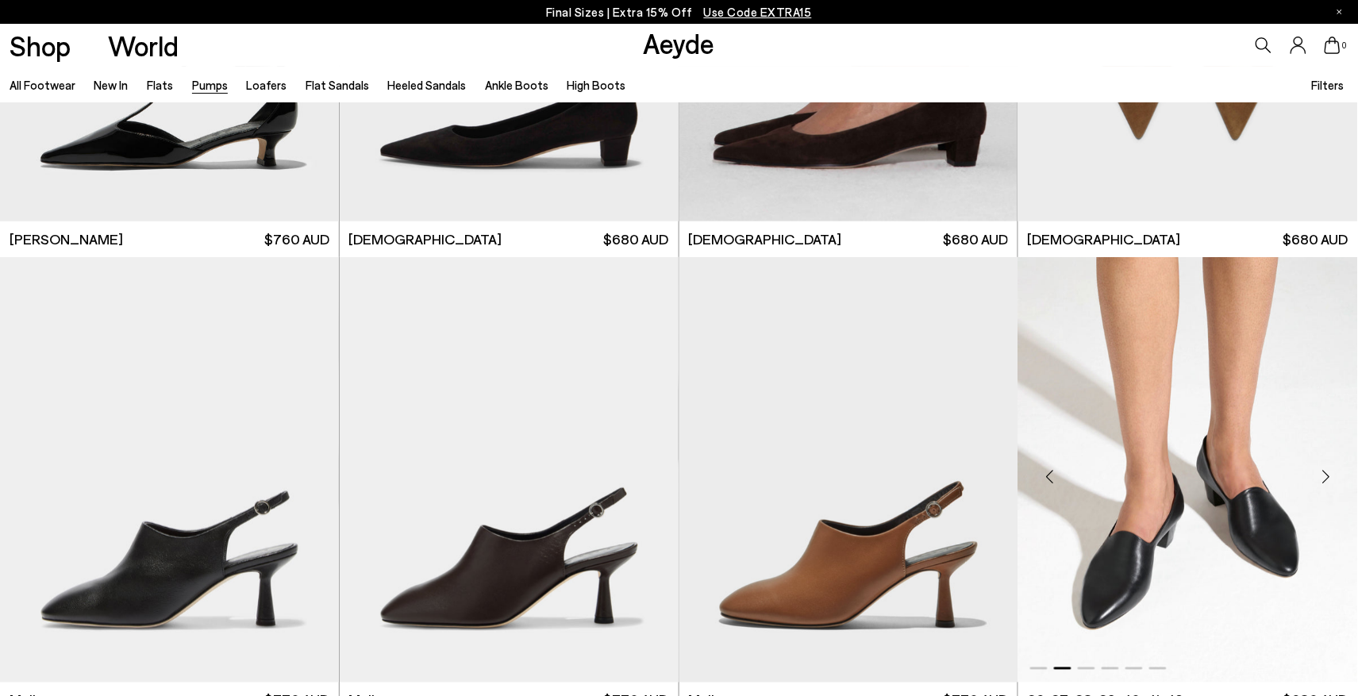
click at [1322, 473] on div "Next slide" at bounding box center [1327, 477] width 48 height 48
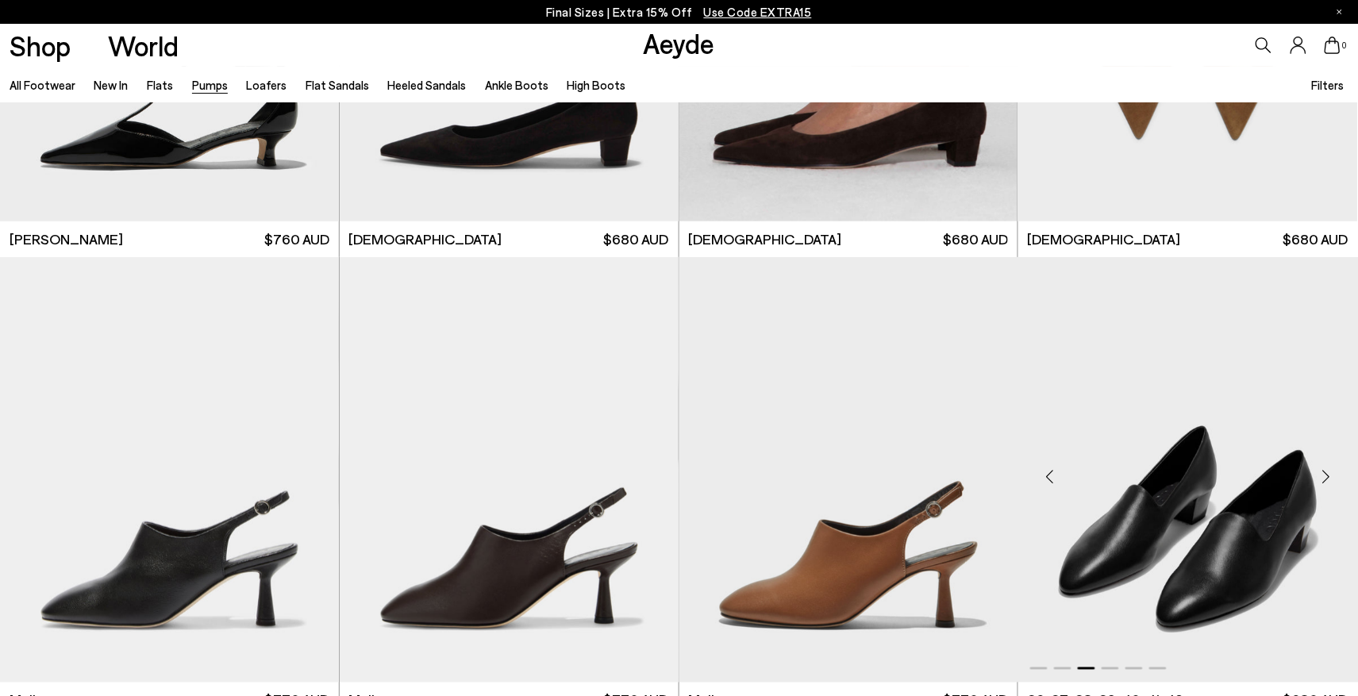
click at [1322, 473] on div "Next slide" at bounding box center [1327, 477] width 48 height 48
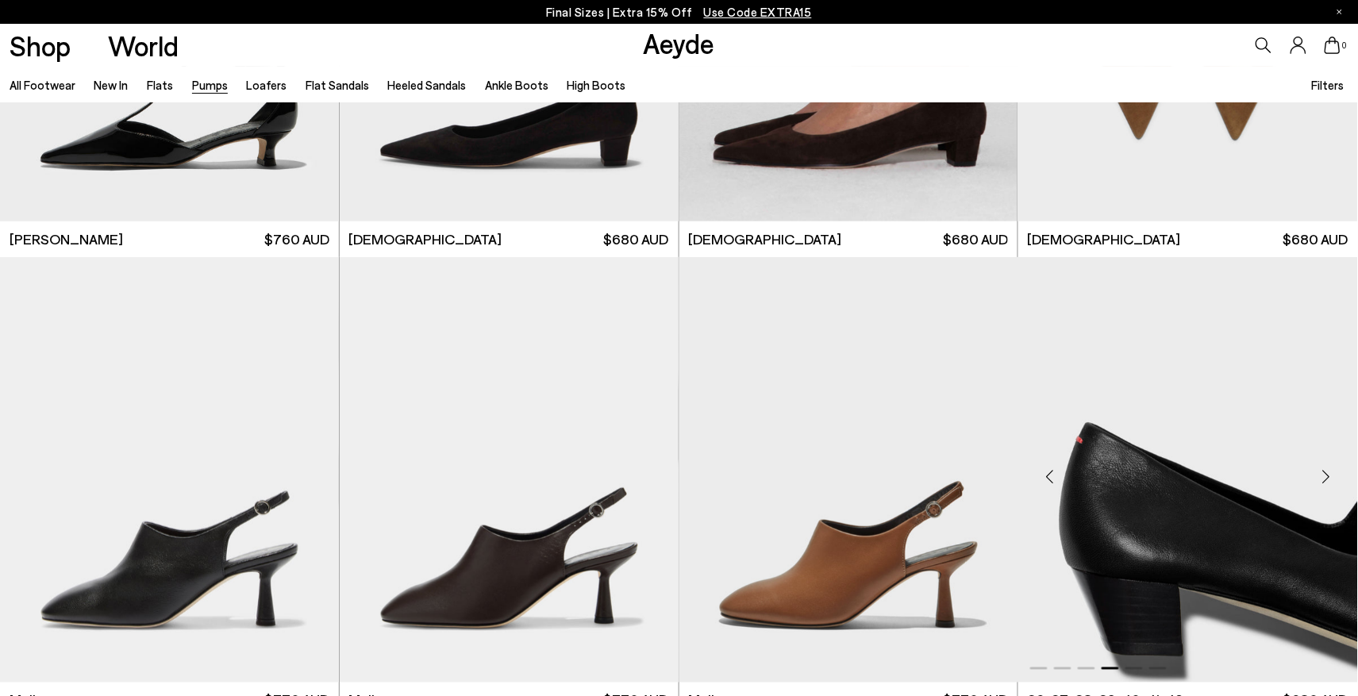
click at [1322, 473] on div "Next slide" at bounding box center [1327, 477] width 48 height 48
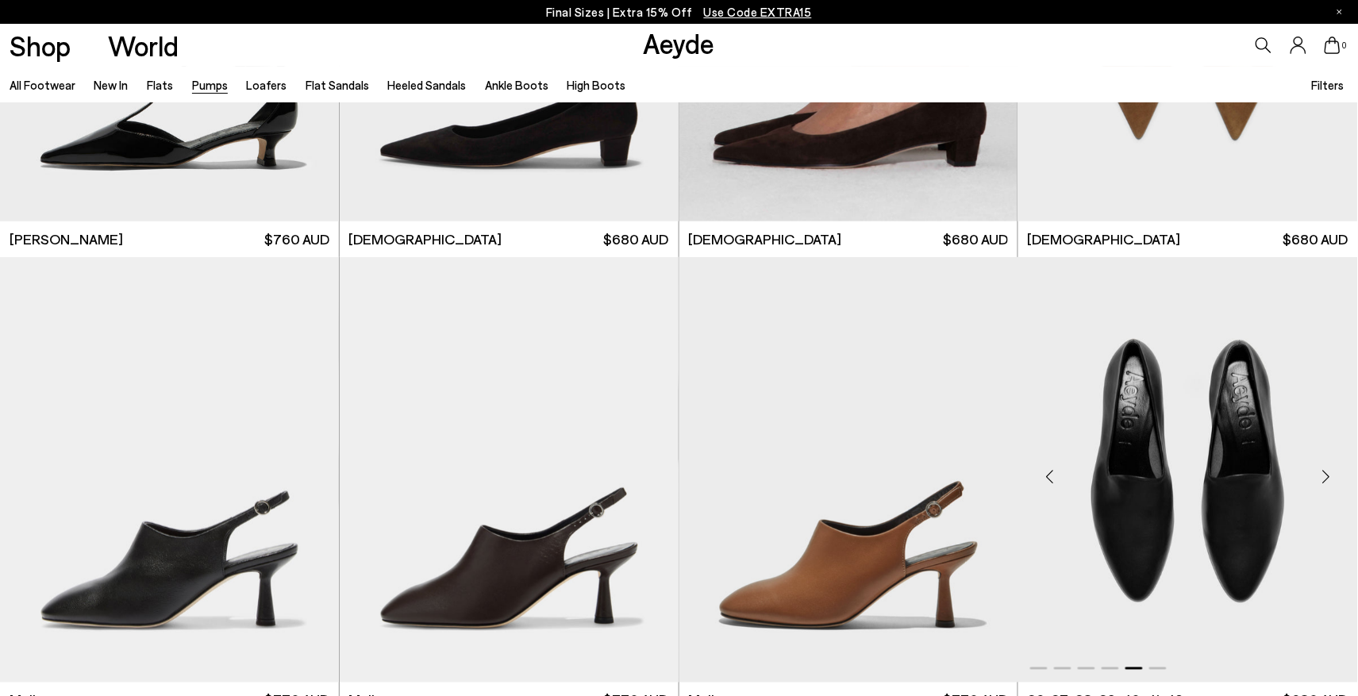
click at [1324, 473] on div "Next slide" at bounding box center [1327, 477] width 48 height 48
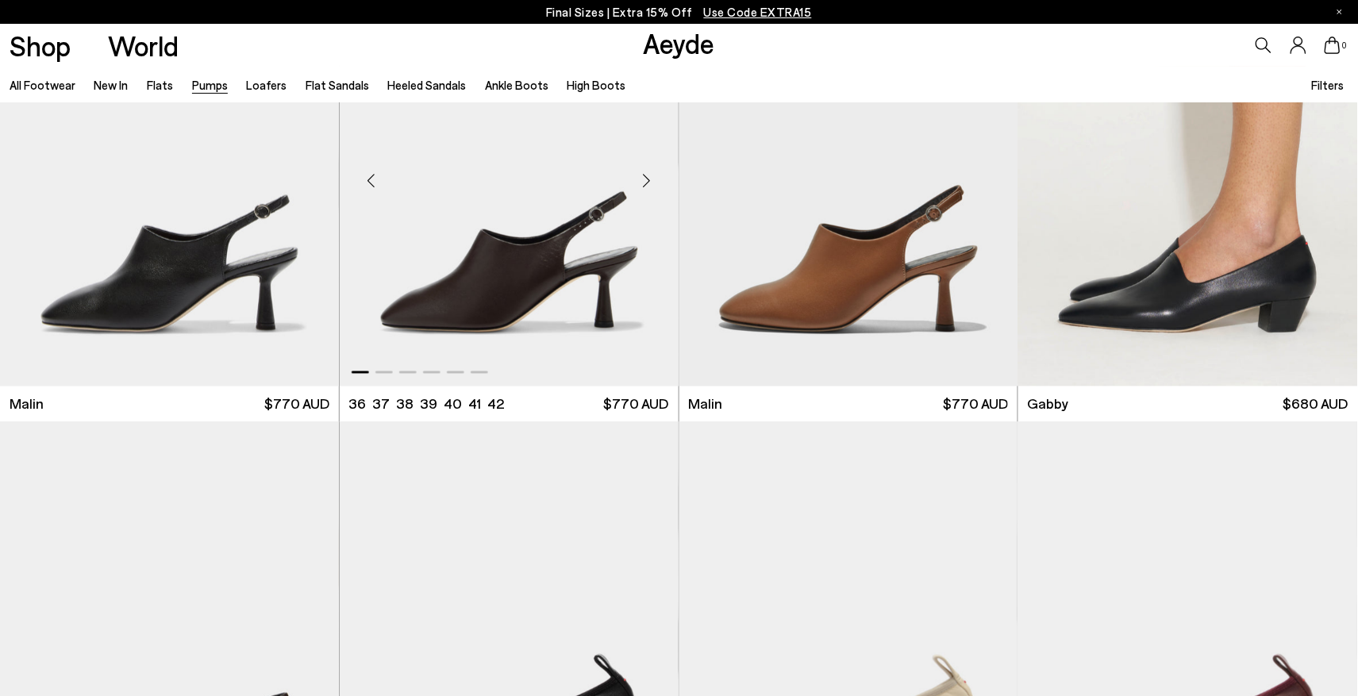
scroll to position [2780, 0]
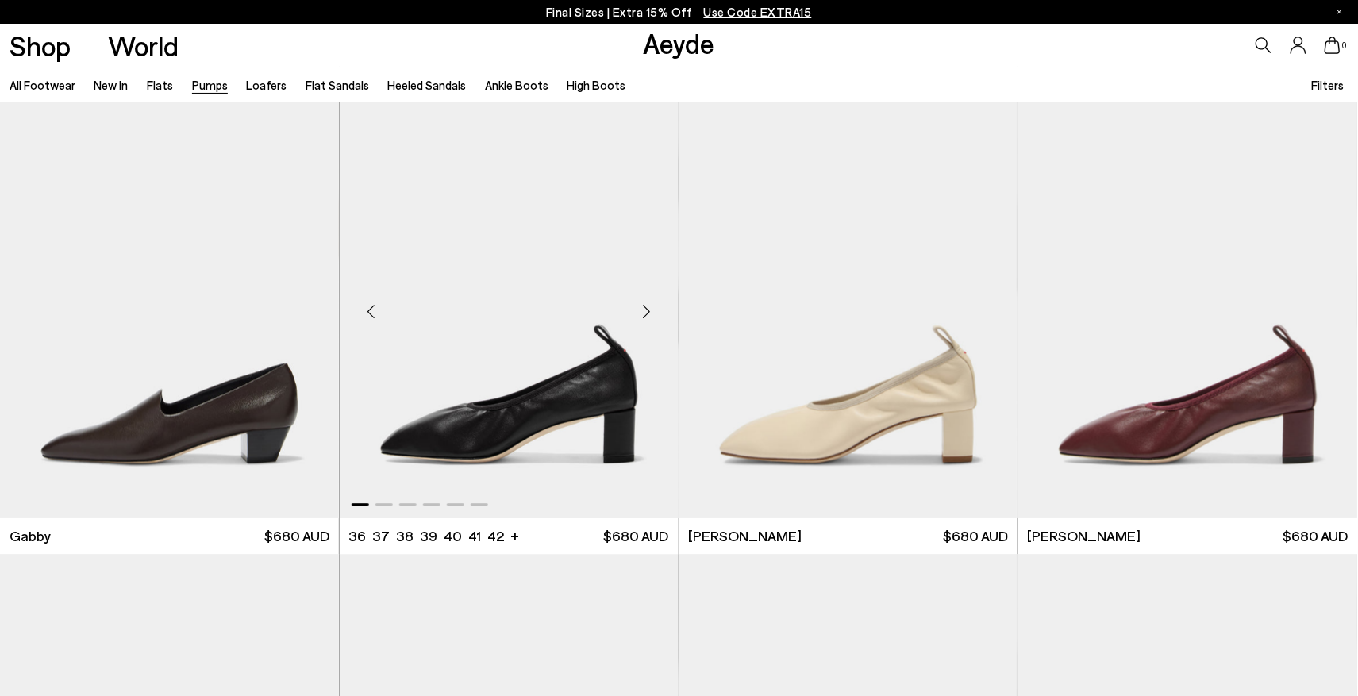
click at [648, 306] on div "Next slide" at bounding box center [647, 312] width 48 height 48
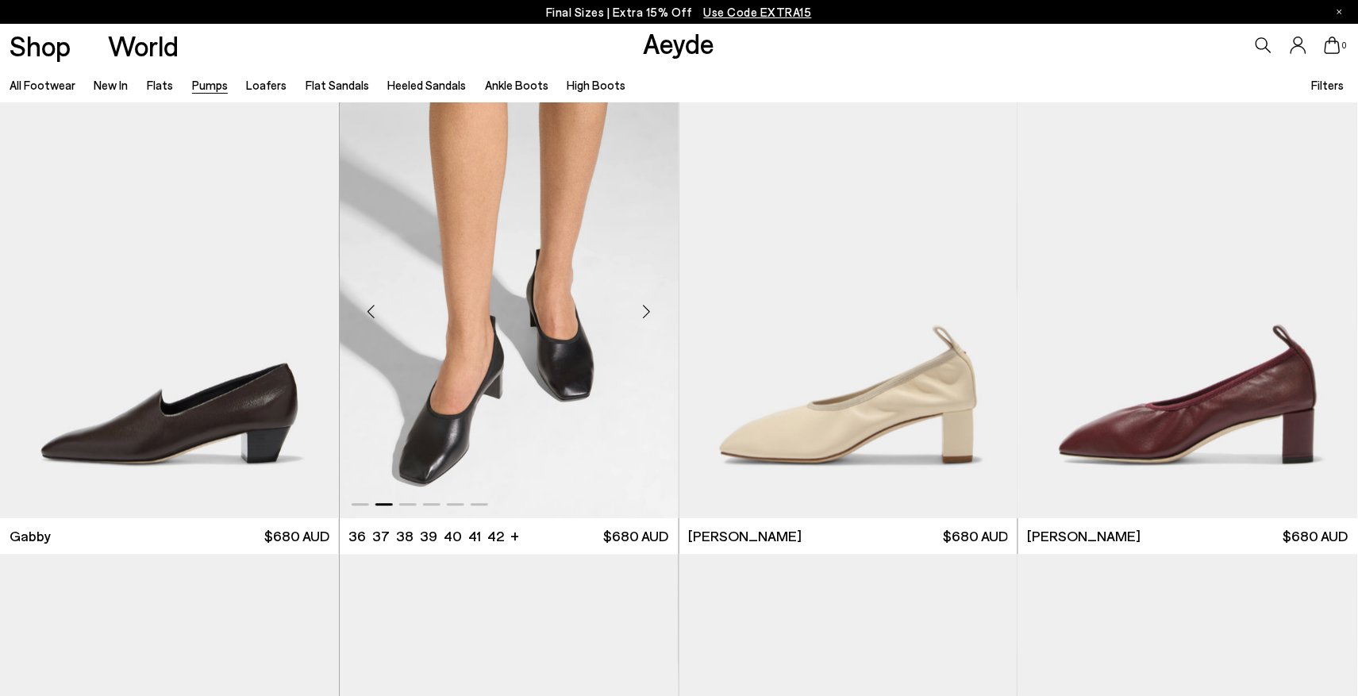
click at [648, 306] on div "Next slide" at bounding box center [647, 312] width 48 height 48
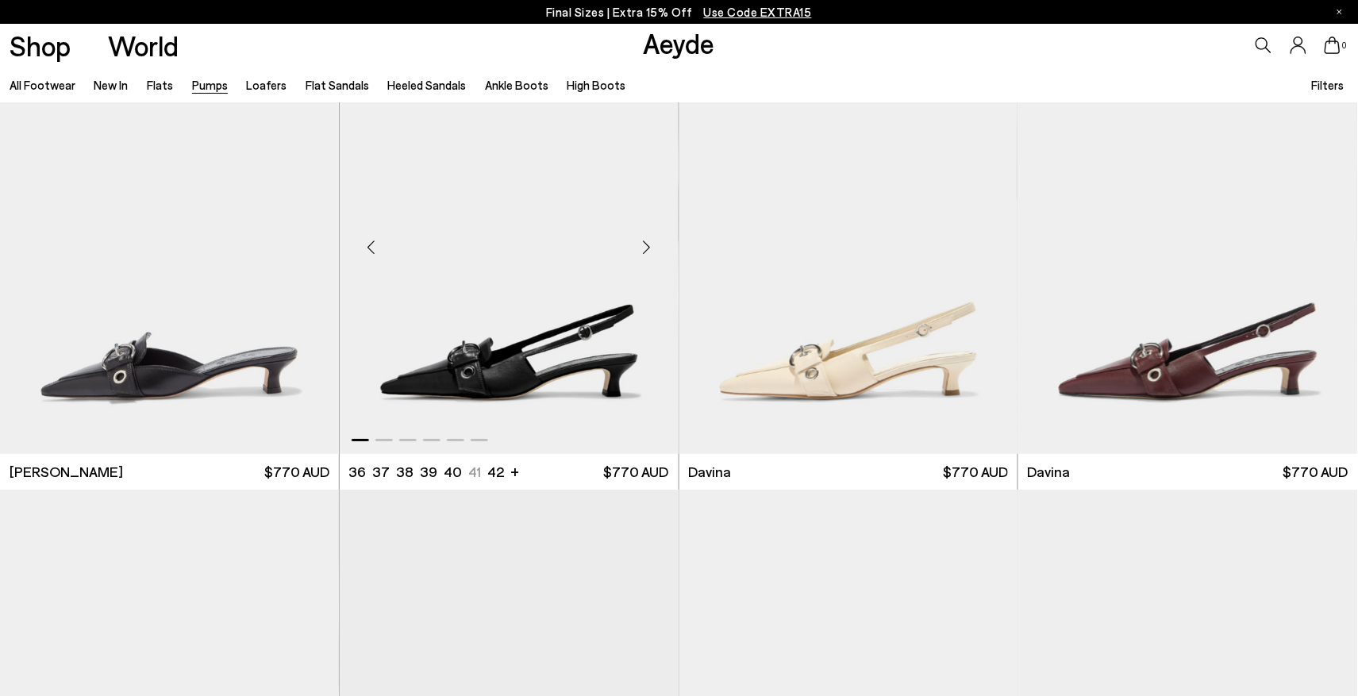
scroll to position [3723, 0]
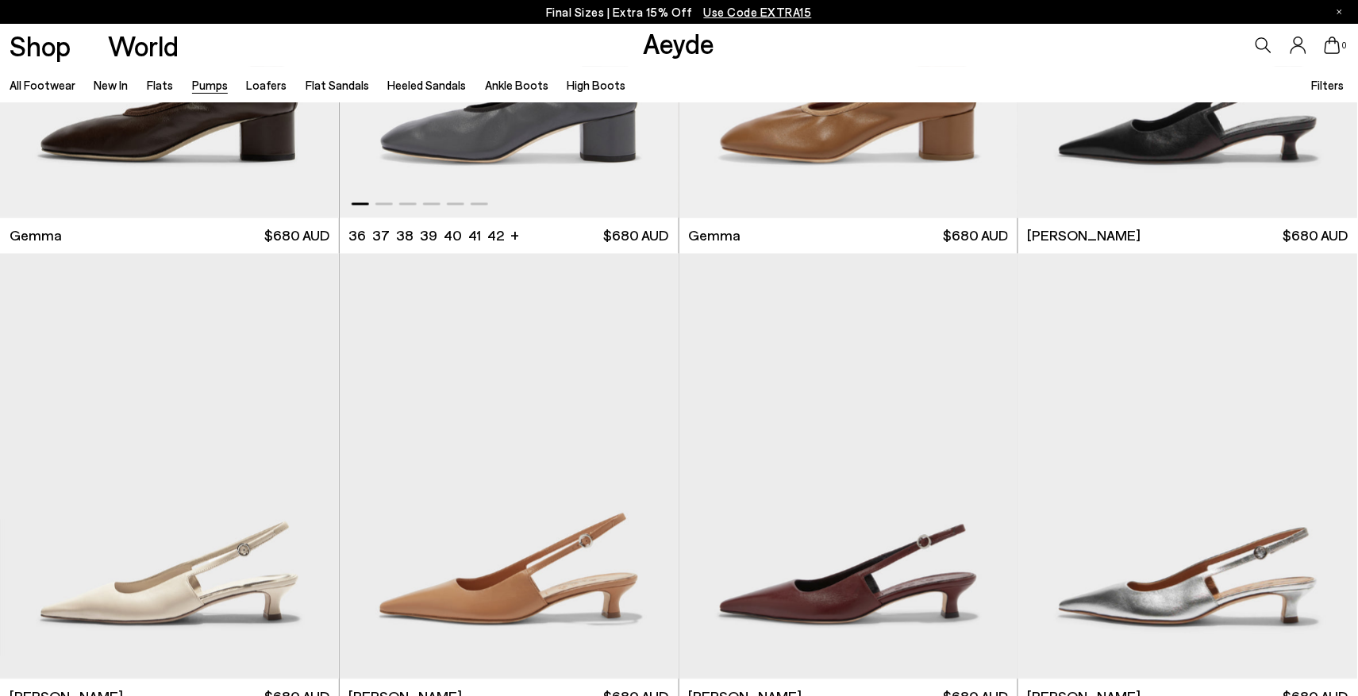
scroll to position [4538, 0]
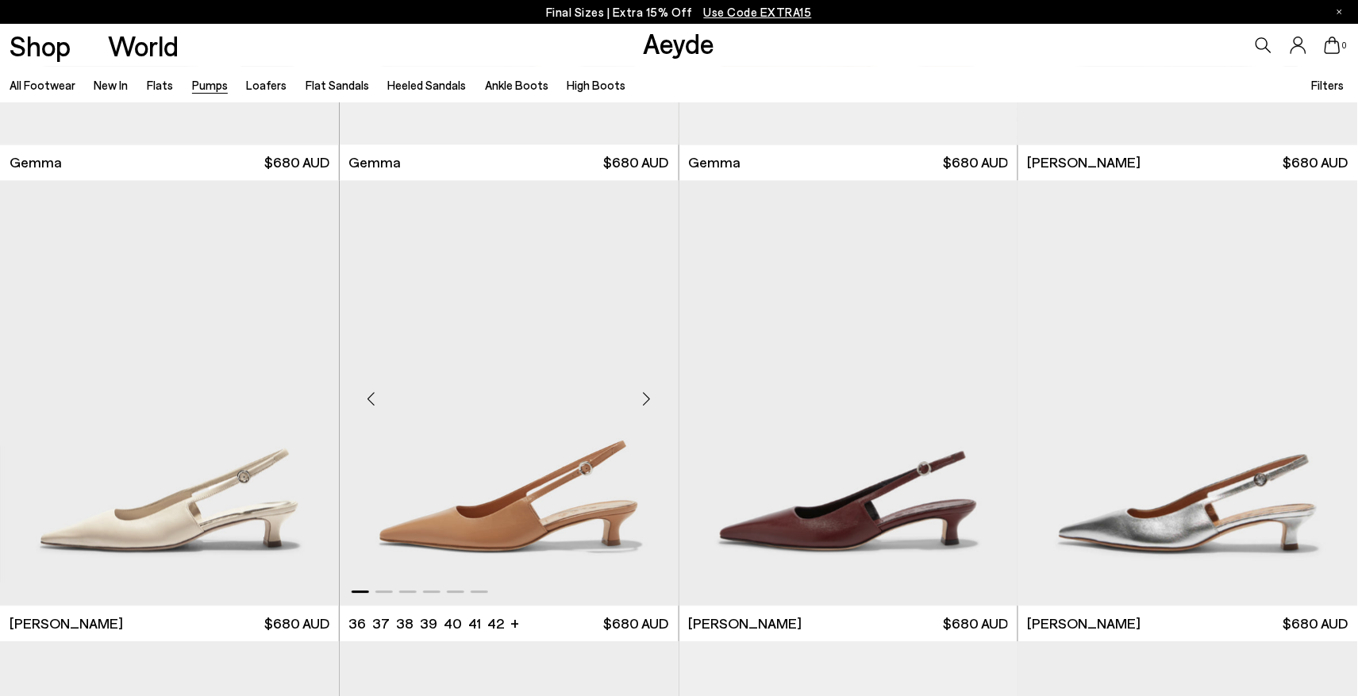
click at [648, 396] on div "Next slide" at bounding box center [647, 400] width 48 height 48
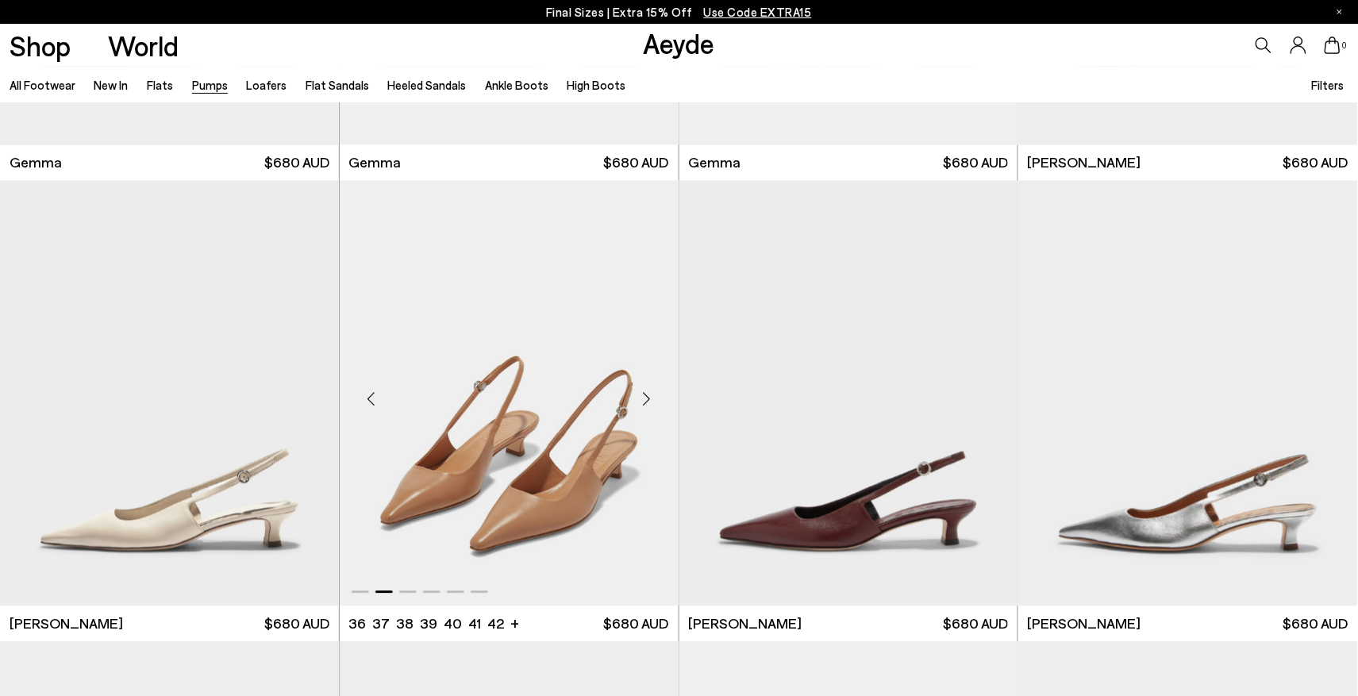
click at [648, 396] on div "Next slide" at bounding box center [647, 400] width 48 height 48
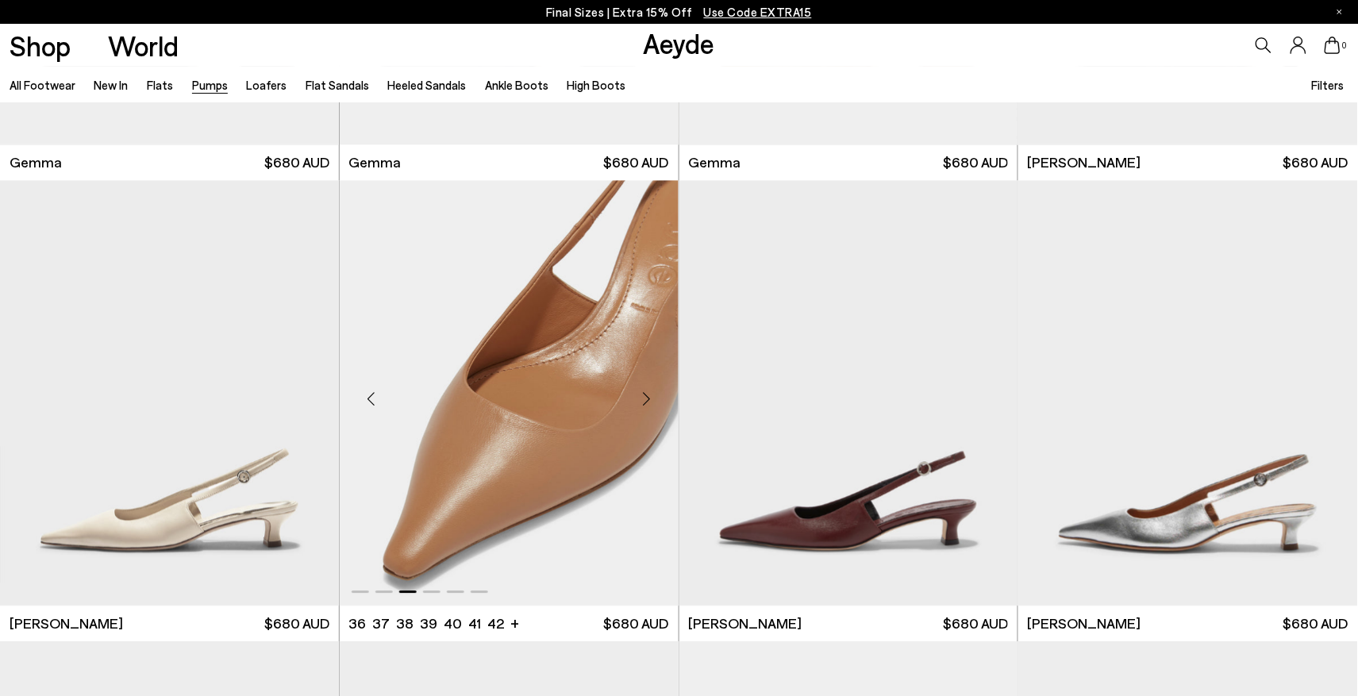
click at [648, 396] on div "Next slide" at bounding box center [647, 400] width 48 height 48
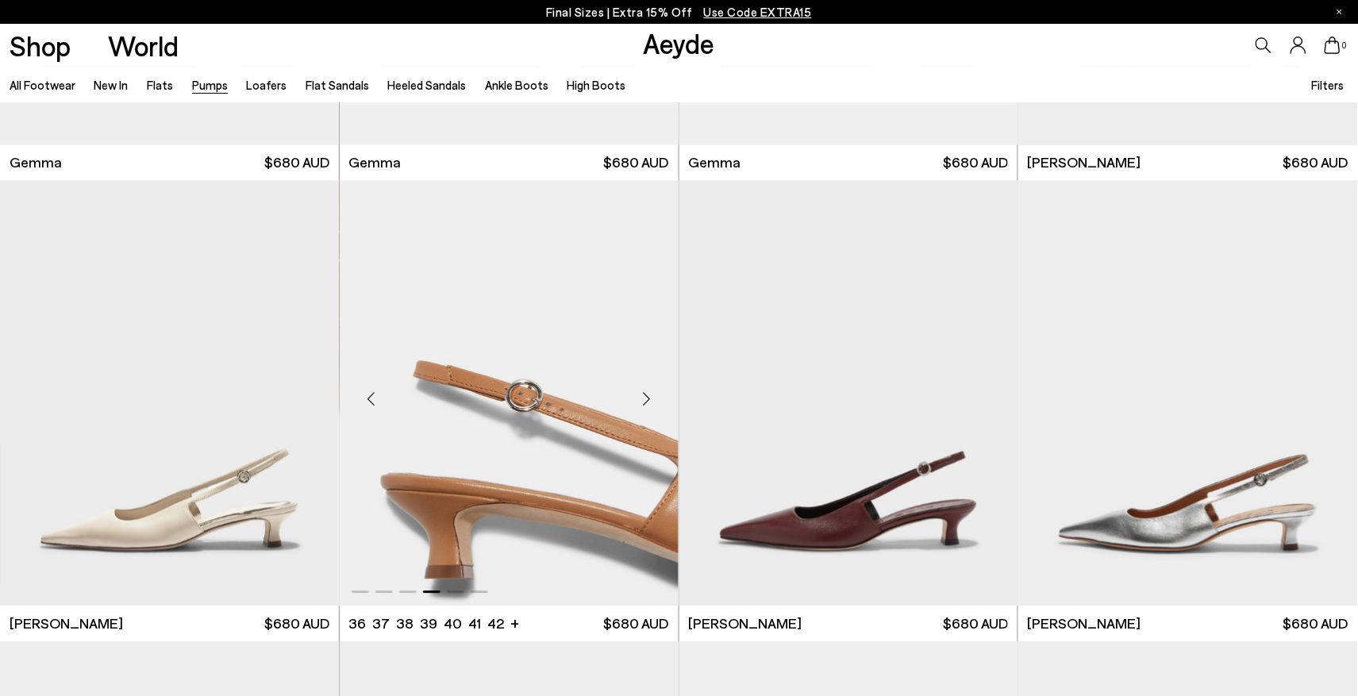
click at [648, 396] on div "Next slide" at bounding box center [647, 400] width 48 height 48
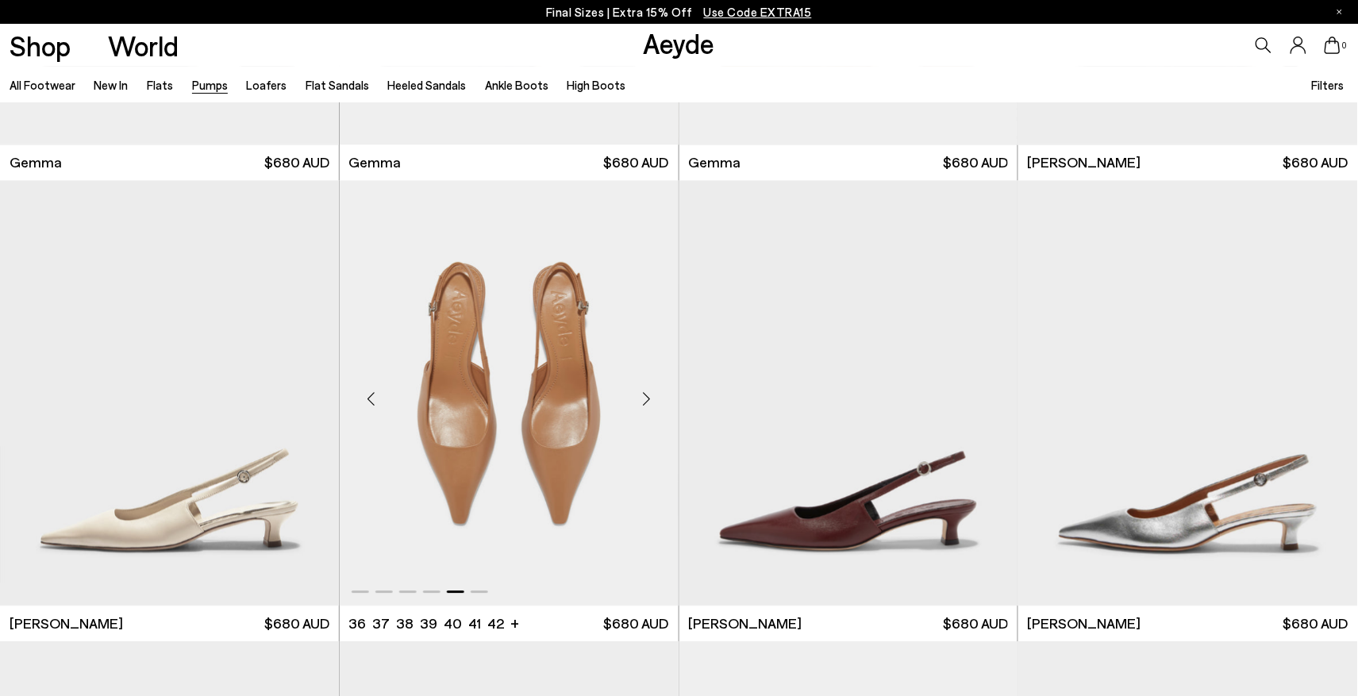
click at [648, 396] on div "Next slide" at bounding box center [647, 400] width 48 height 48
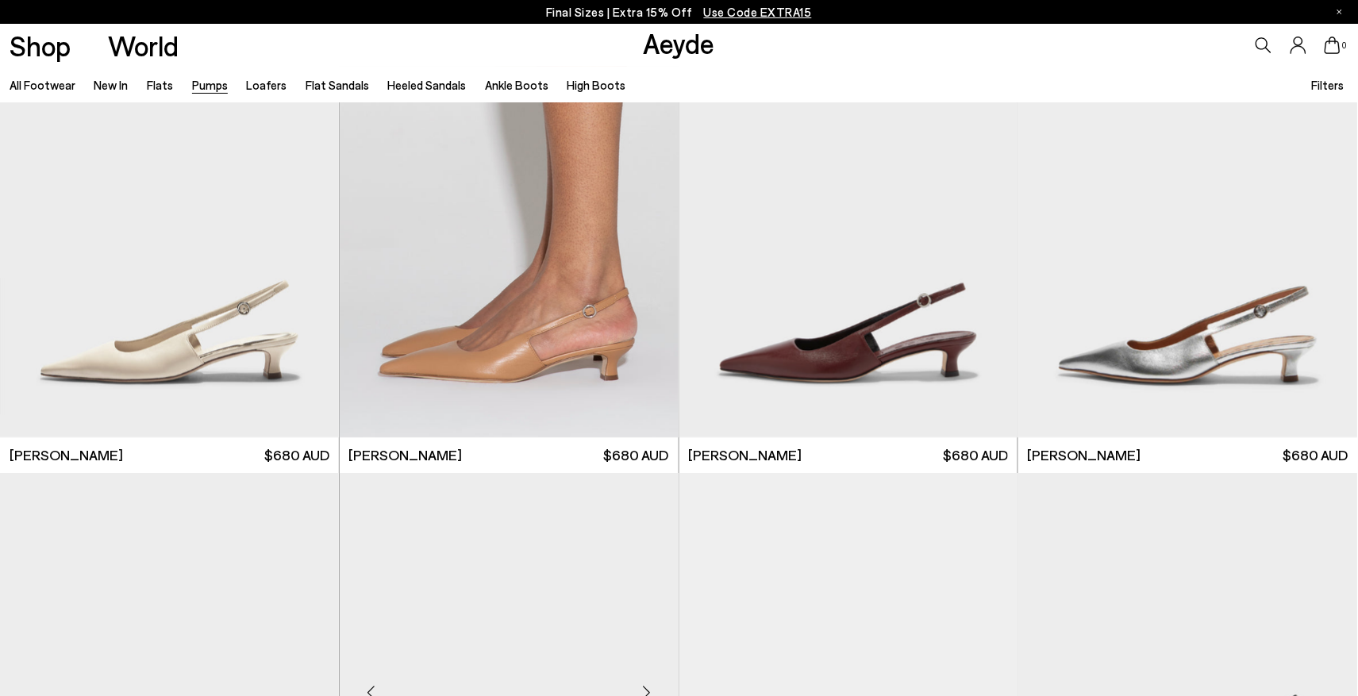
scroll to position [4449, 0]
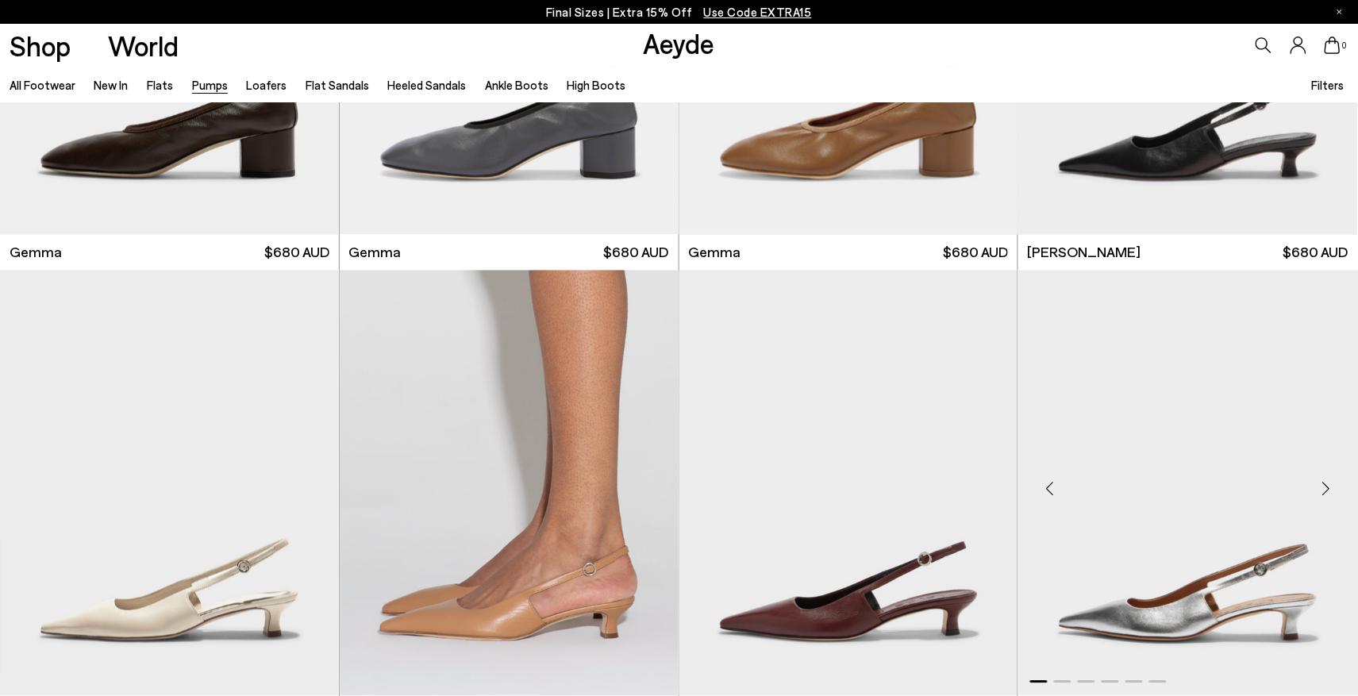
click at [1328, 491] on div "Next slide" at bounding box center [1327, 489] width 48 height 48
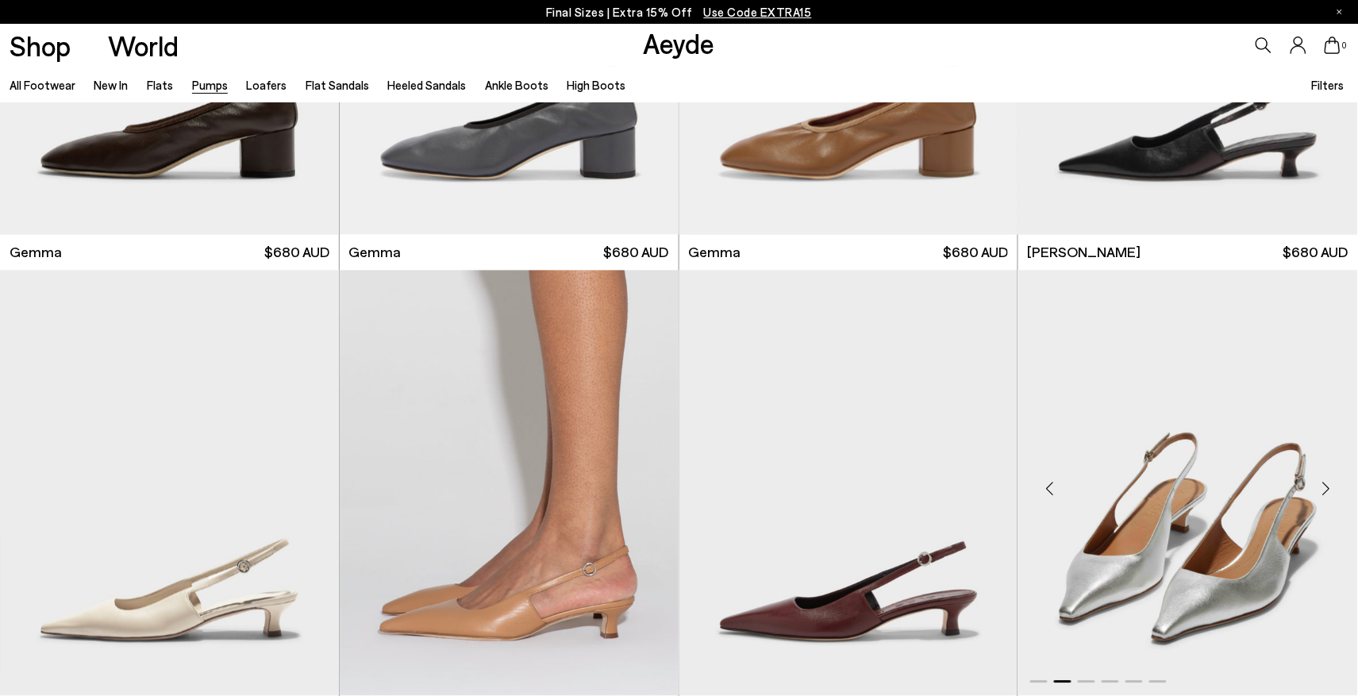
click at [1328, 491] on div "Next slide" at bounding box center [1327, 489] width 48 height 48
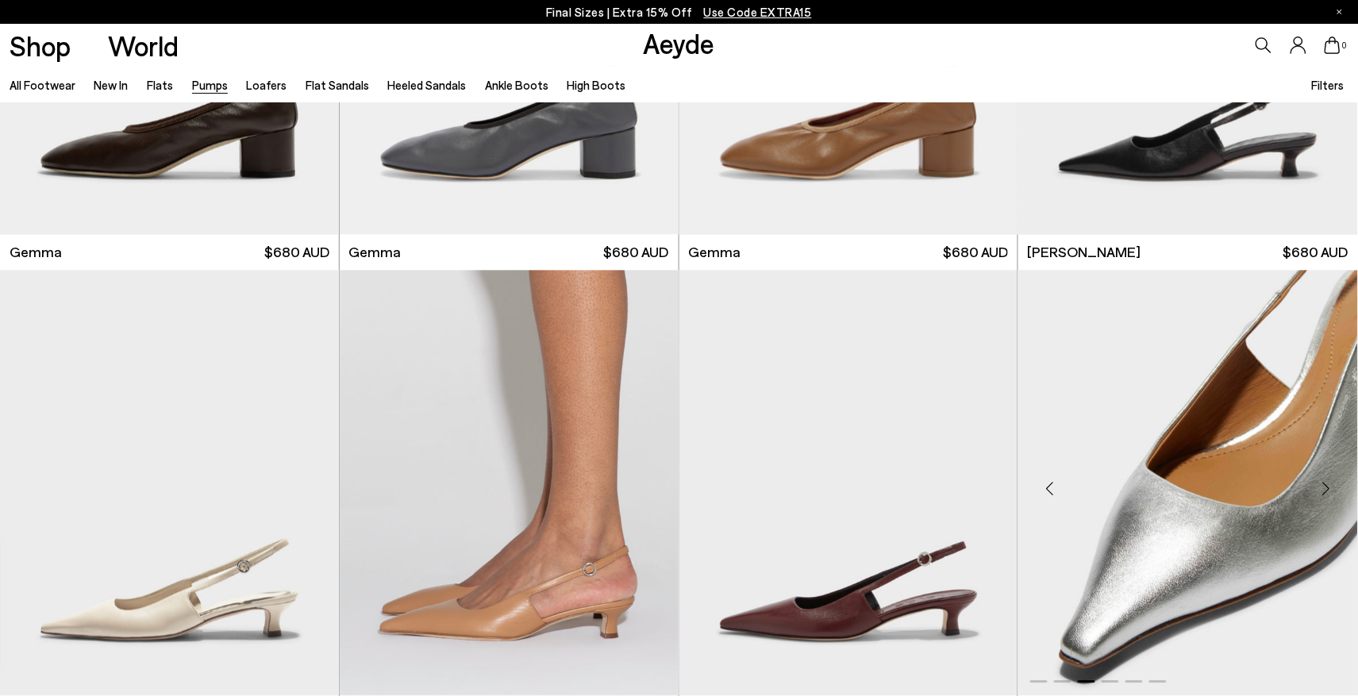
click at [1328, 491] on div "Next slide" at bounding box center [1327, 489] width 48 height 48
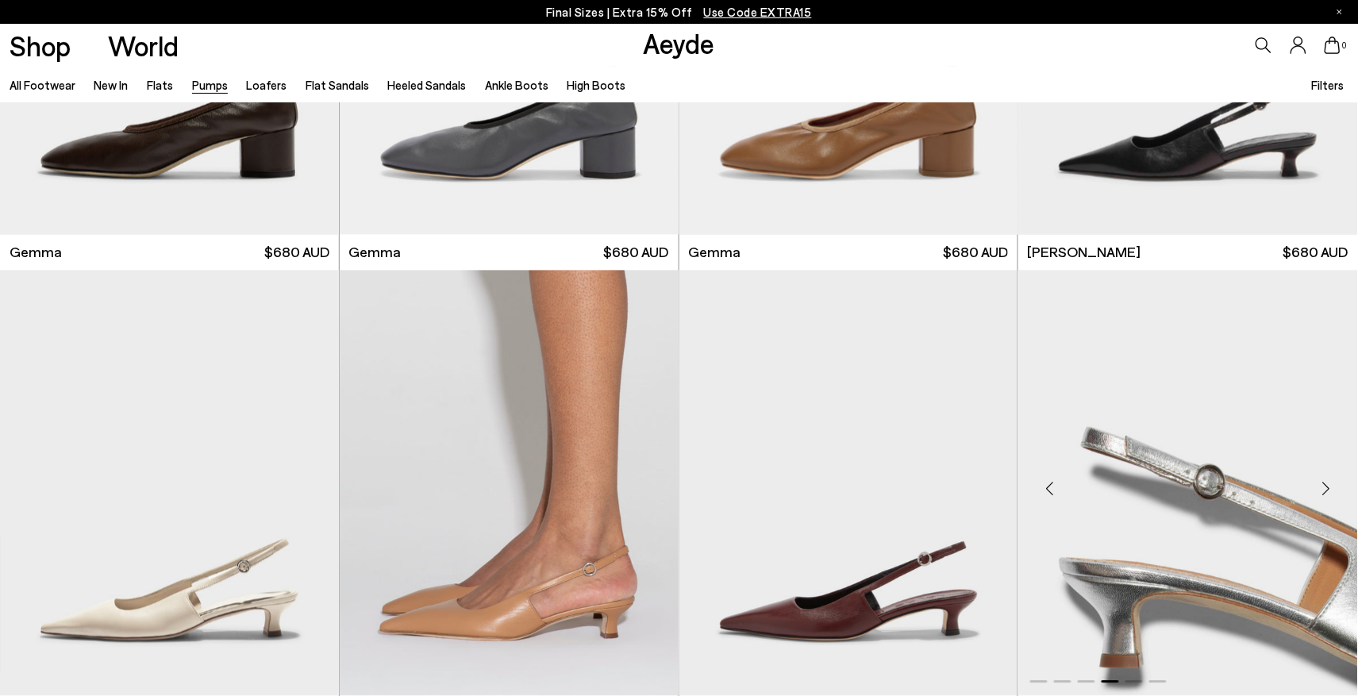
click at [1328, 491] on div "Next slide" at bounding box center [1327, 489] width 48 height 48
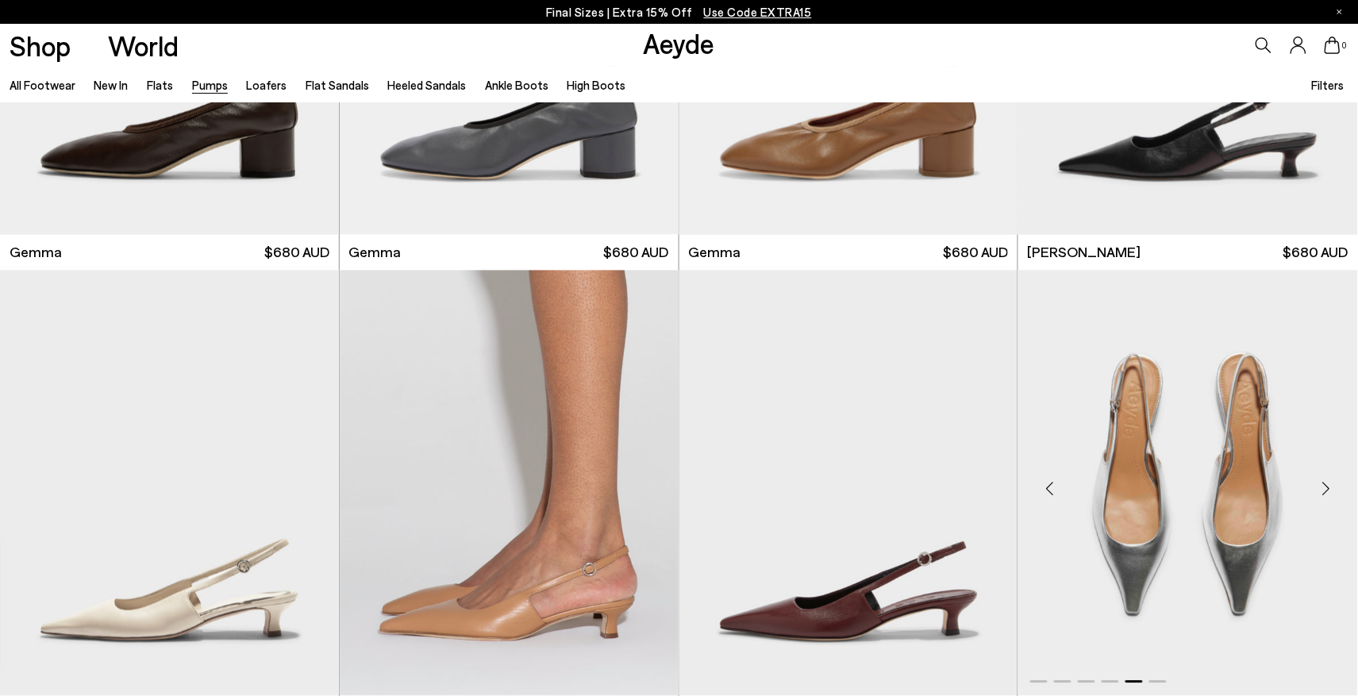
click at [1328, 491] on div "Next slide" at bounding box center [1327, 489] width 48 height 48
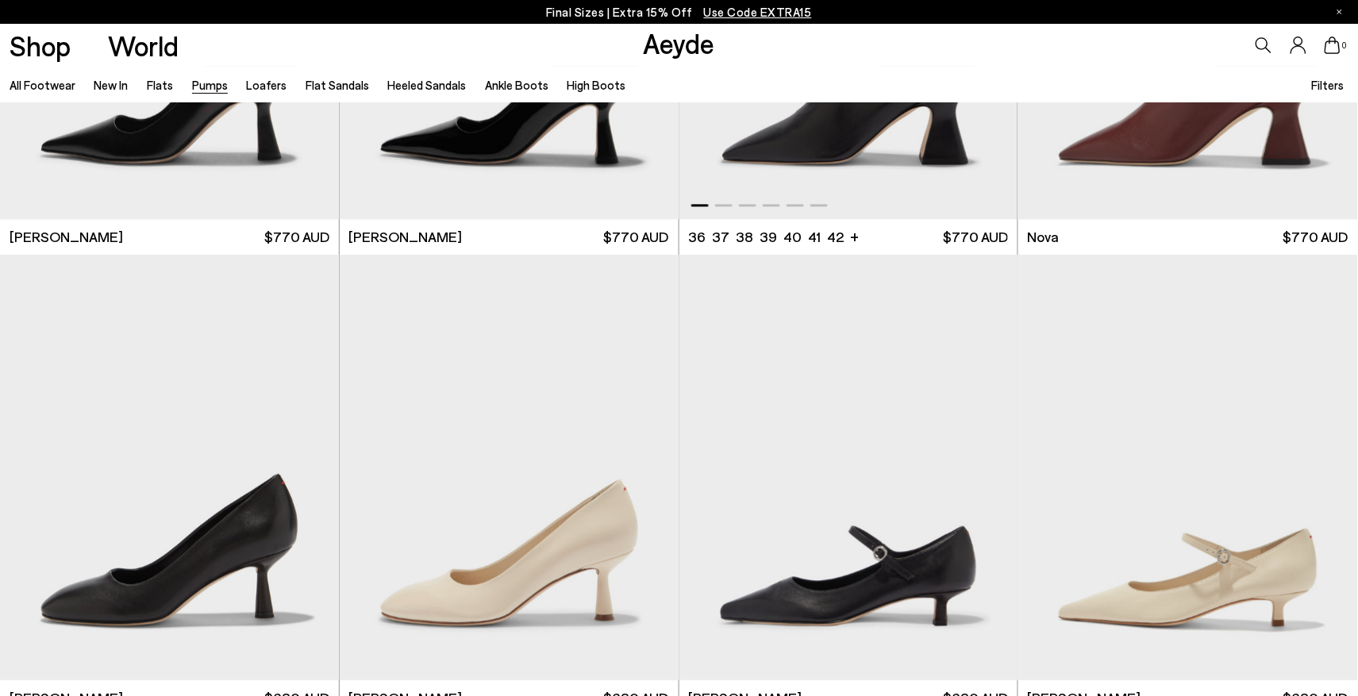
scroll to position [6518, 0]
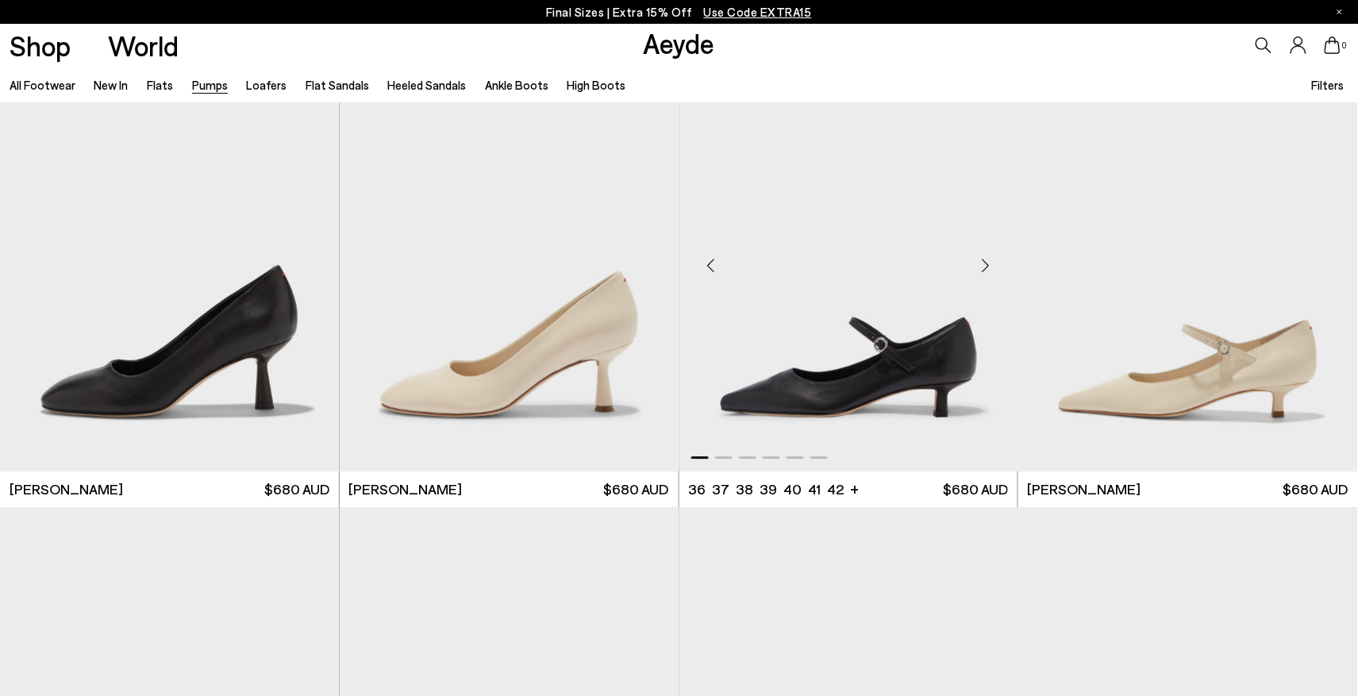
click at [982, 261] on div "Next slide" at bounding box center [986, 265] width 48 height 48
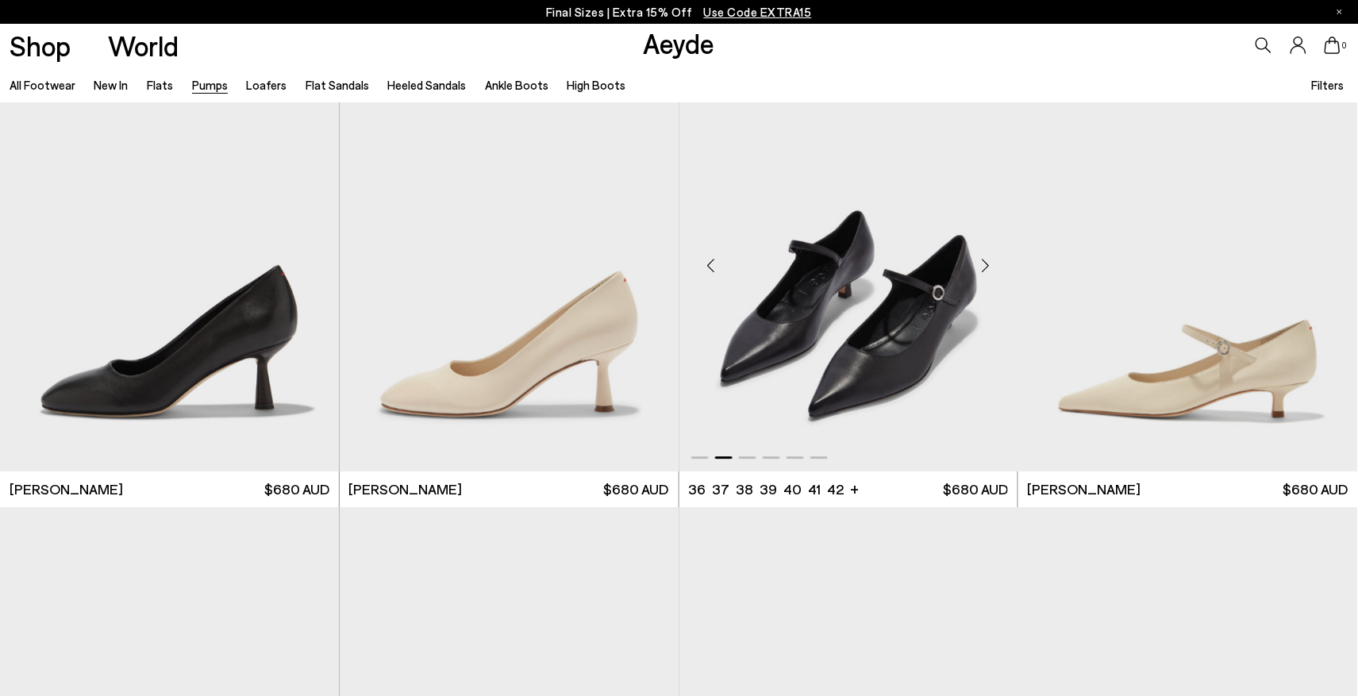
click at [982, 261] on div "Next slide" at bounding box center [986, 265] width 48 height 48
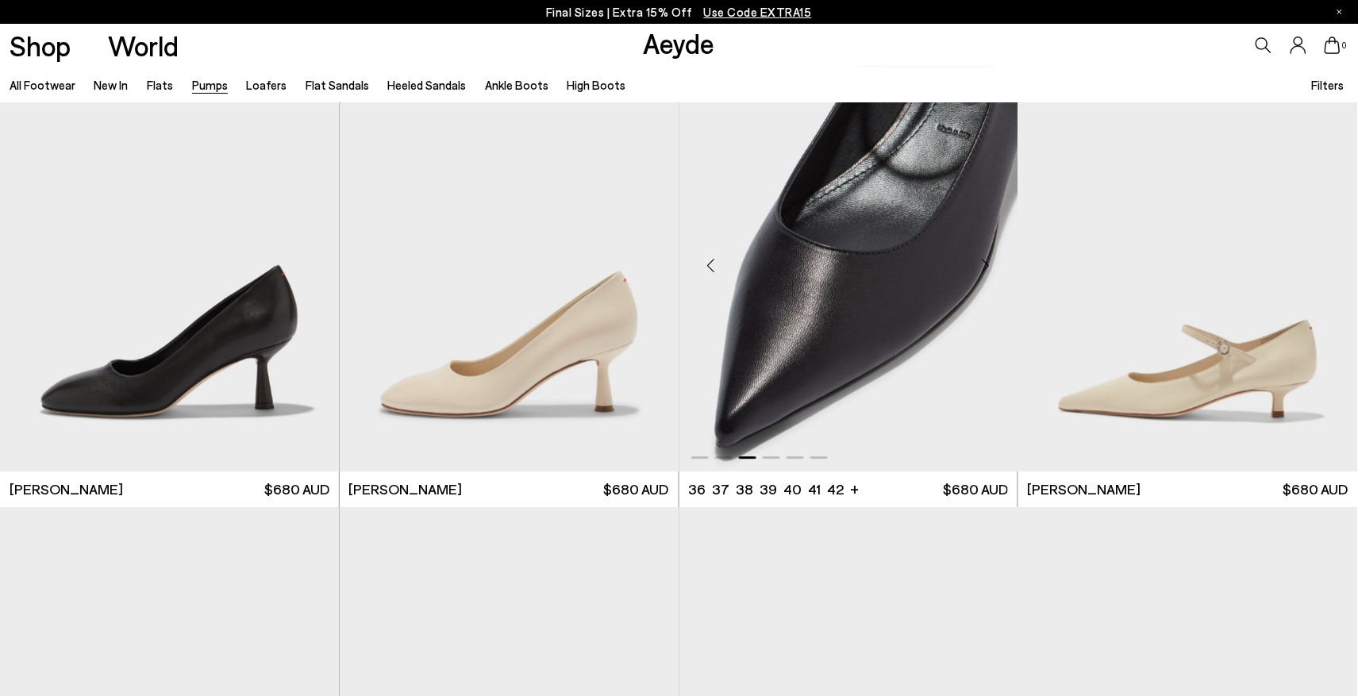
click at [982, 261] on div "Next slide" at bounding box center [986, 265] width 48 height 48
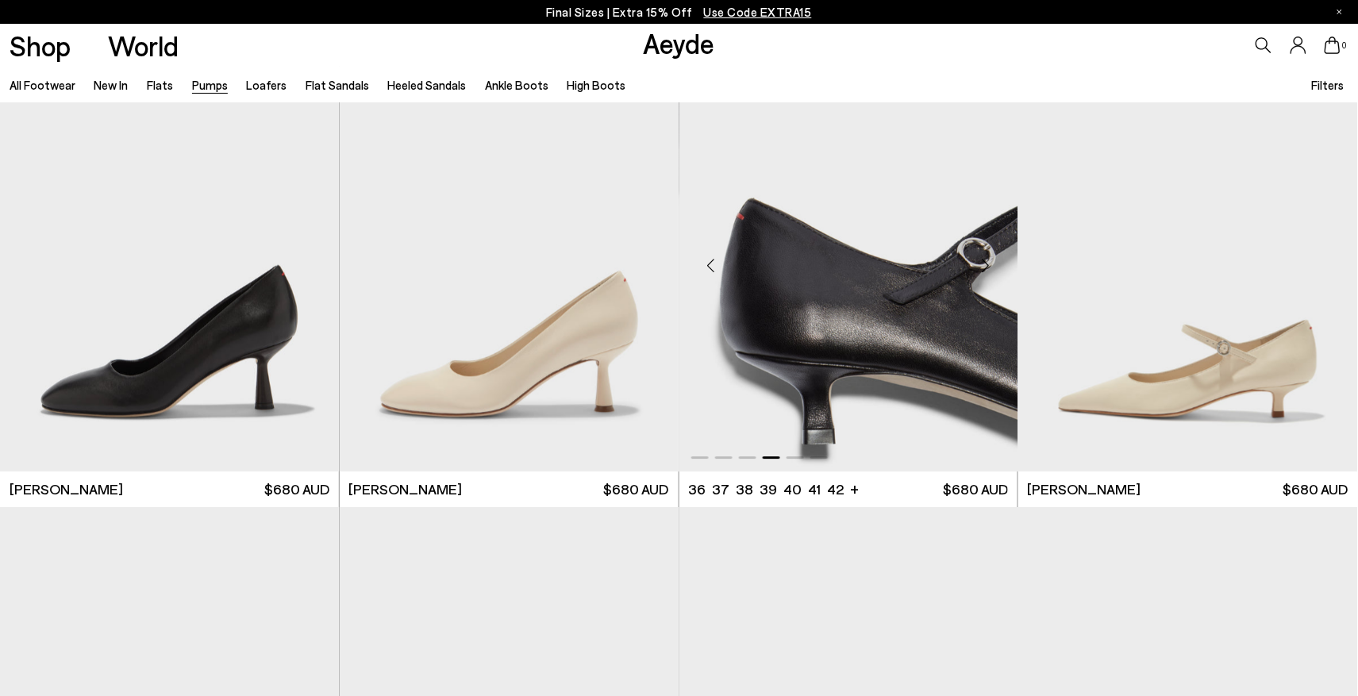
click at [982, 261] on div "Next slide" at bounding box center [986, 265] width 48 height 48
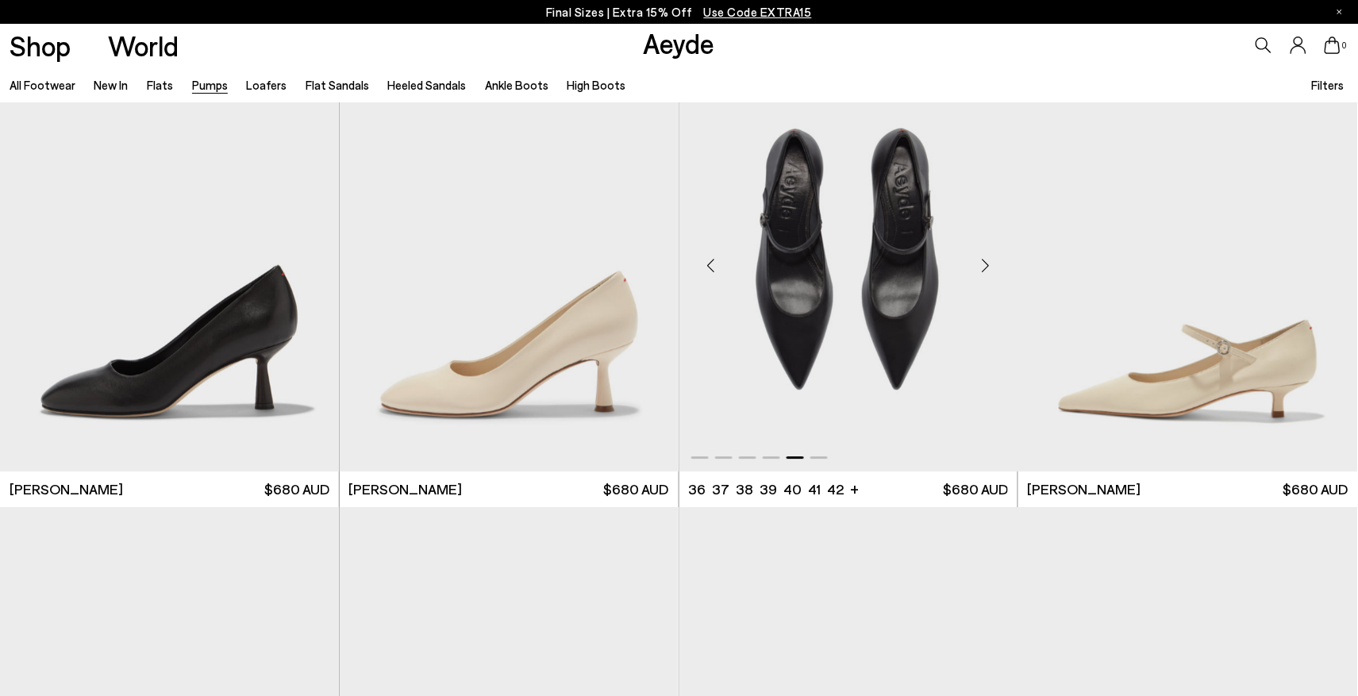
click at [982, 261] on div "Next slide" at bounding box center [986, 265] width 48 height 48
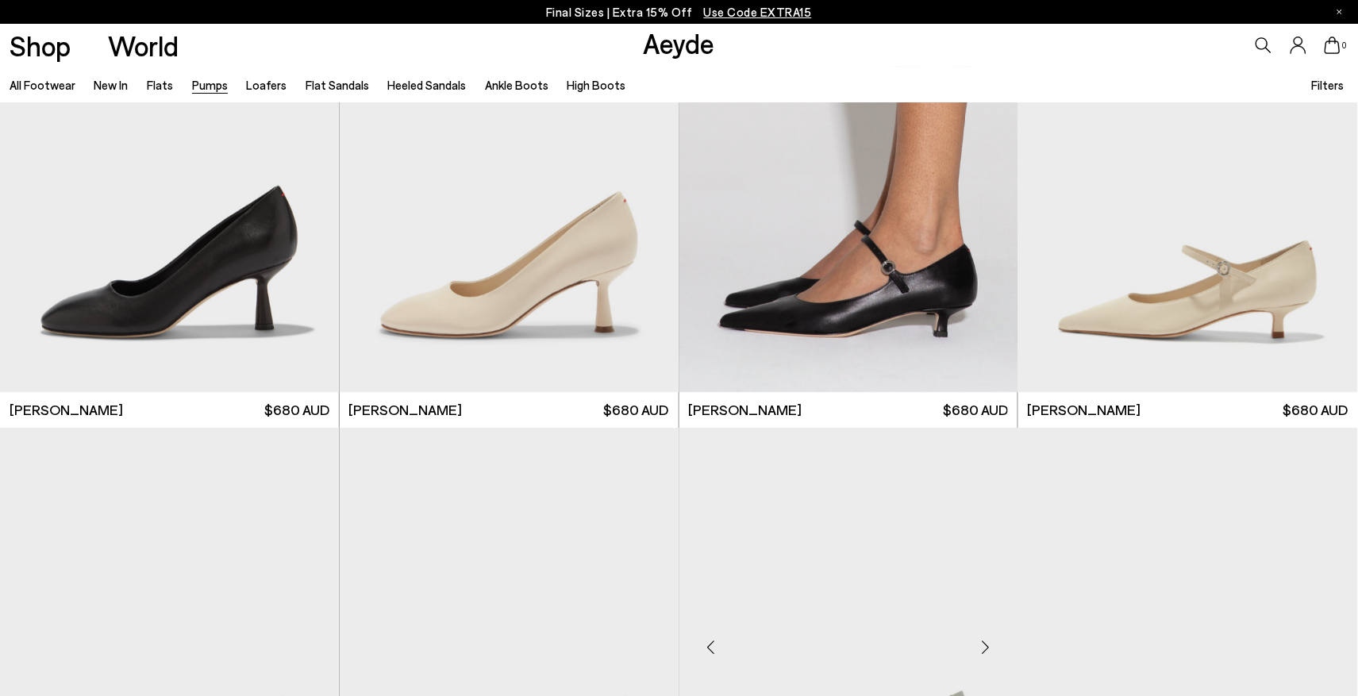
scroll to position [6534, 0]
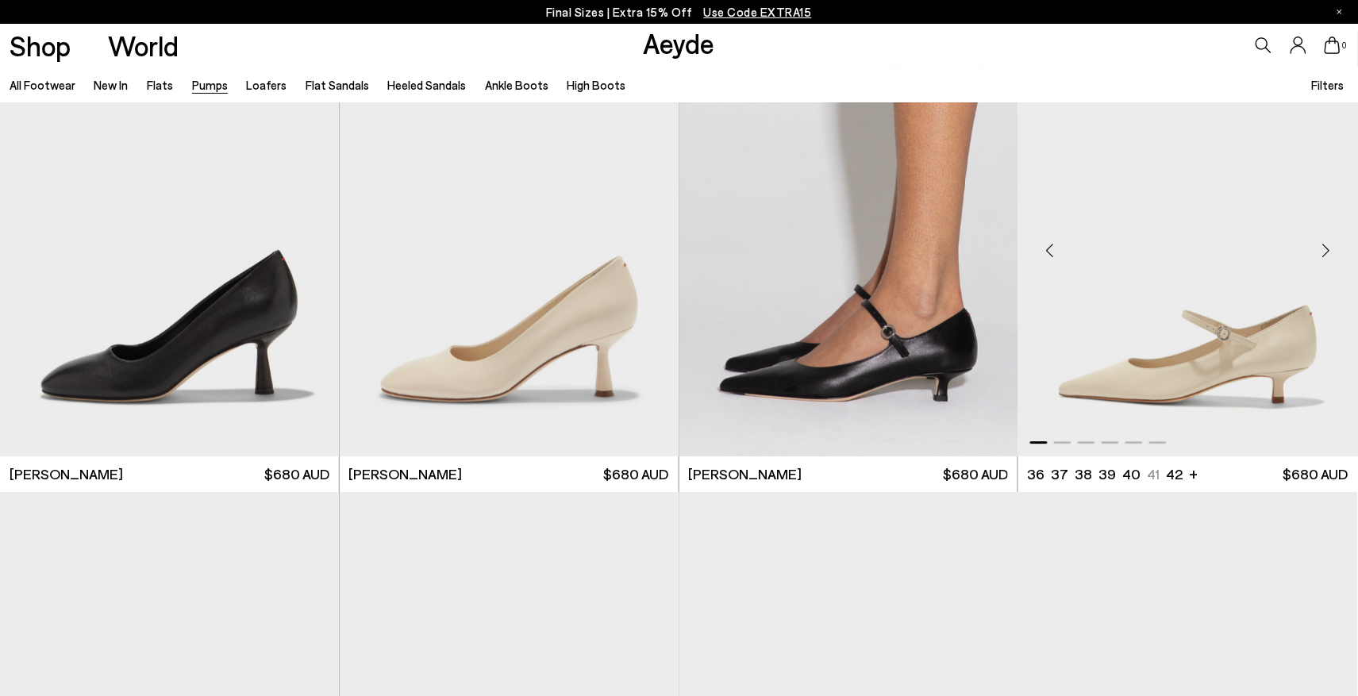
click at [1328, 248] on div "Next slide" at bounding box center [1327, 250] width 48 height 48
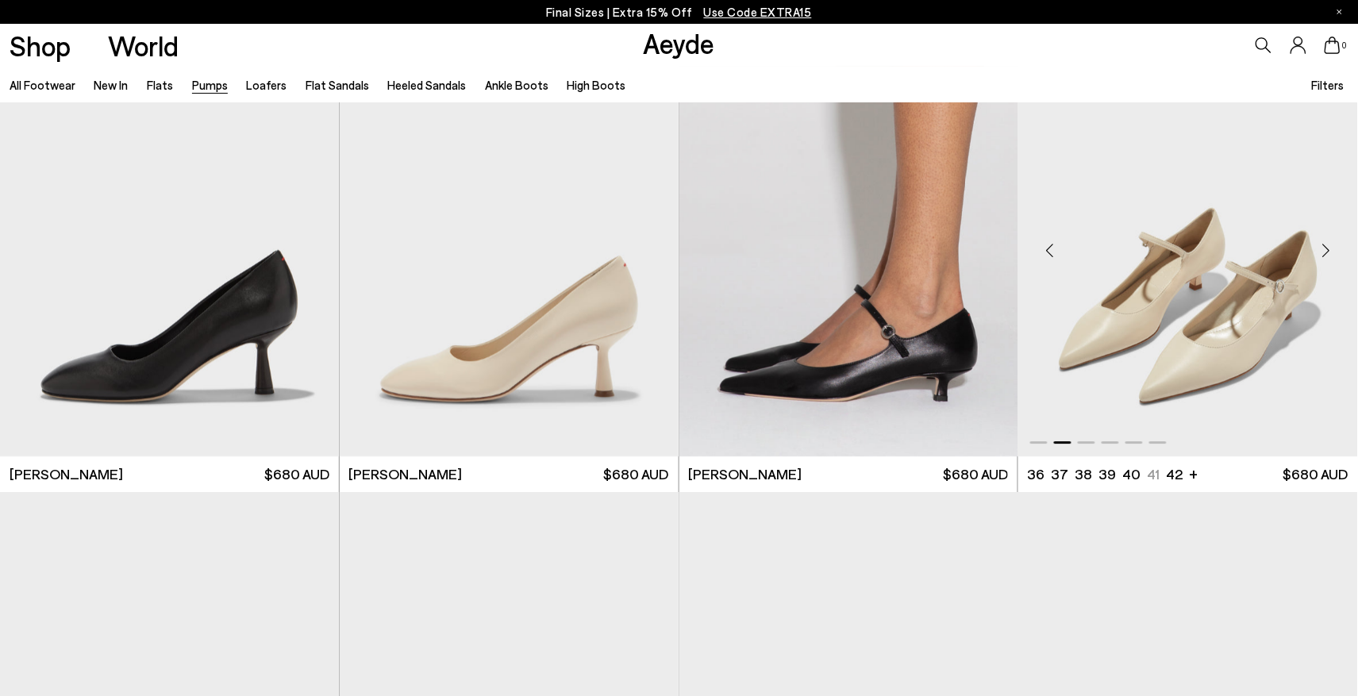
click at [1328, 248] on div "Next slide" at bounding box center [1327, 250] width 48 height 48
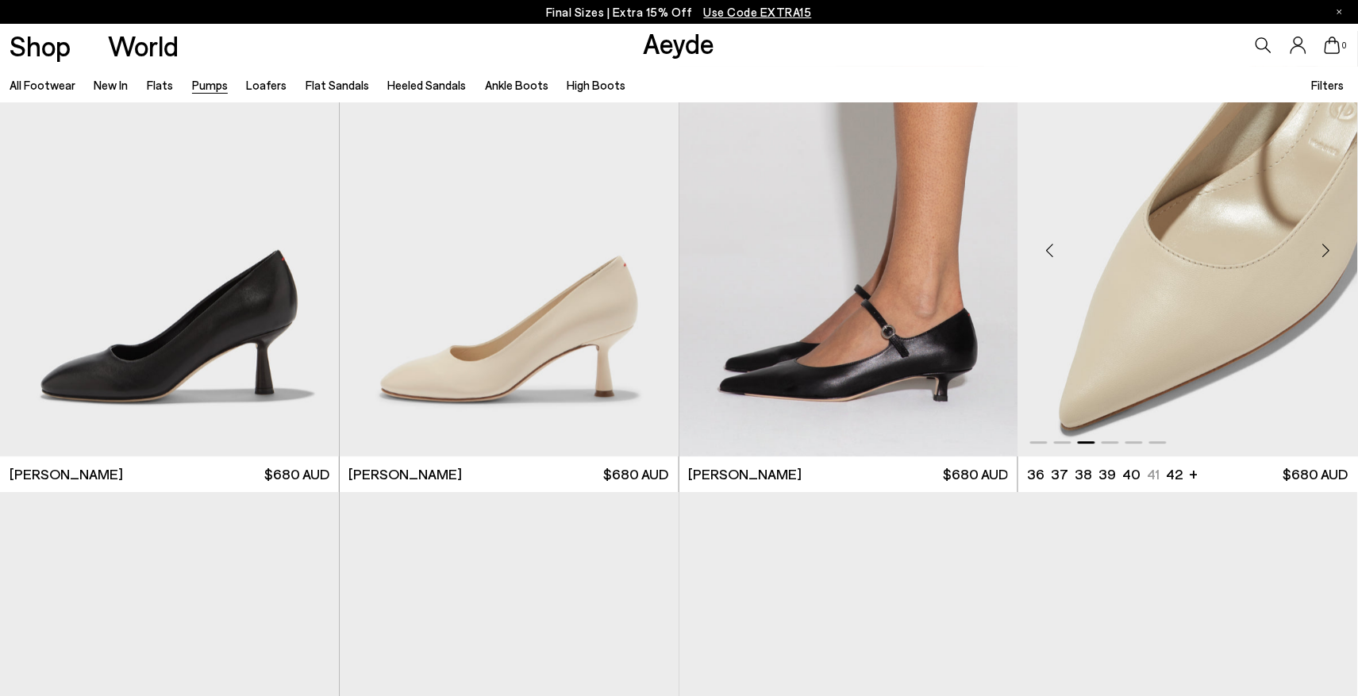
click at [1328, 248] on div "Next slide" at bounding box center [1327, 250] width 48 height 48
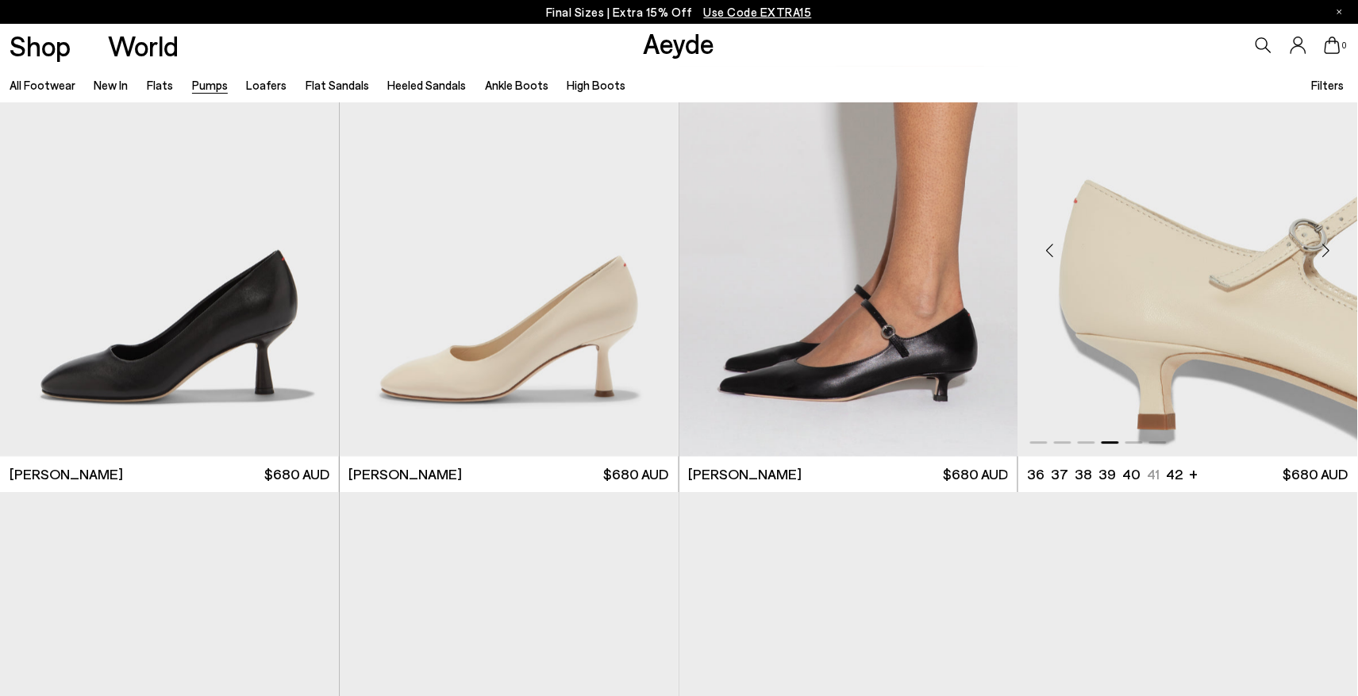
click at [1328, 248] on div "Next slide" at bounding box center [1327, 250] width 48 height 48
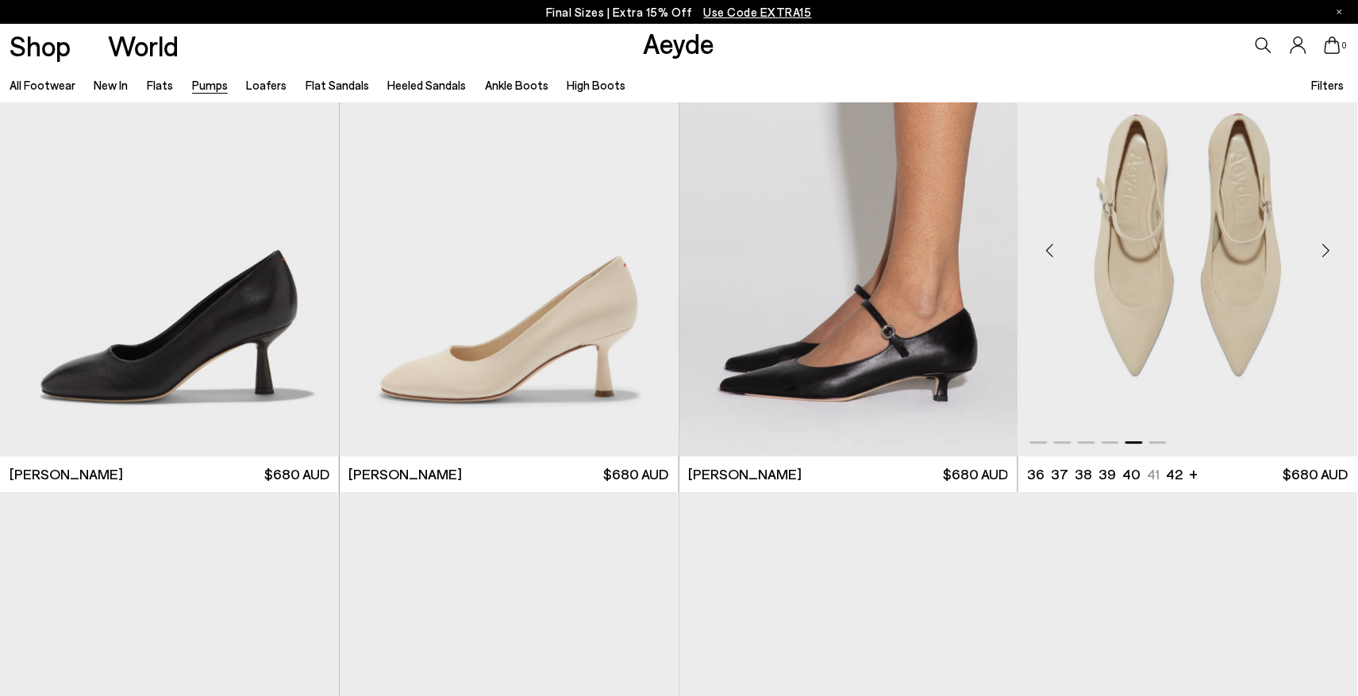
click at [1328, 248] on div "Next slide" at bounding box center [1327, 250] width 48 height 48
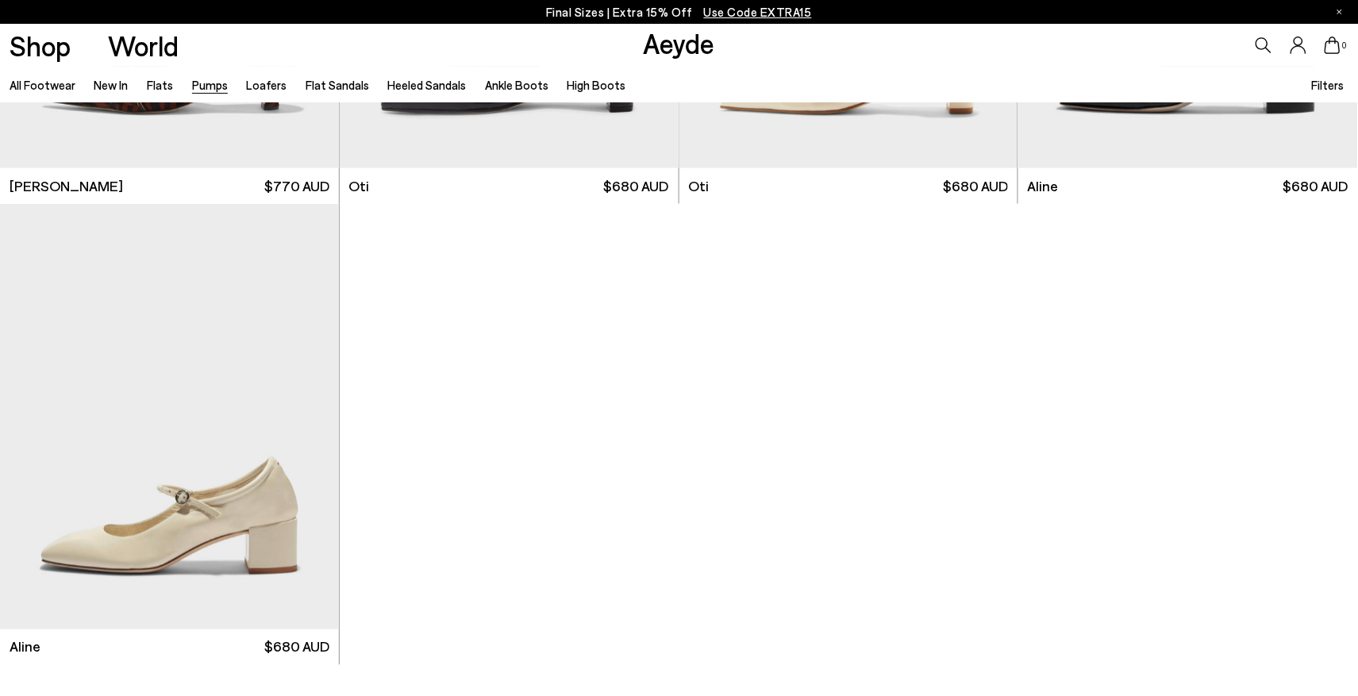
scroll to position [7744, 0]
click at [306, 420] on div "Next slide" at bounding box center [307, 424] width 48 height 48
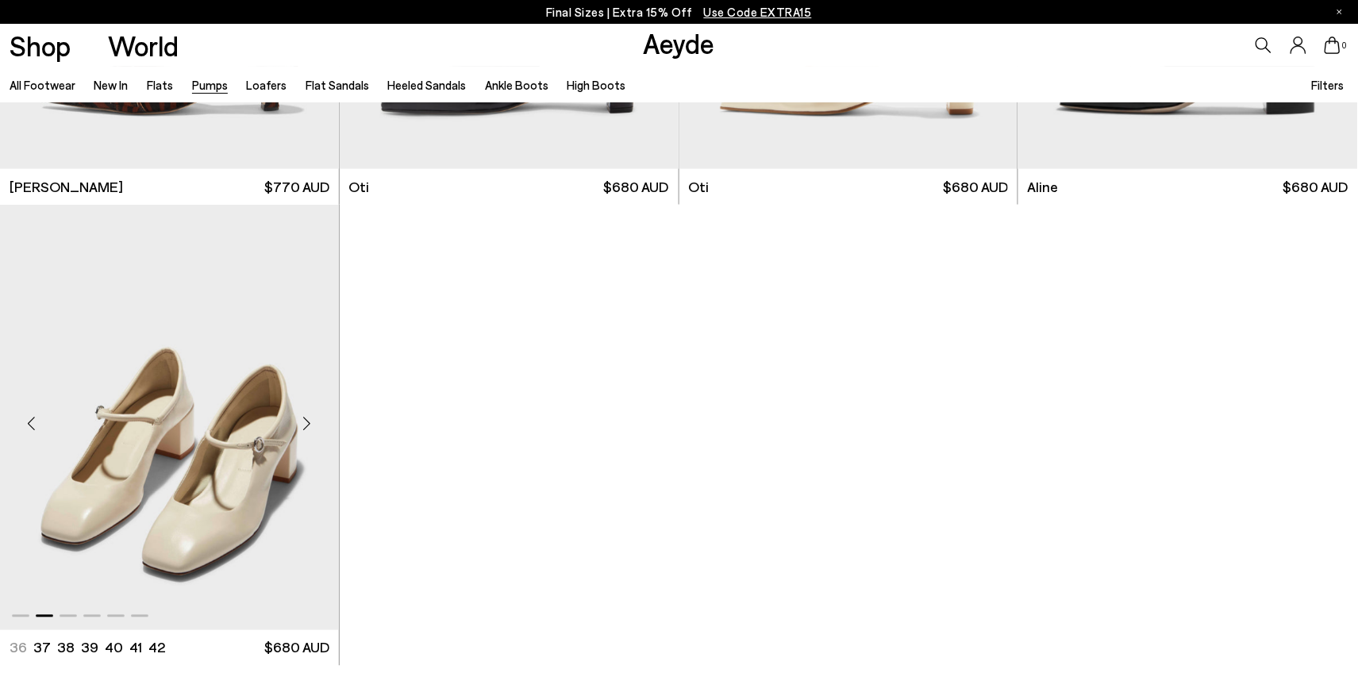
click at [306, 420] on div "Next slide" at bounding box center [307, 424] width 48 height 48
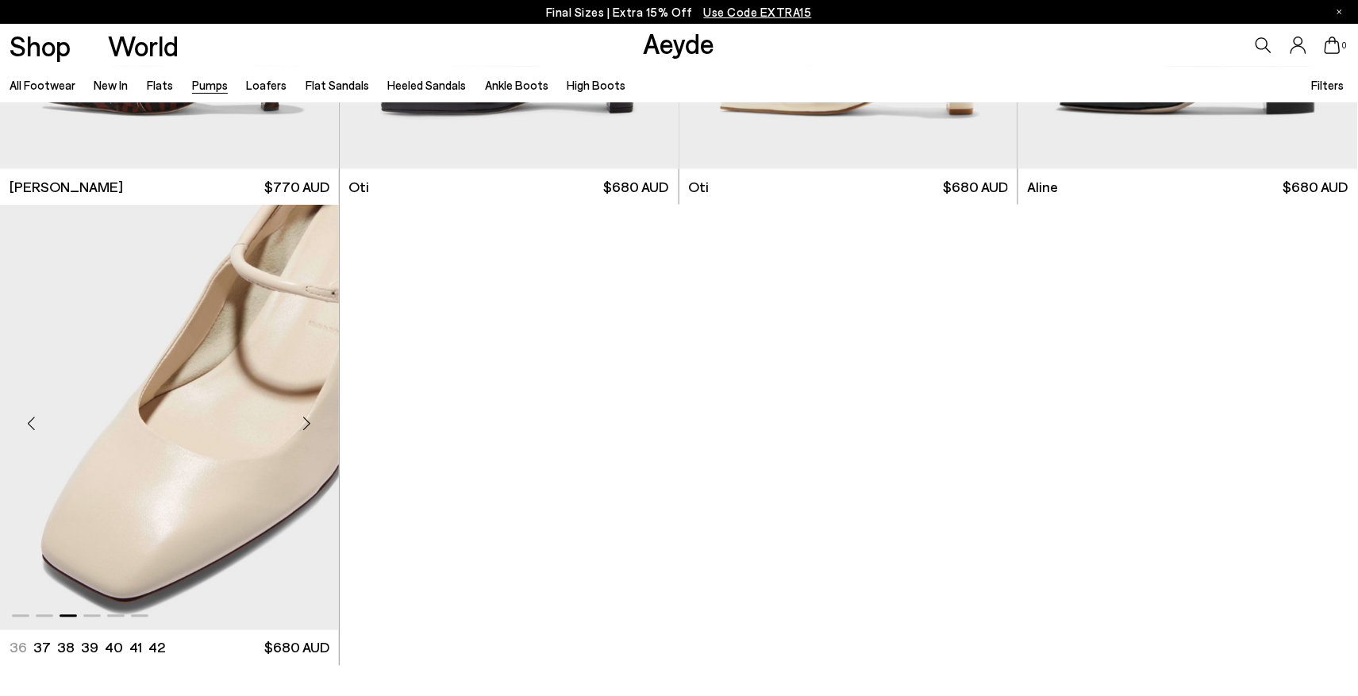
click at [306, 420] on div "Next slide" at bounding box center [307, 424] width 48 height 48
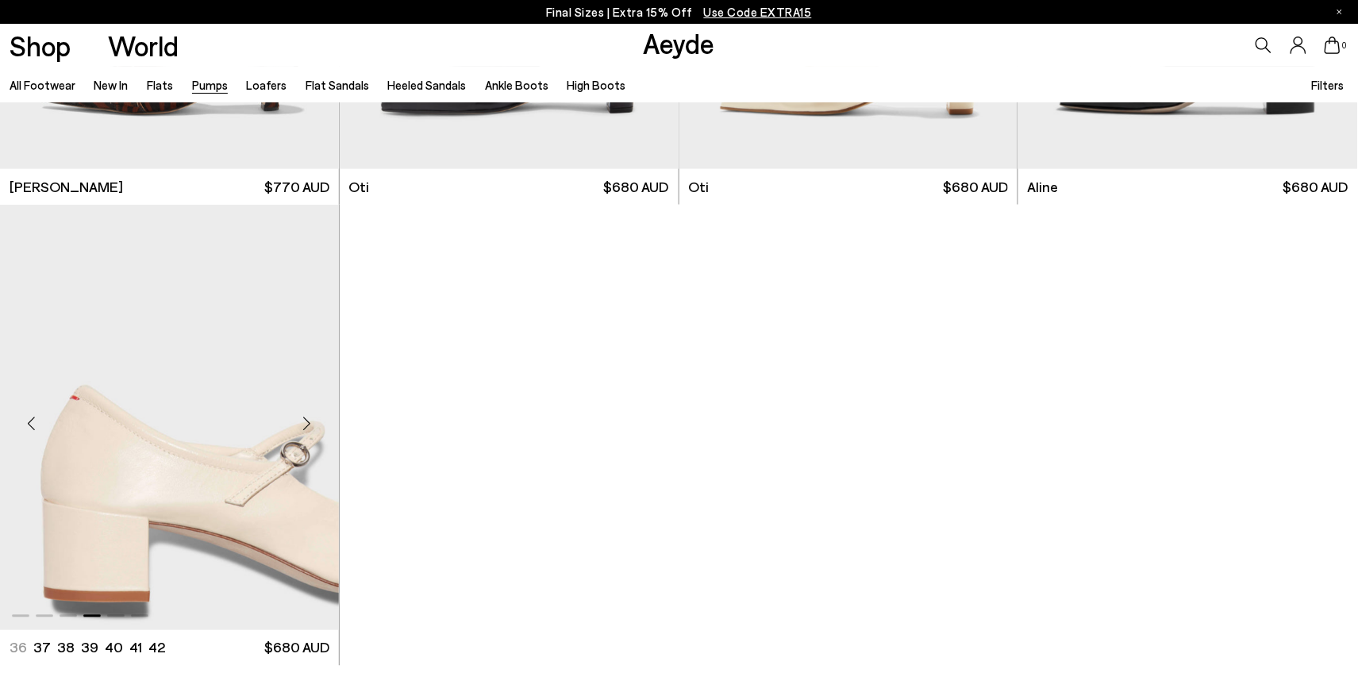
click at [306, 420] on div "Next slide" at bounding box center [307, 424] width 48 height 48
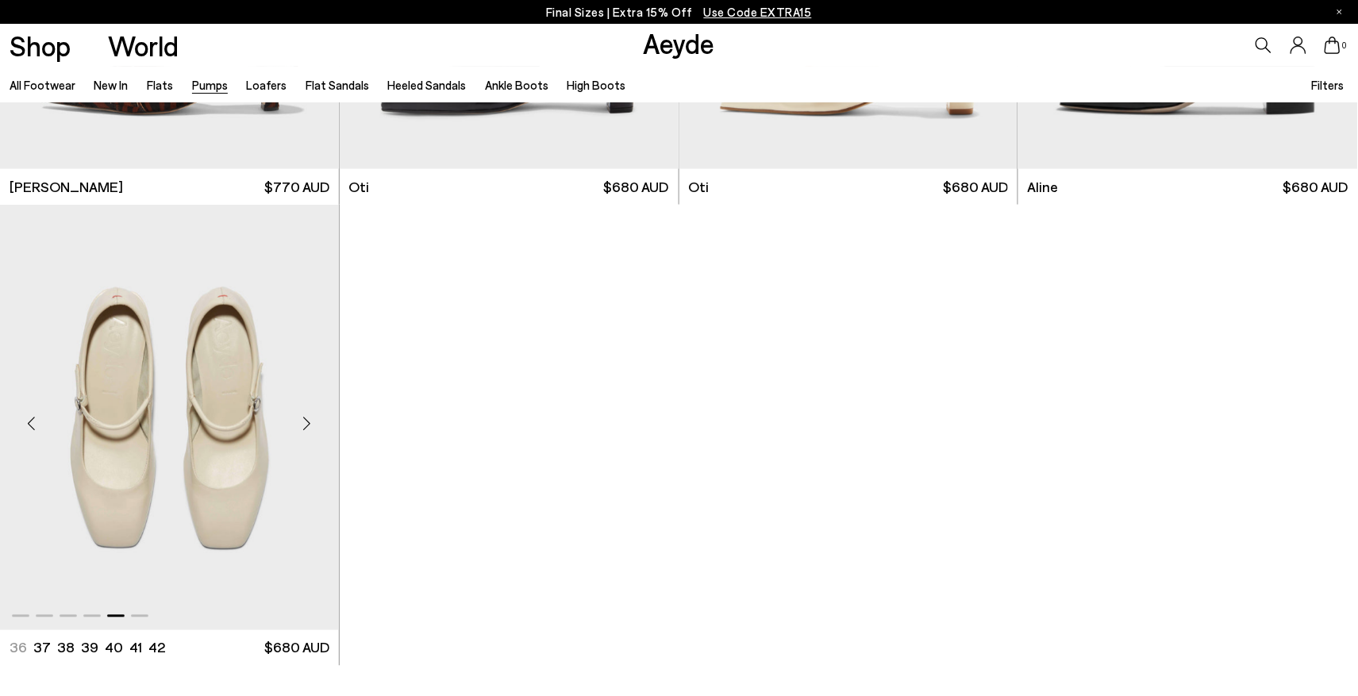
click at [306, 420] on div "Next slide" at bounding box center [307, 424] width 48 height 48
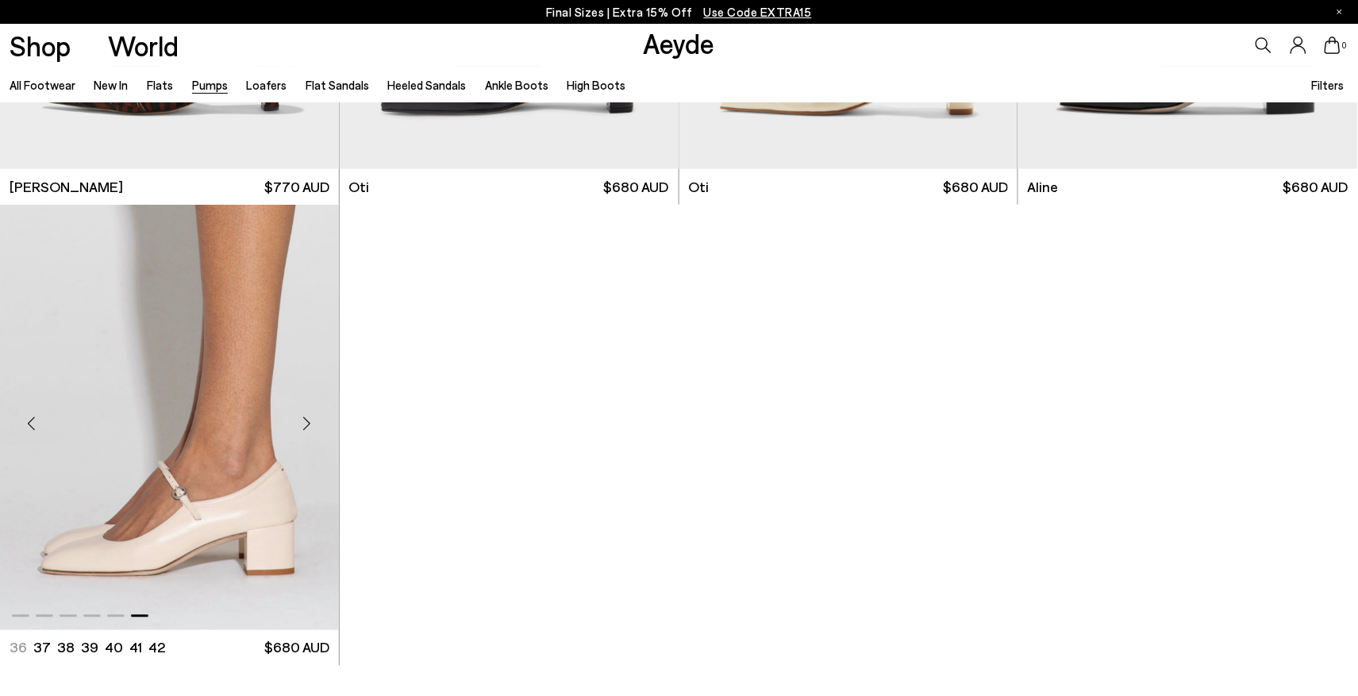
click at [226, 419] on img "6 / 6" at bounding box center [169, 418] width 339 height 426
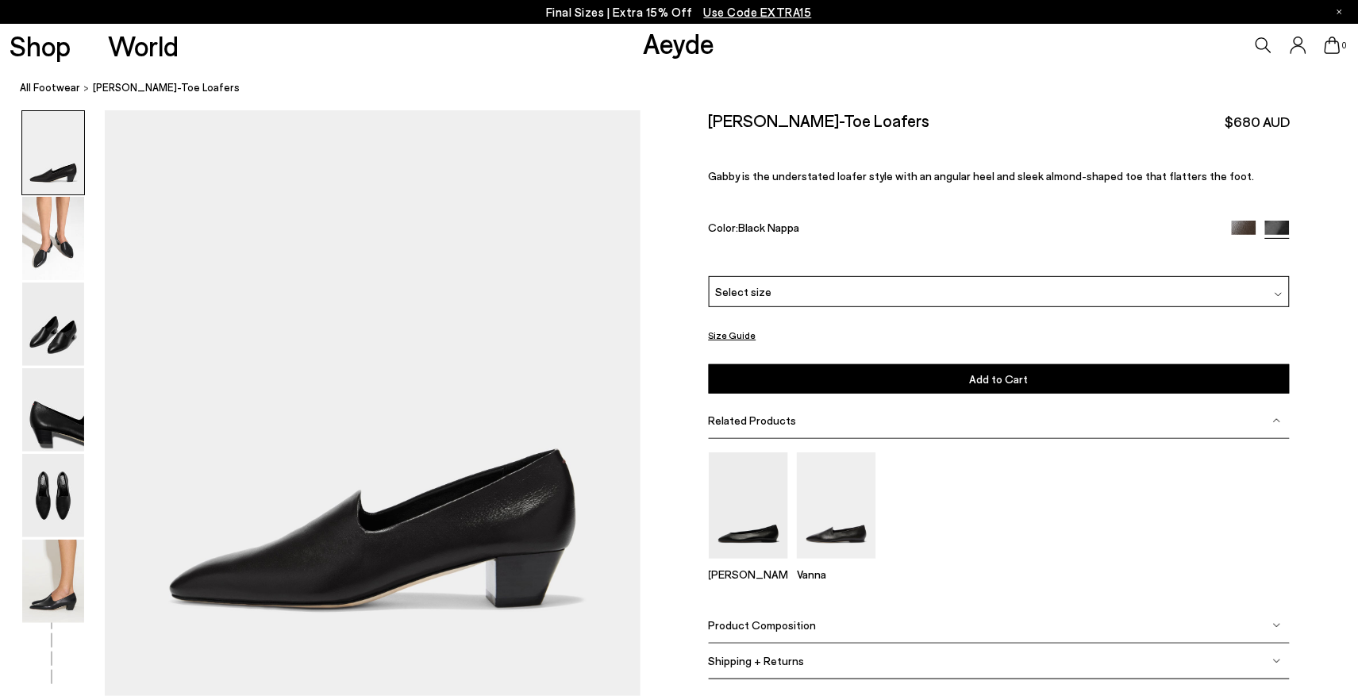
click at [756, 622] on span "Product Composition" at bounding box center [763, 625] width 108 height 13
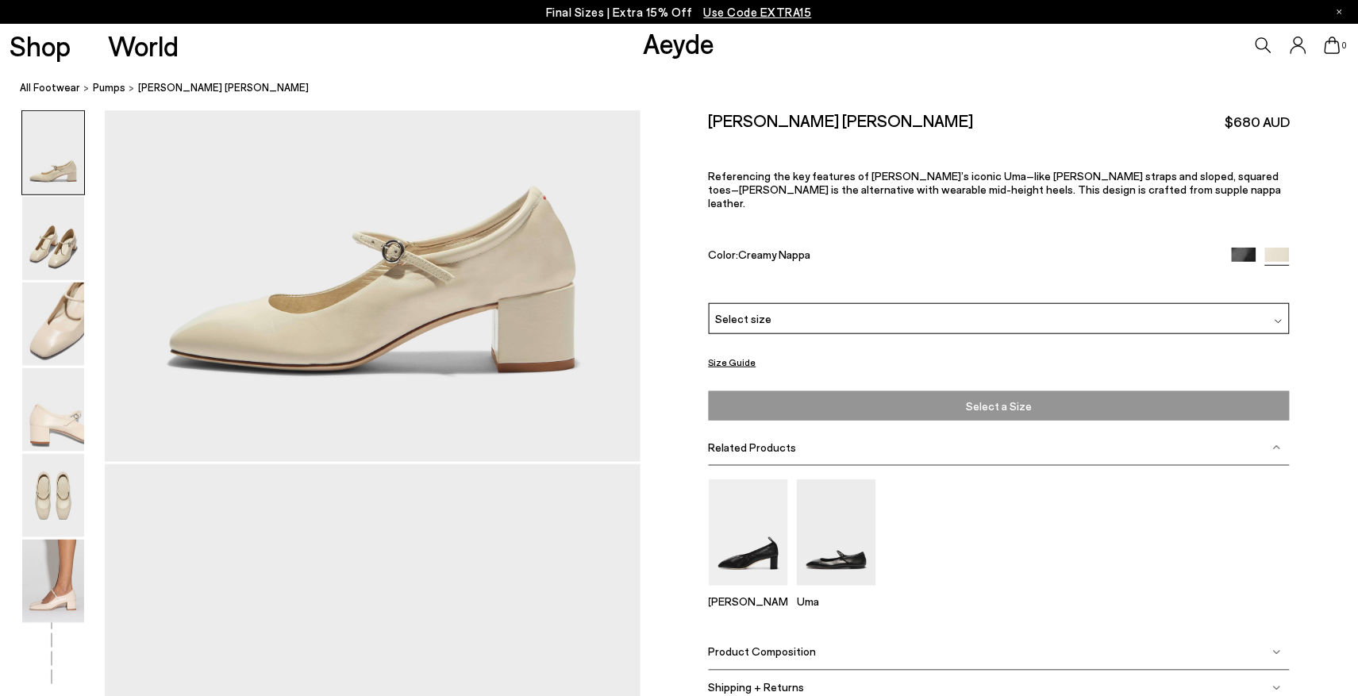
scroll to position [283, 0]
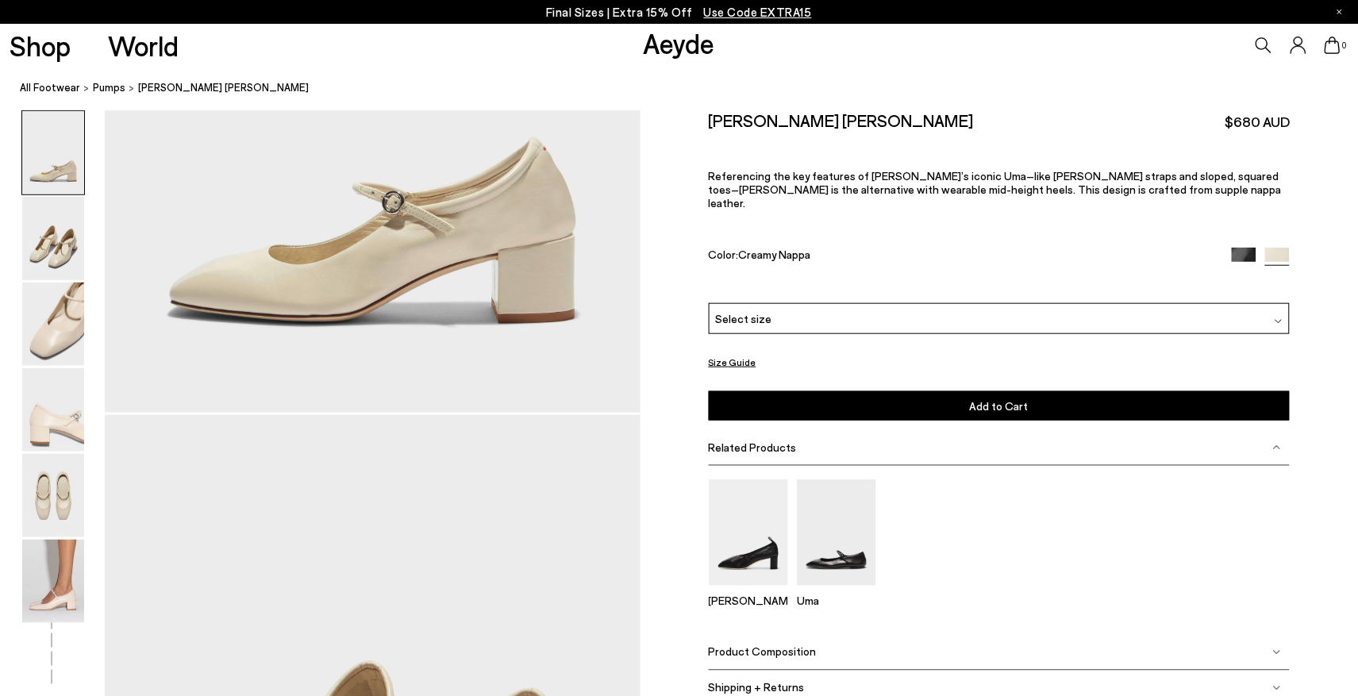
click at [800, 645] on span "Product Composition" at bounding box center [763, 651] width 108 height 13
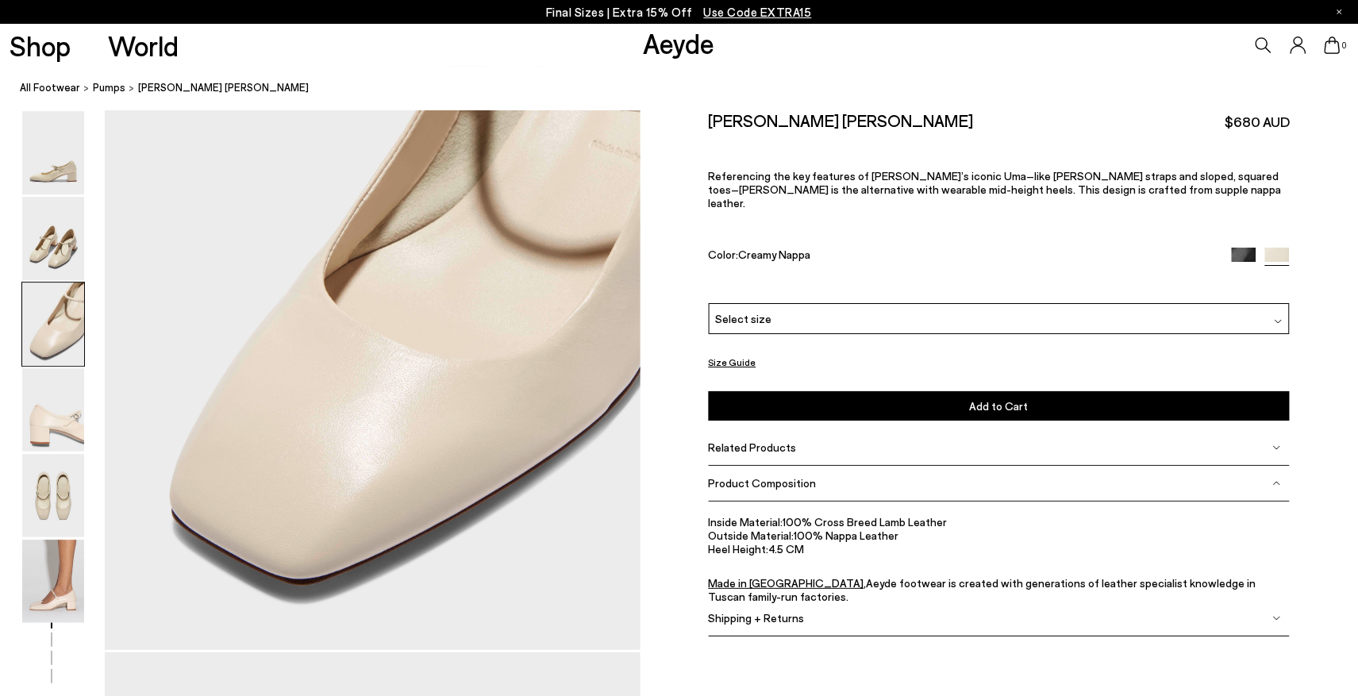
scroll to position [1663, 0]
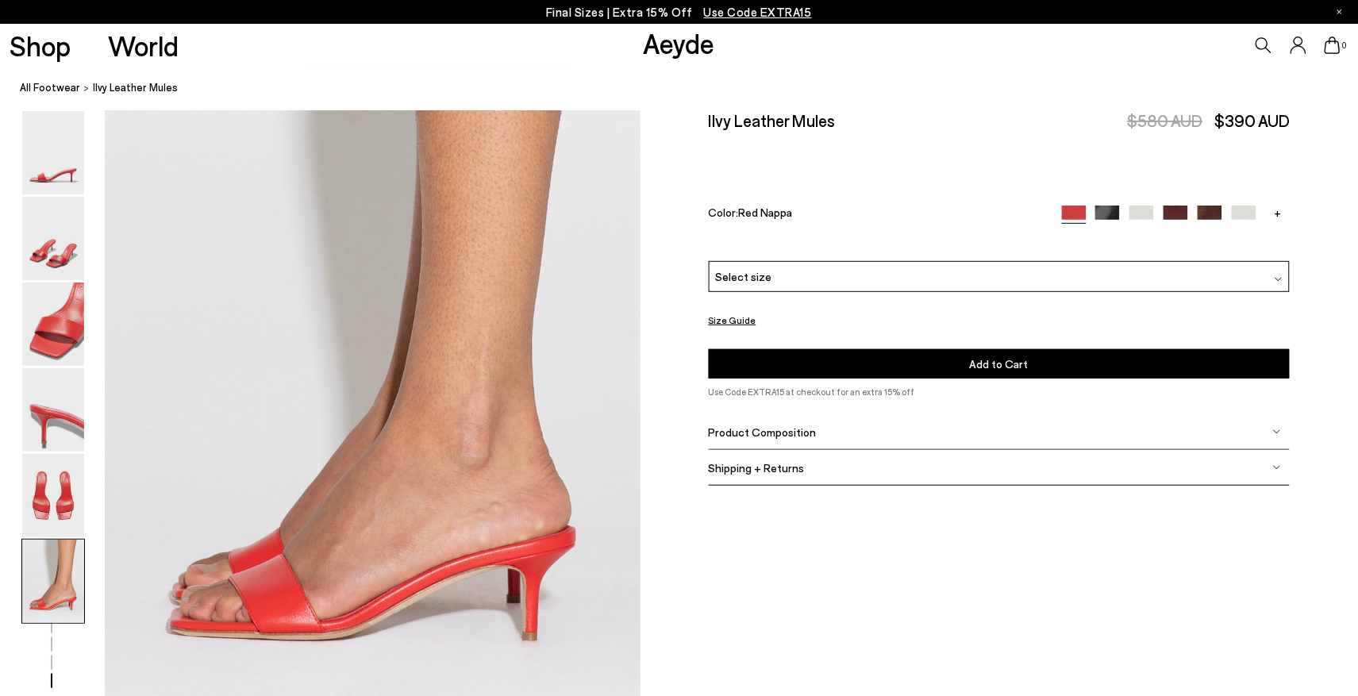
scroll to position [3698, 0]
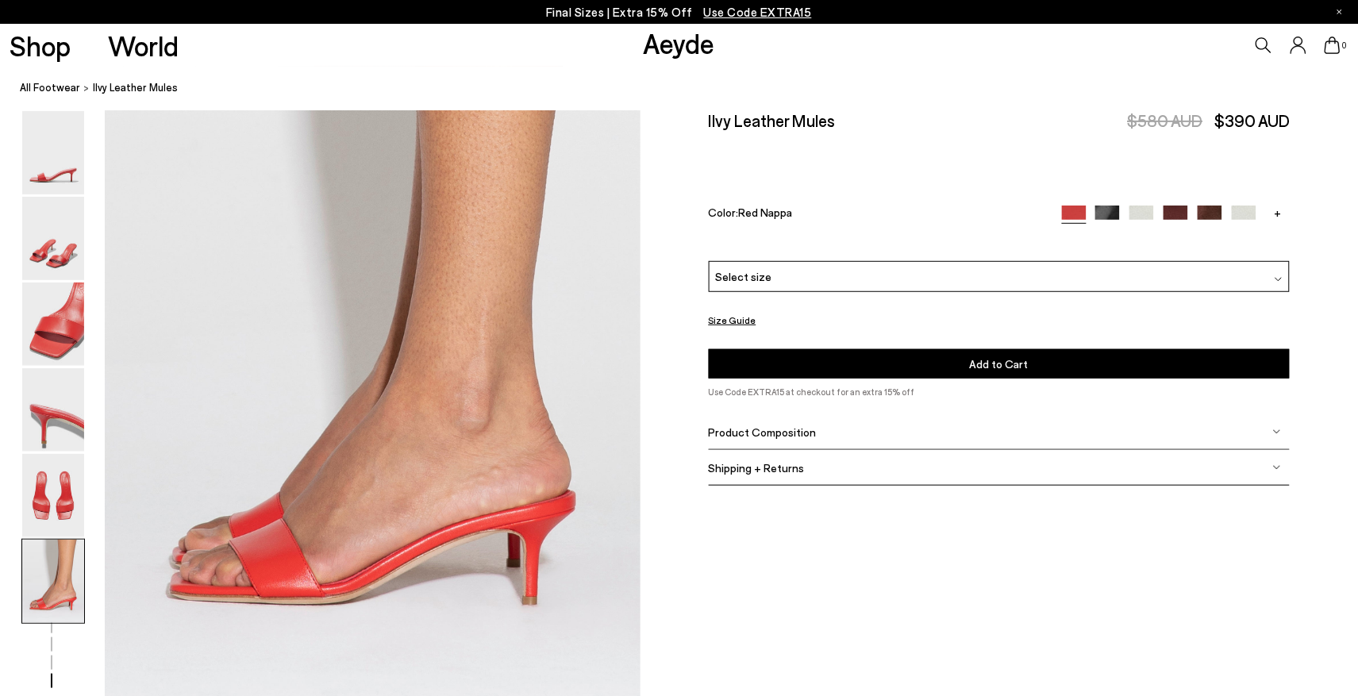
click at [1149, 205] on img at bounding box center [1142, 217] width 25 height 25
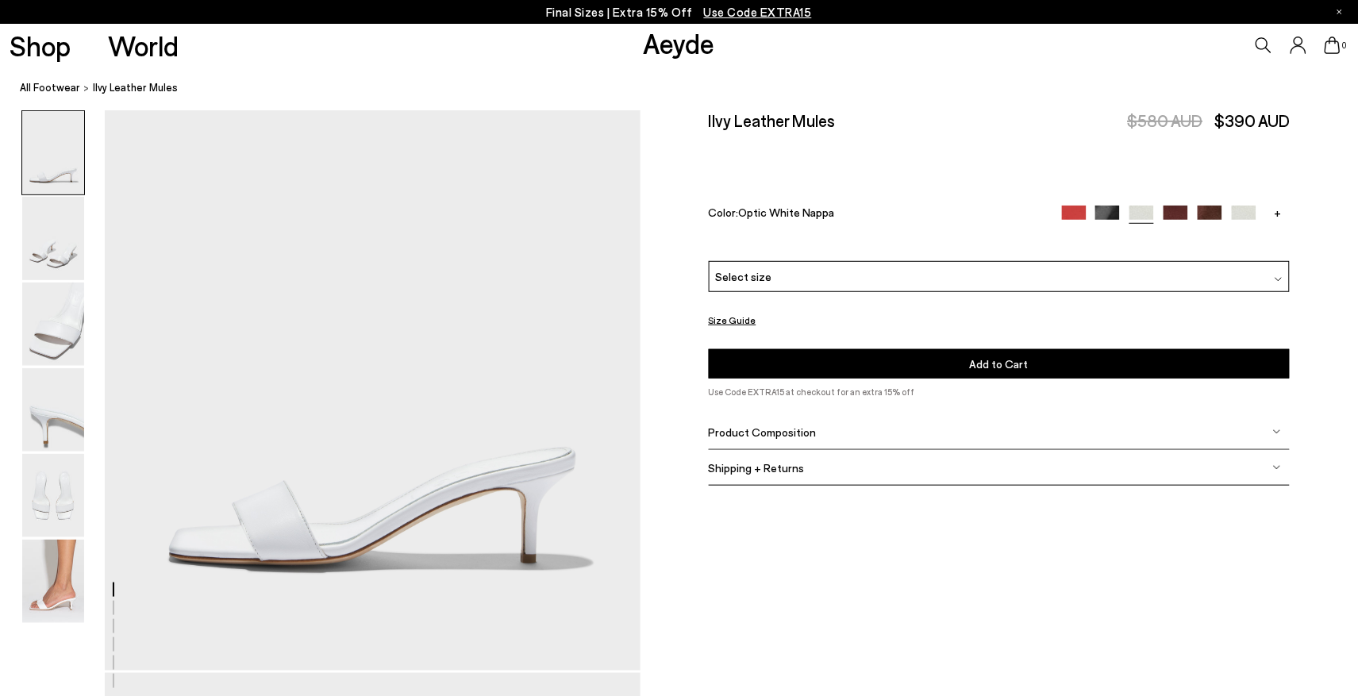
scroll to position [163, 0]
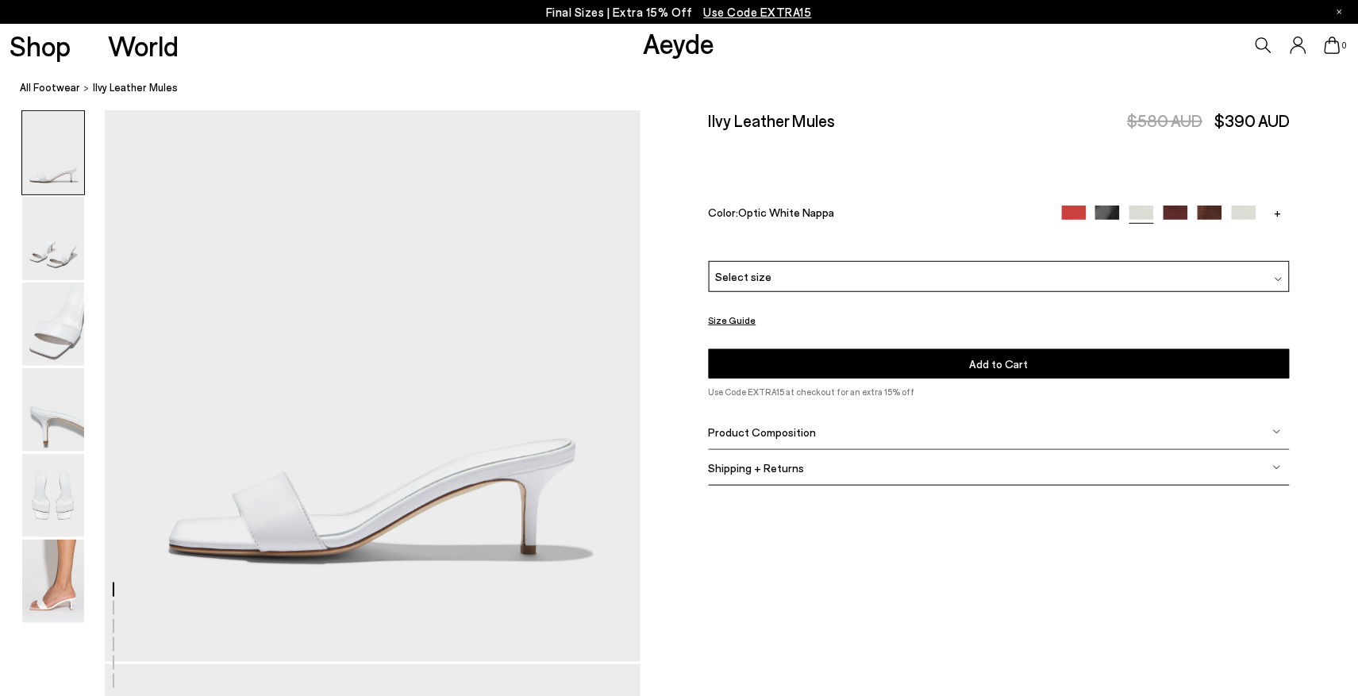
click at [1240, 210] on img at bounding box center [1244, 217] width 25 height 25
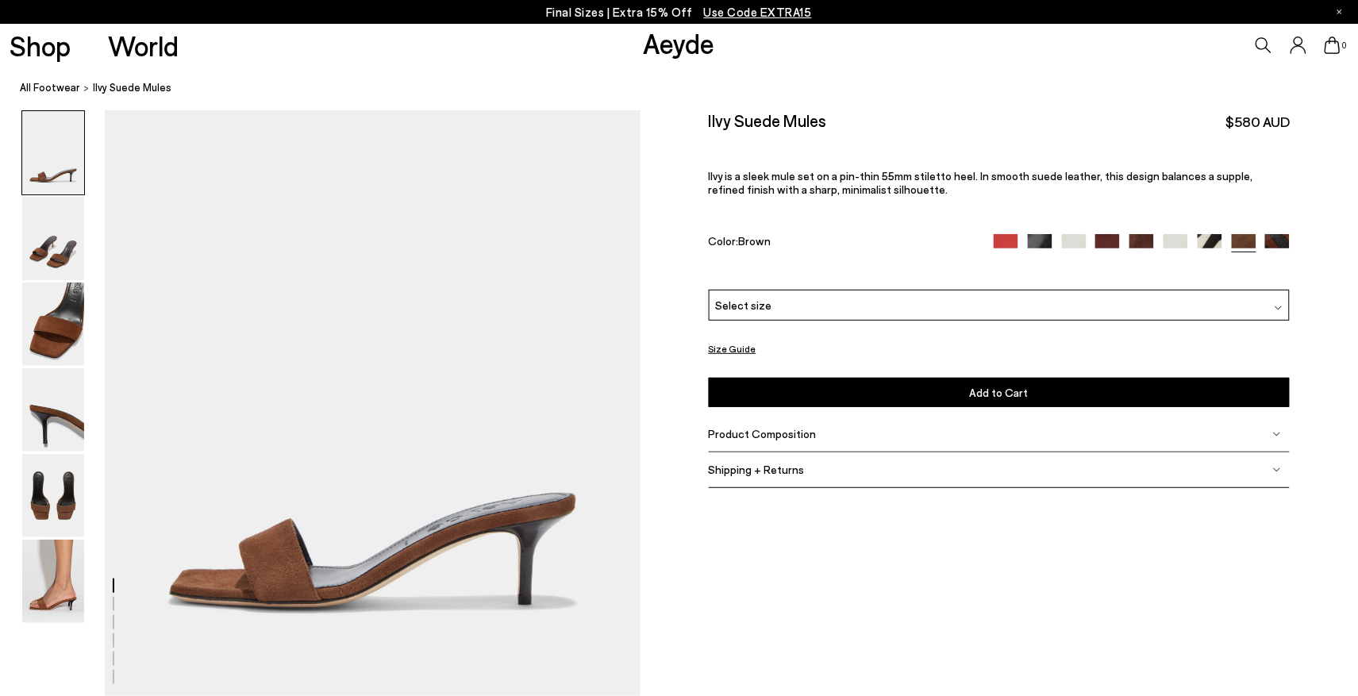
click at [1272, 236] on img at bounding box center [1278, 246] width 25 height 25
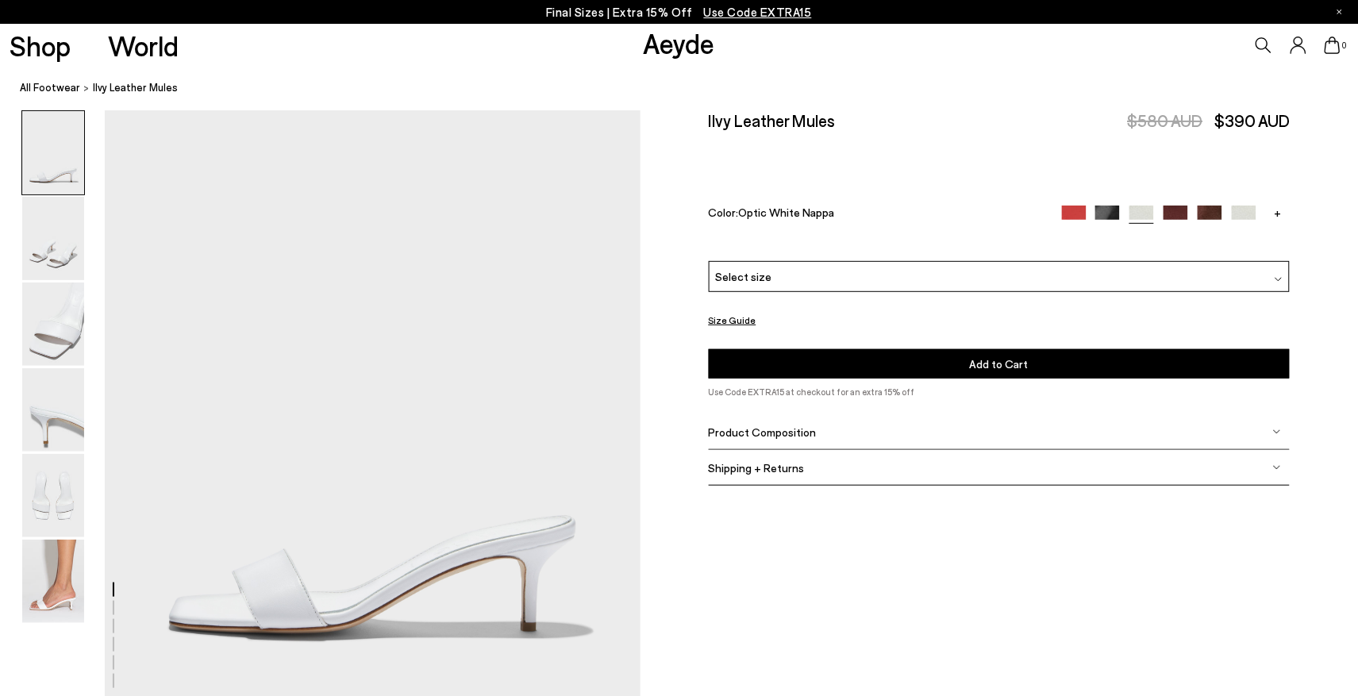
scroll to position [98, 0]
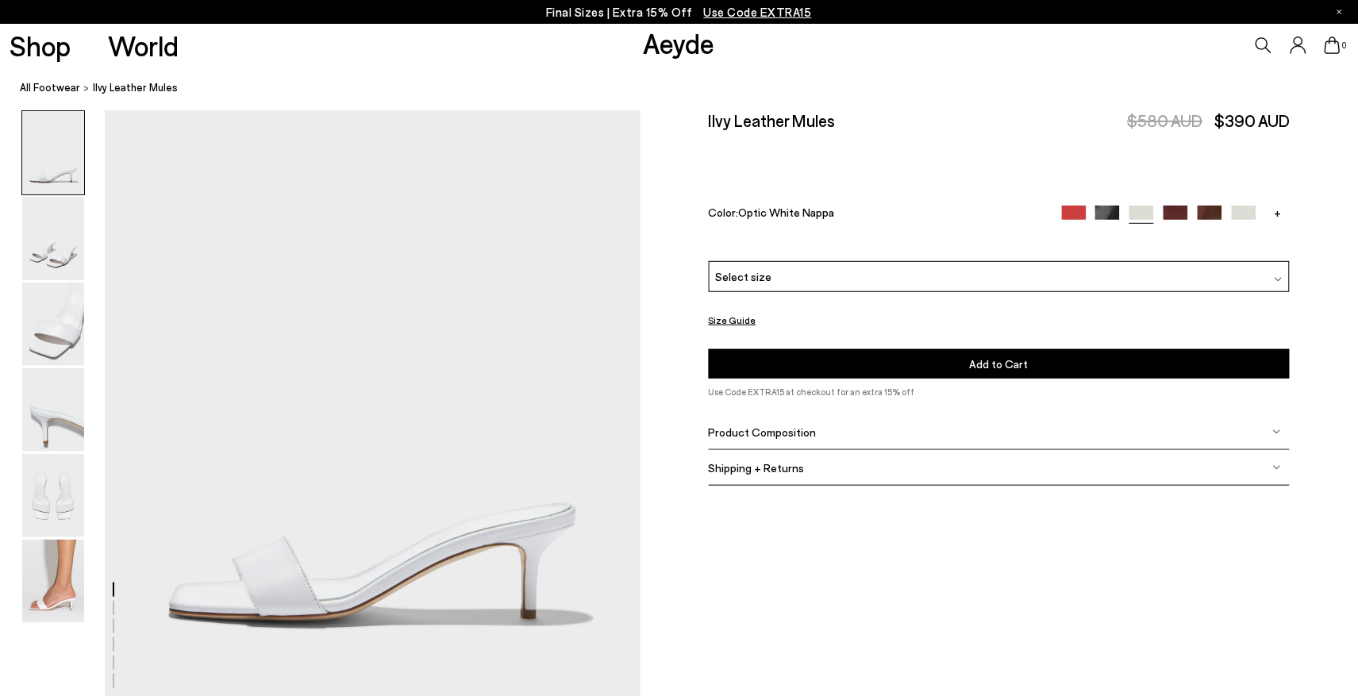
click at [1173, 208] on img at bounding box center [1176, 217] width 25 height 25
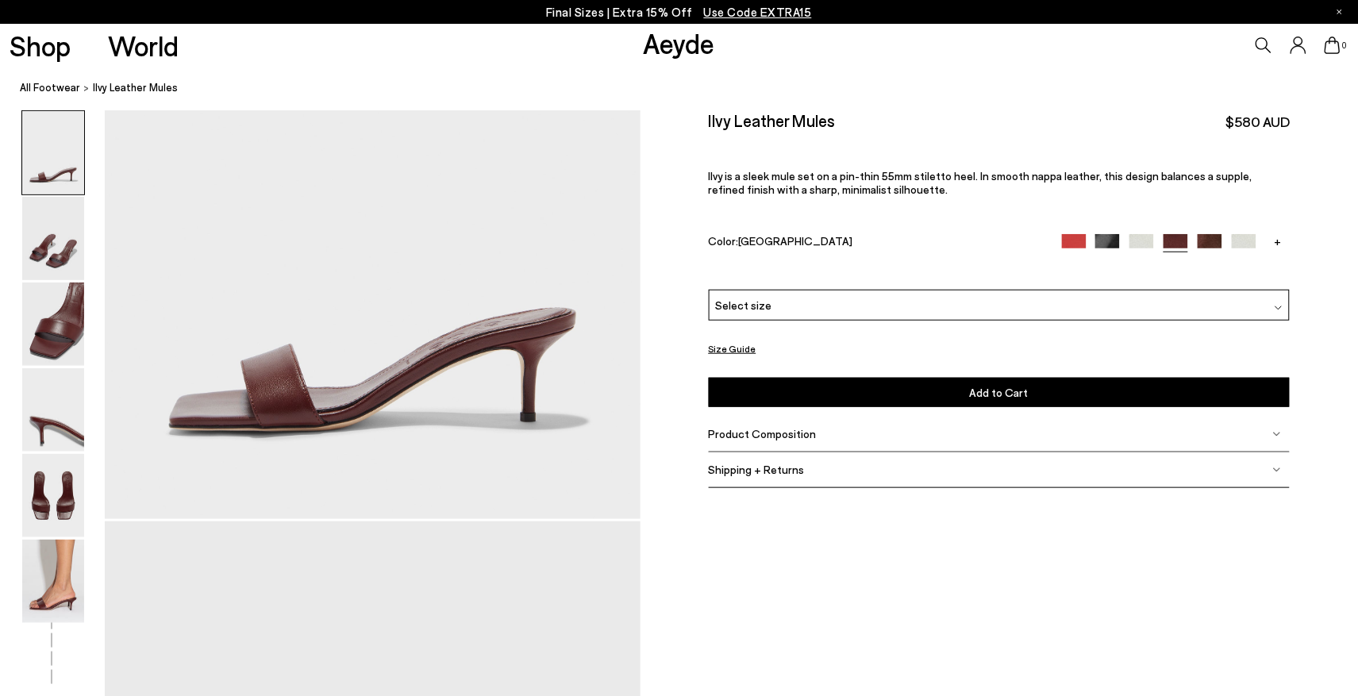
scroll to position [242, 0]
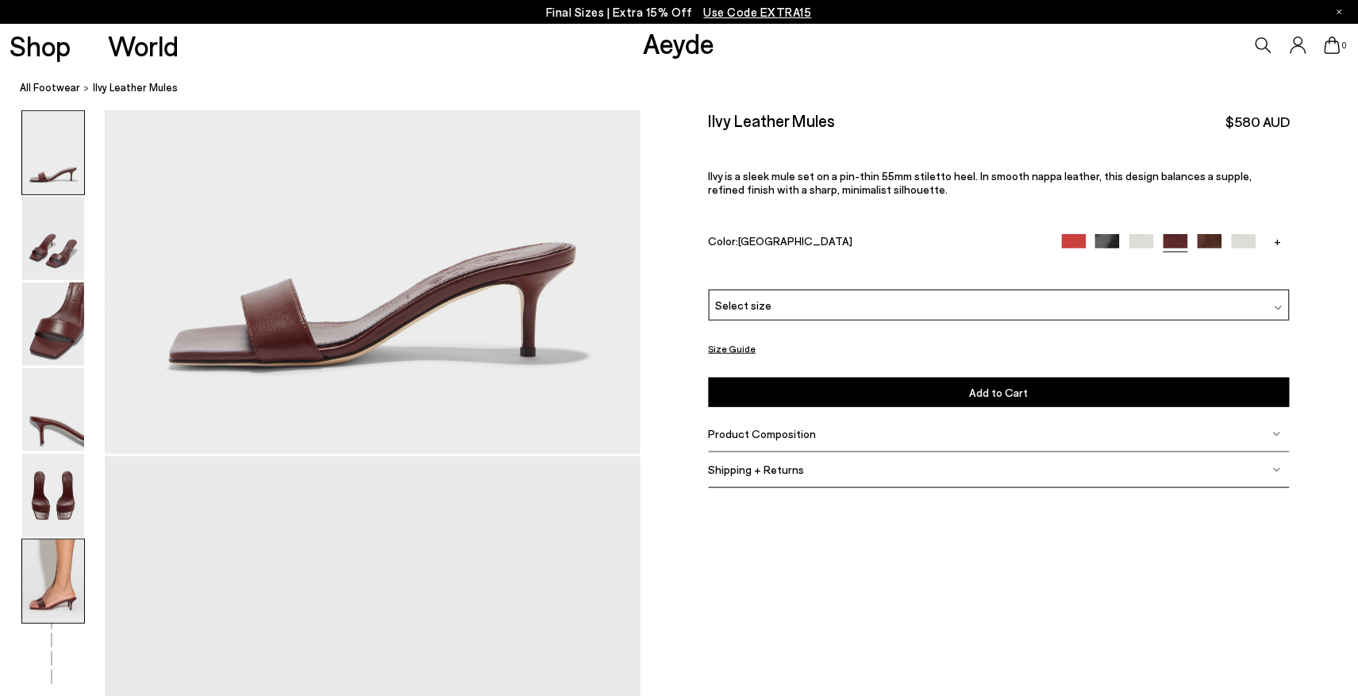
click at [77, 574] on img at bounding box center [53, 581] width 62 height 83
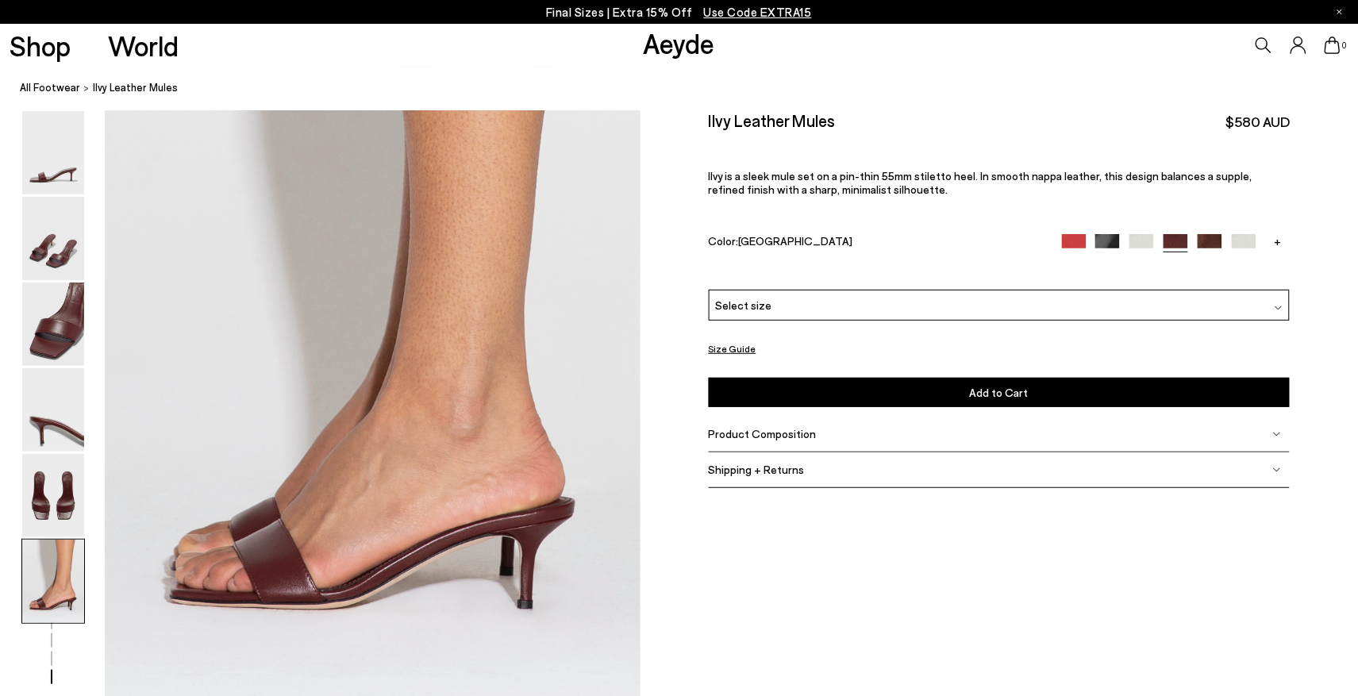
scroll to position [3568, 0]
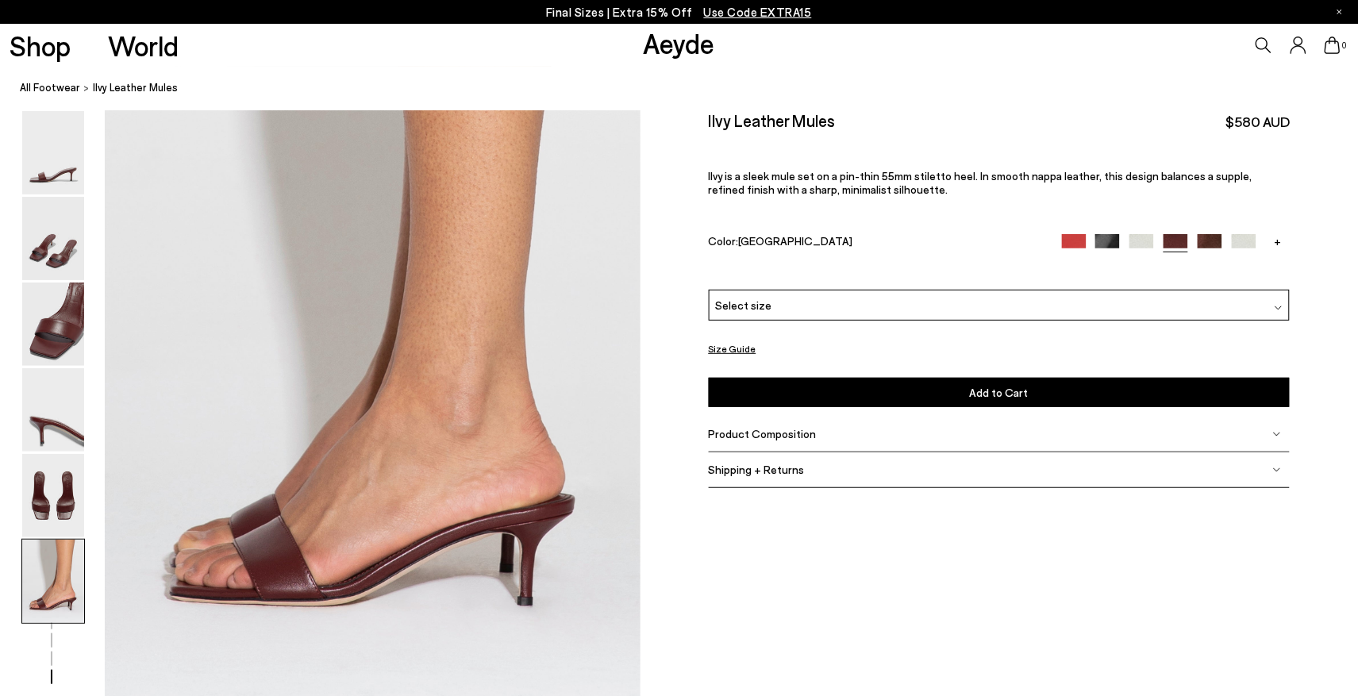
click at [775, 432] on span "Product Composition" at bounding box center [763, 433] width 108 height 13
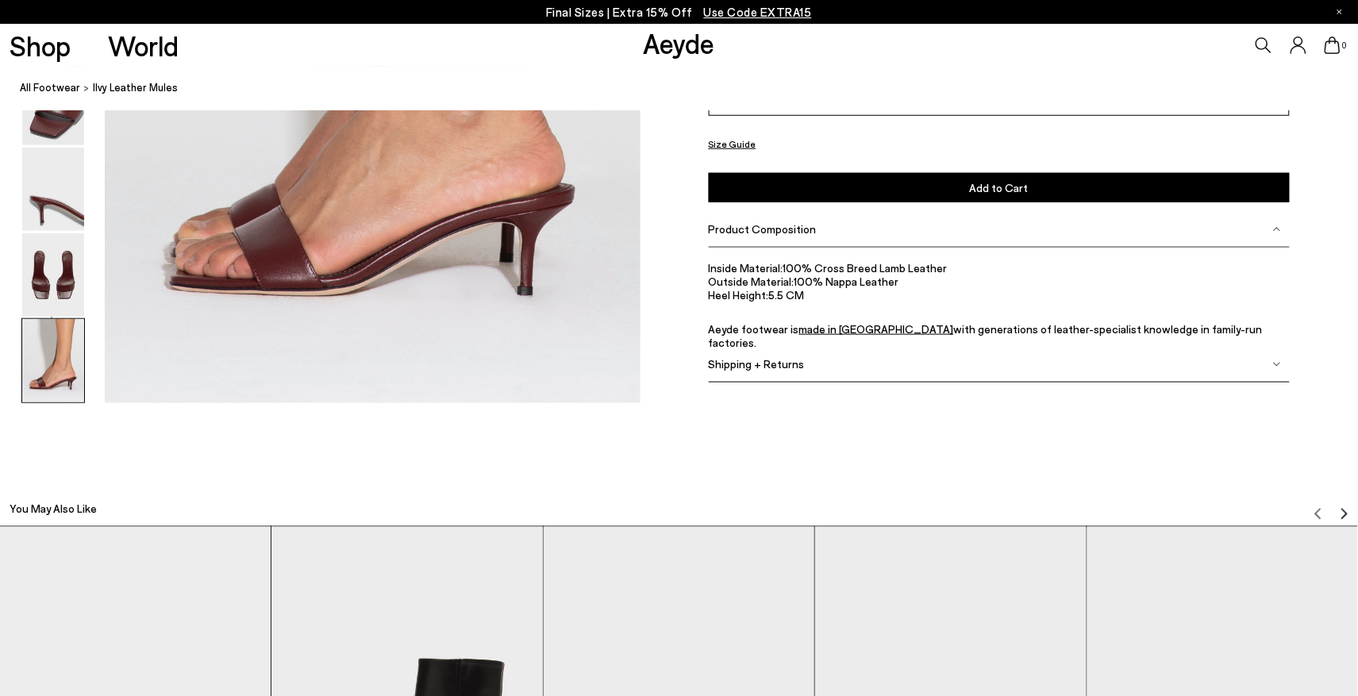
scroll to position [3573, 0]
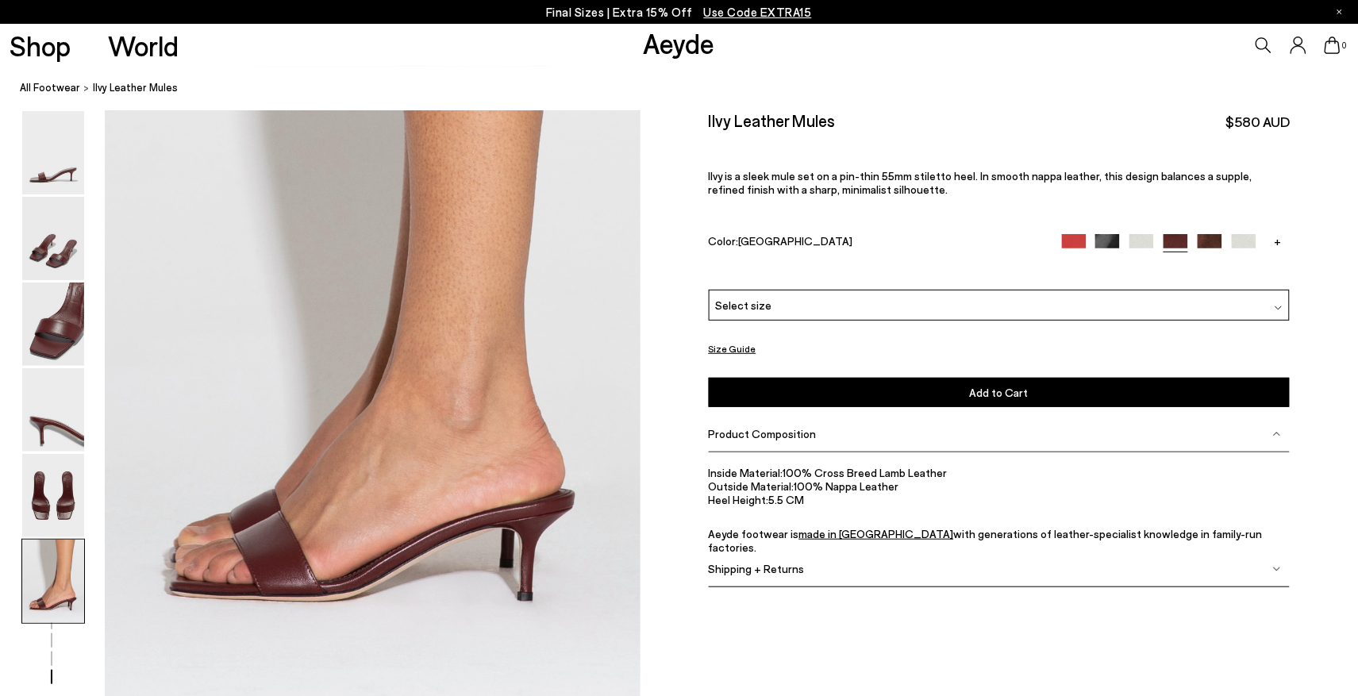
click at [1147, 237] on img at bounding box center [1142, 245] width 25 height 25
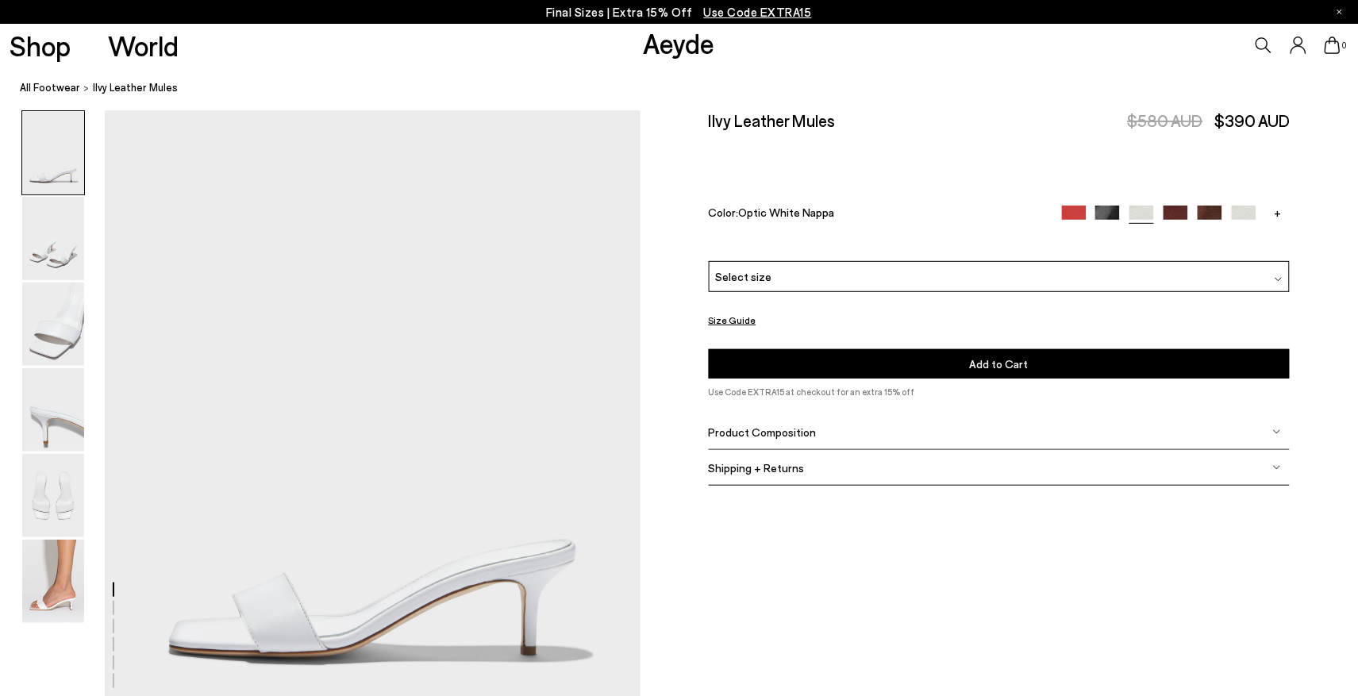
scroll to position [216, 0]
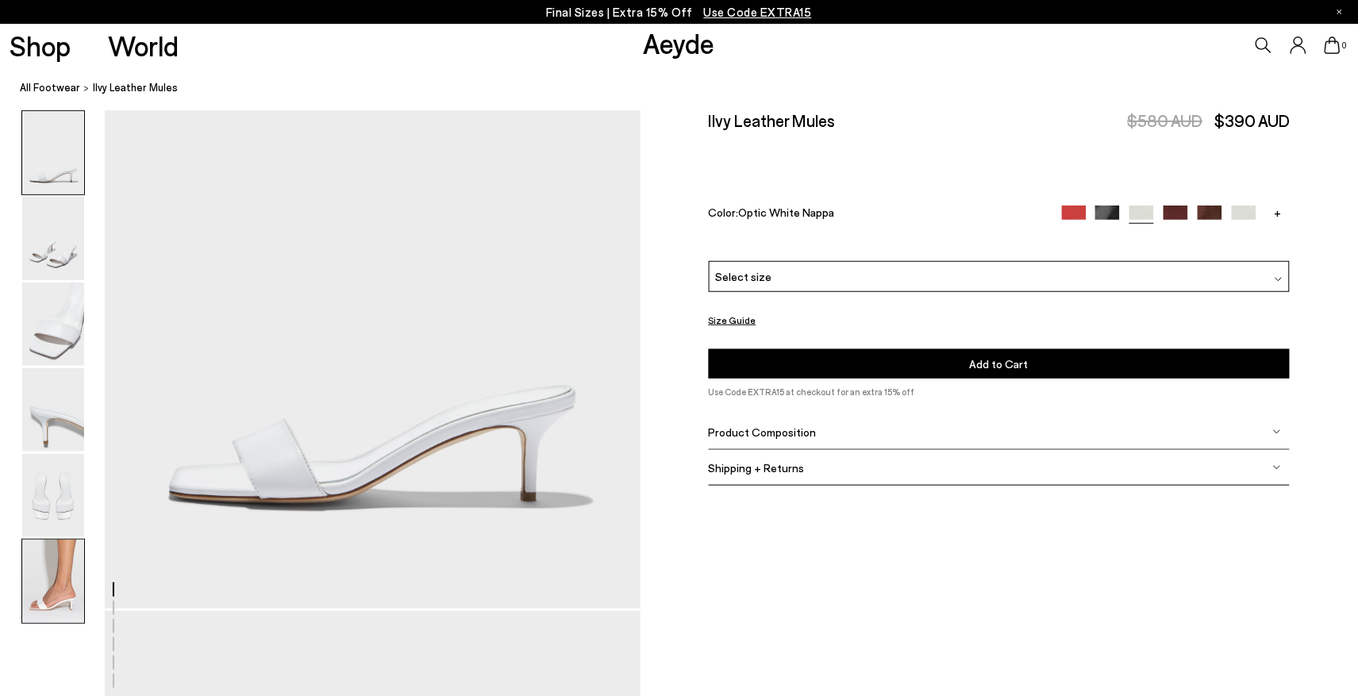
click at [64, 565] on img at bounding box center [53, 581] width 62 height 83
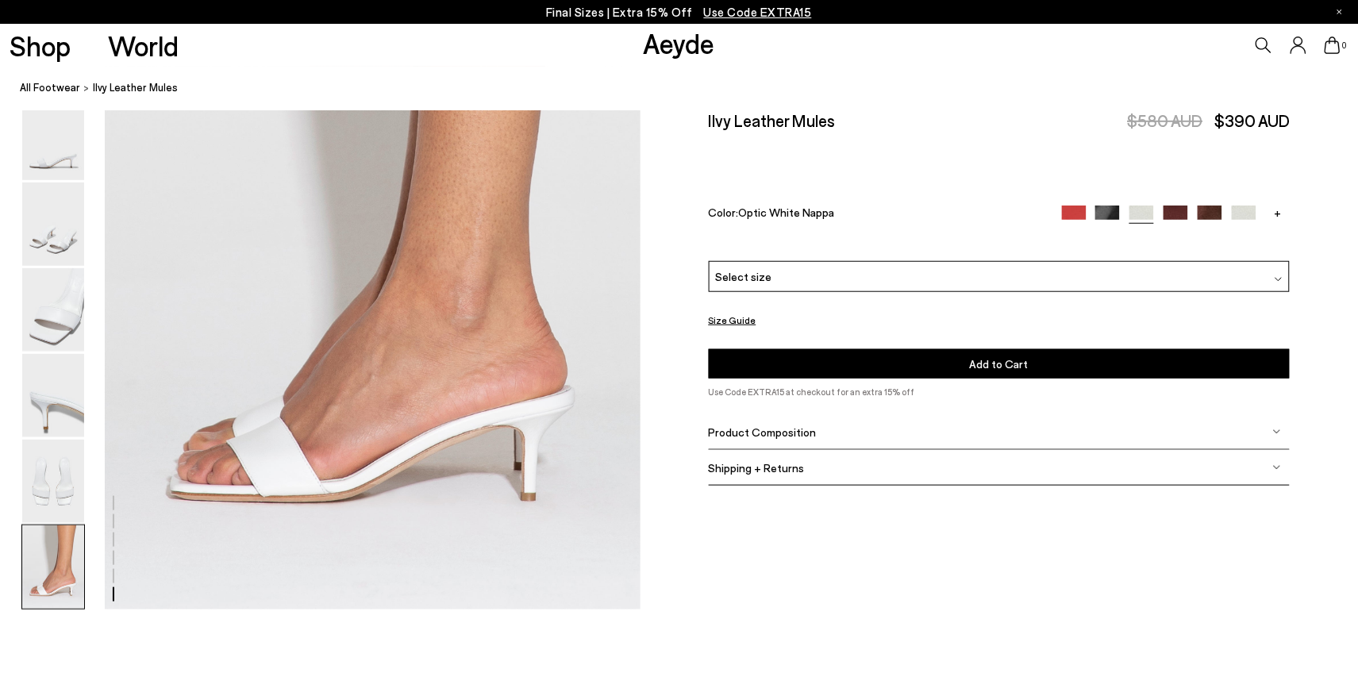
scroll to position [3801, 0]
